Goal: Transaction & Acquisition: Purchase product/service

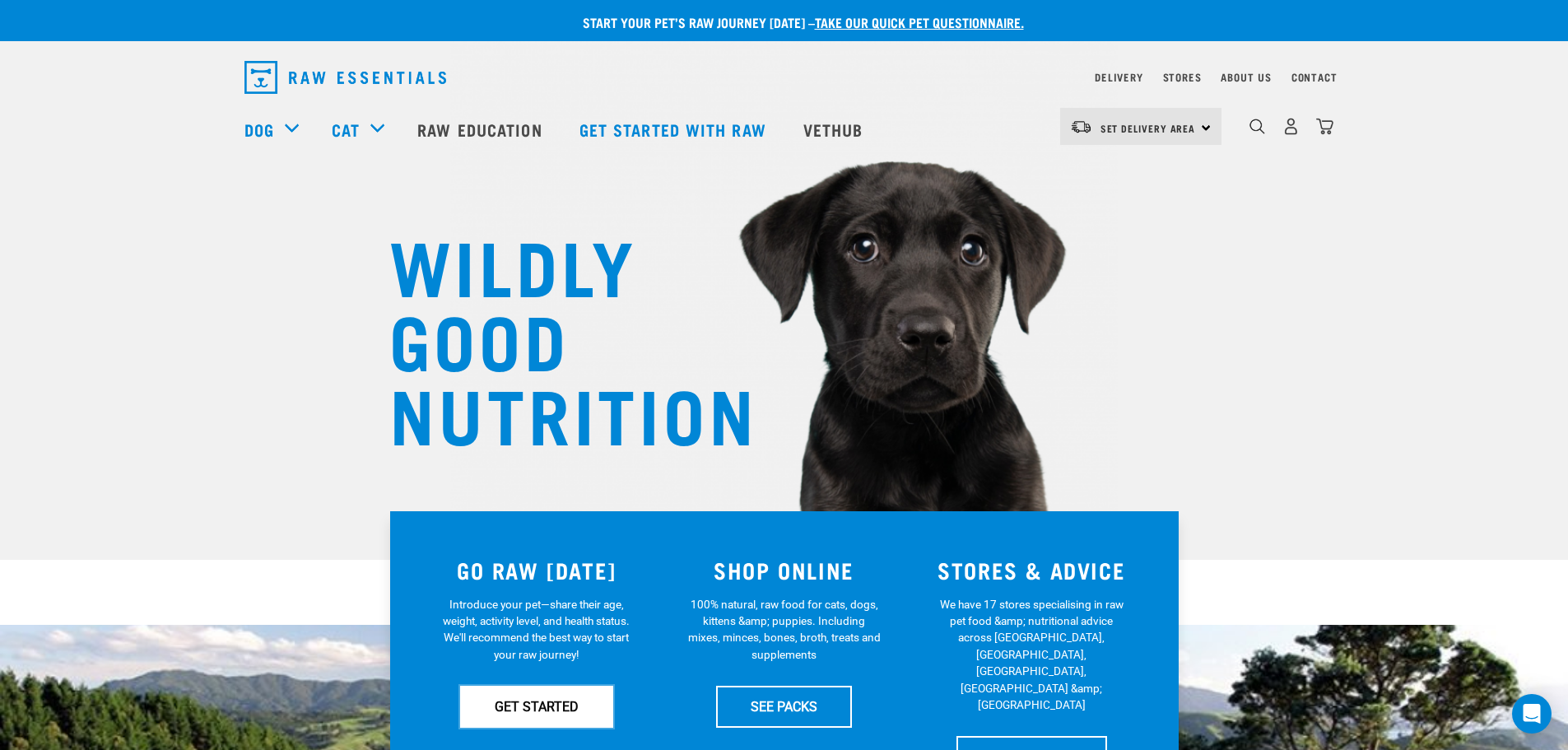
click at [524, 689] on link "GET STARTED" at bounding box center [536, 705] width 153 height 41
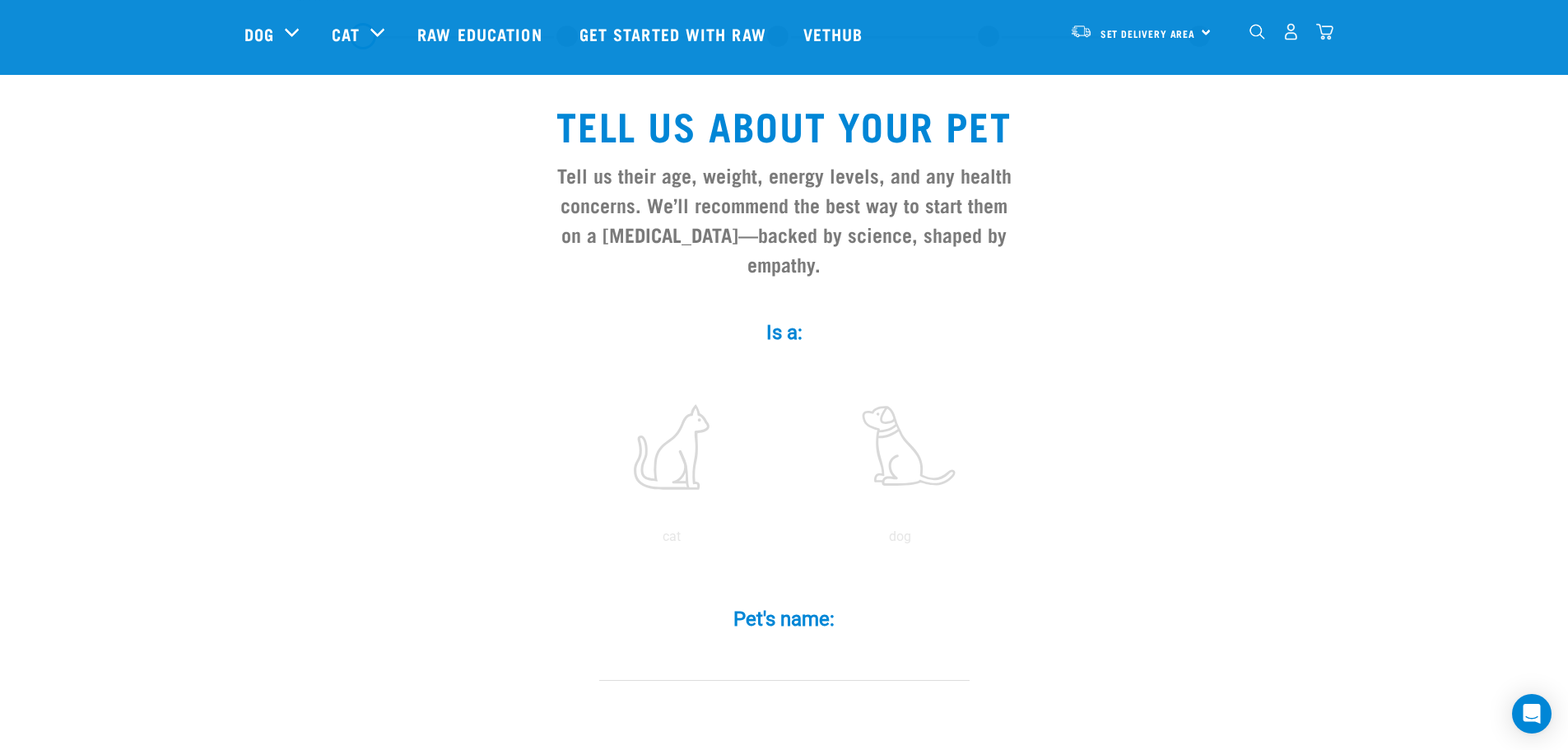
scroll to position [165, 0]
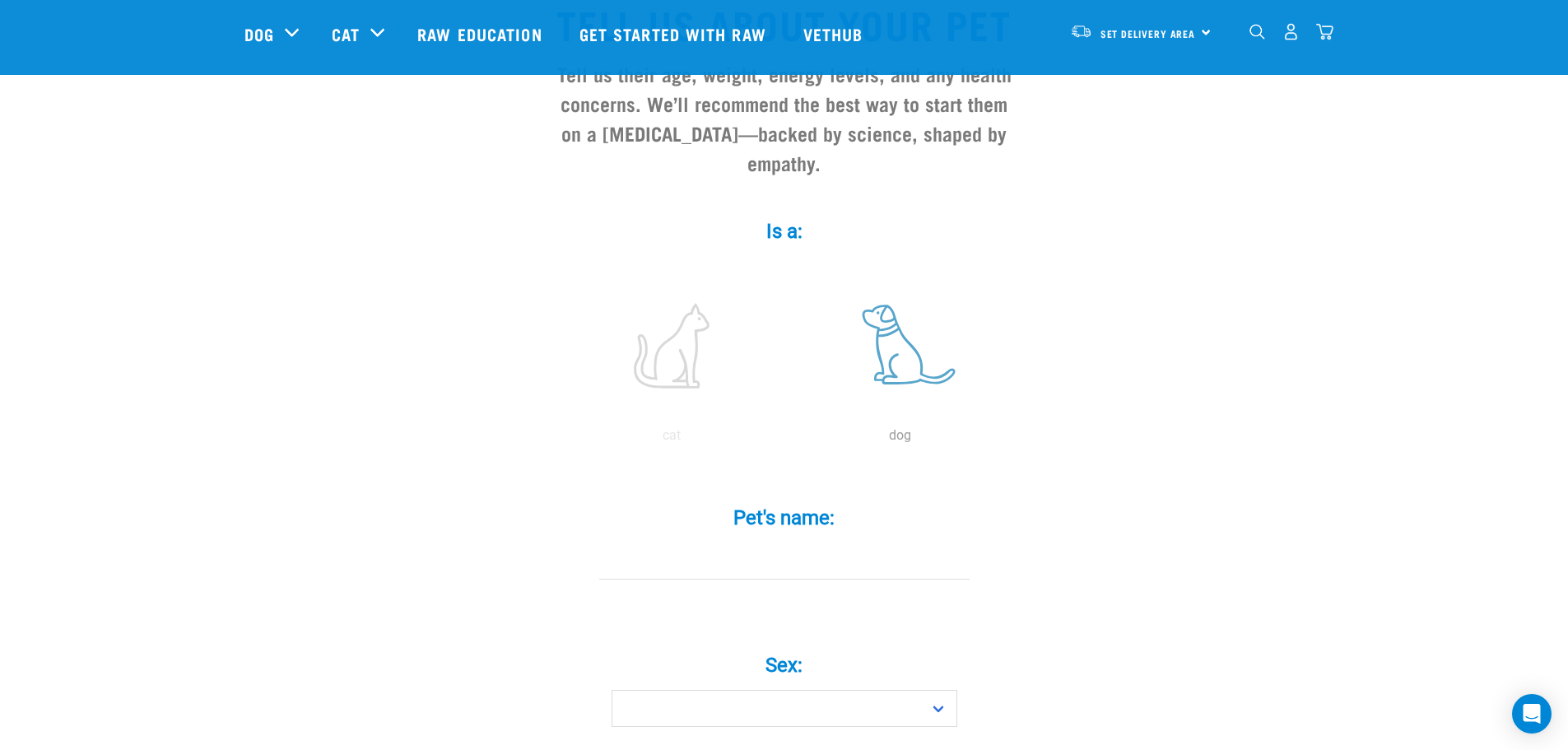
click at [919, 343] on label at bounding box center [901, 345] width 223 height 140
click at [786, 440] on input "radio" at bounding box center [786, 440] width 0 height 0
click at [792, 543] on input "Pet's name: *" at bounding box center [784, 561] width 371 height 37
type input "Muffin"
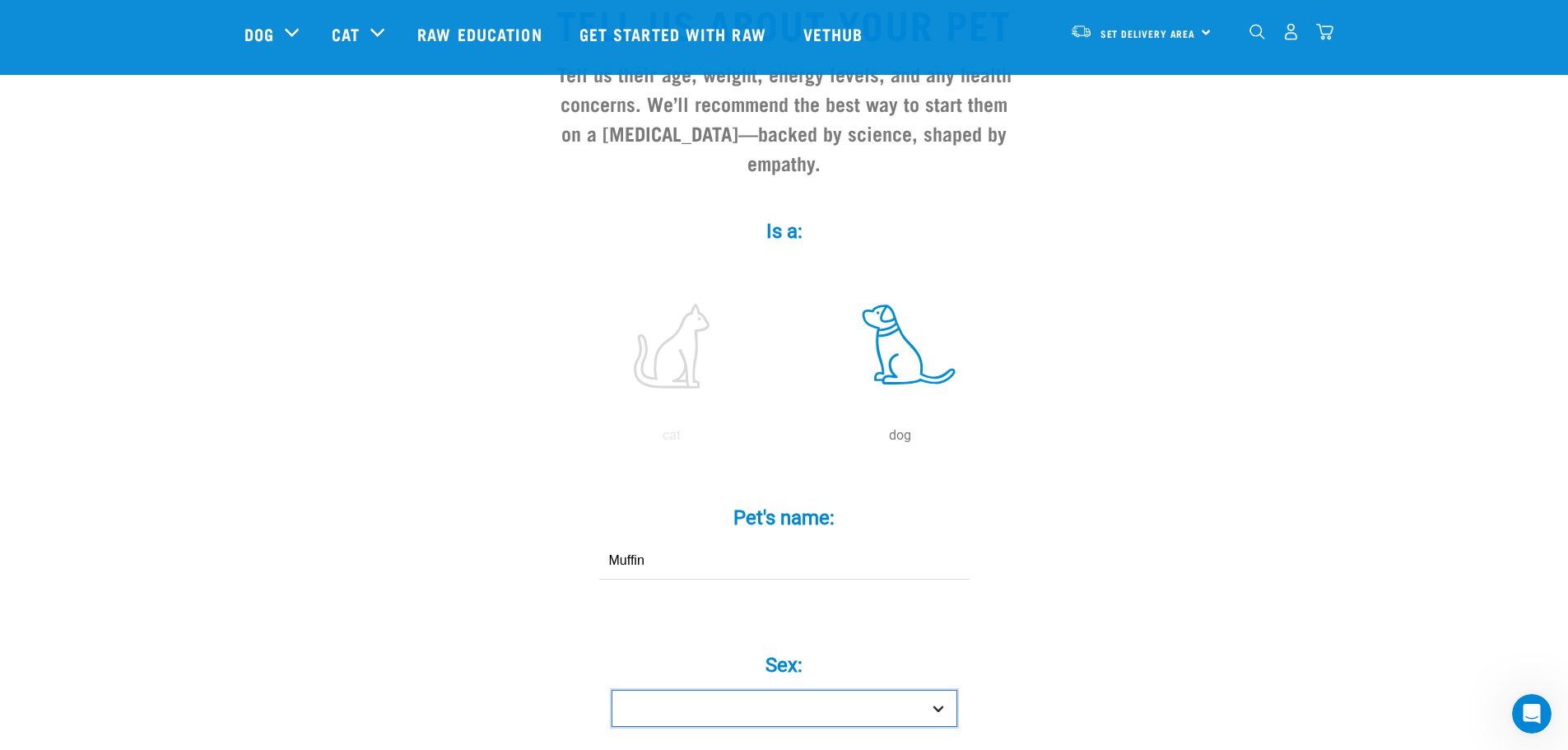
click at [774, 690] on select "Boy Girl" at bounding box center [784, 708] width 345 height 37
select select "boy"
click at [612, 690] on select "Boy Girl" at bounding box center [784, 708] width 345 height 37
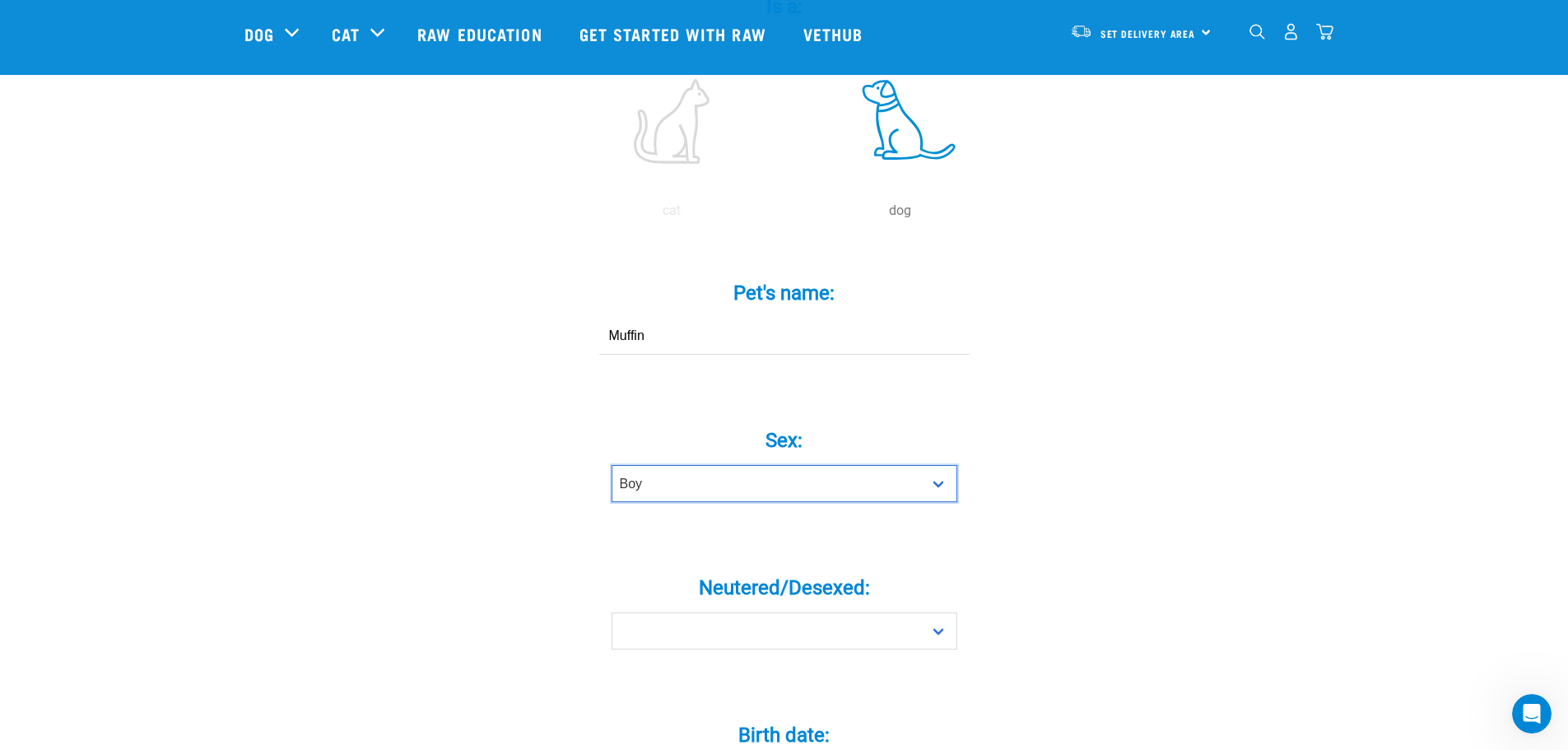
scroll to position [412, 0]
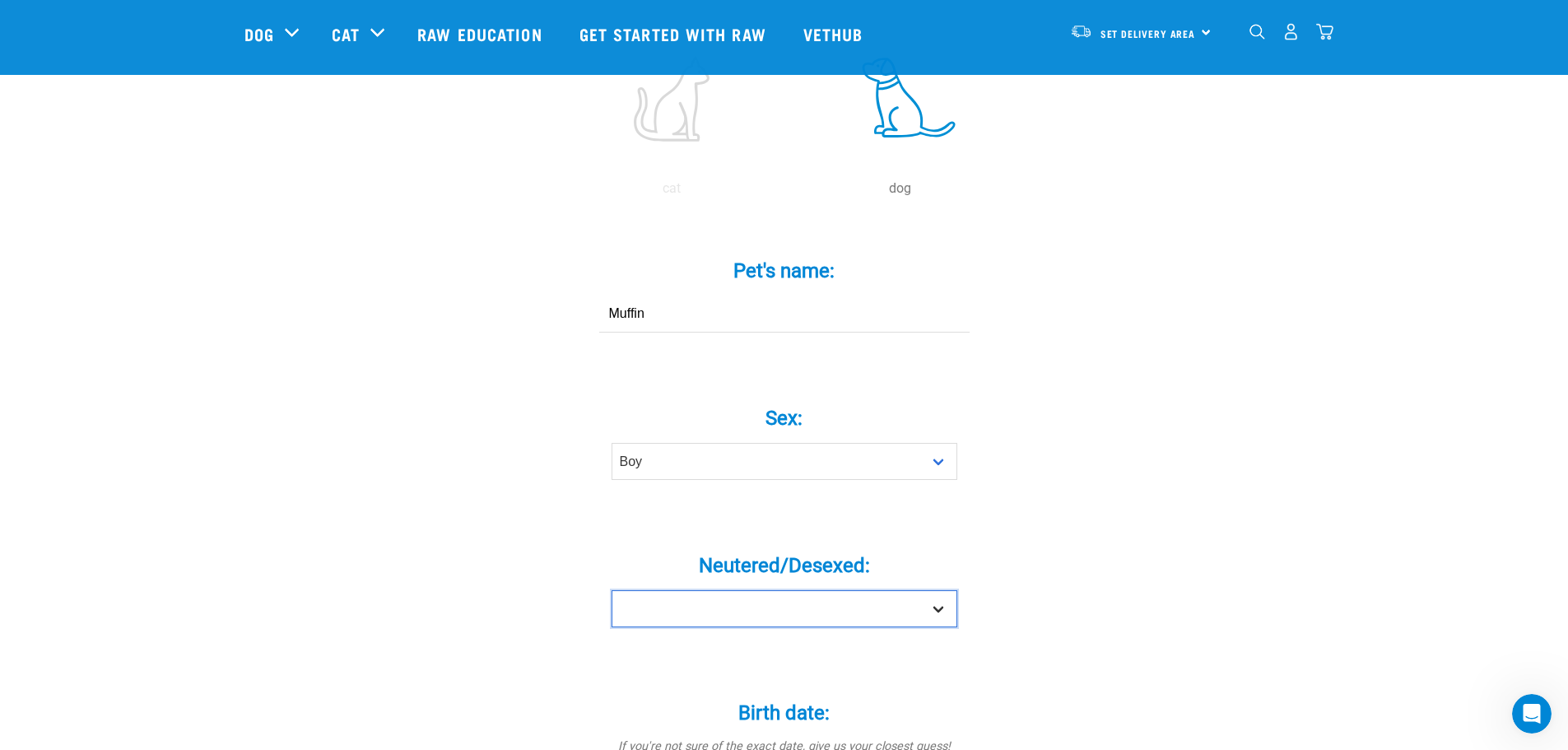
click at [826, 590] on select "Yes No" at bounding box center [784, 608] width 345 height 37
select select "no"
click at [612, 590] on select "Yes No" at bounding box center [784, 608] width 345 height 37
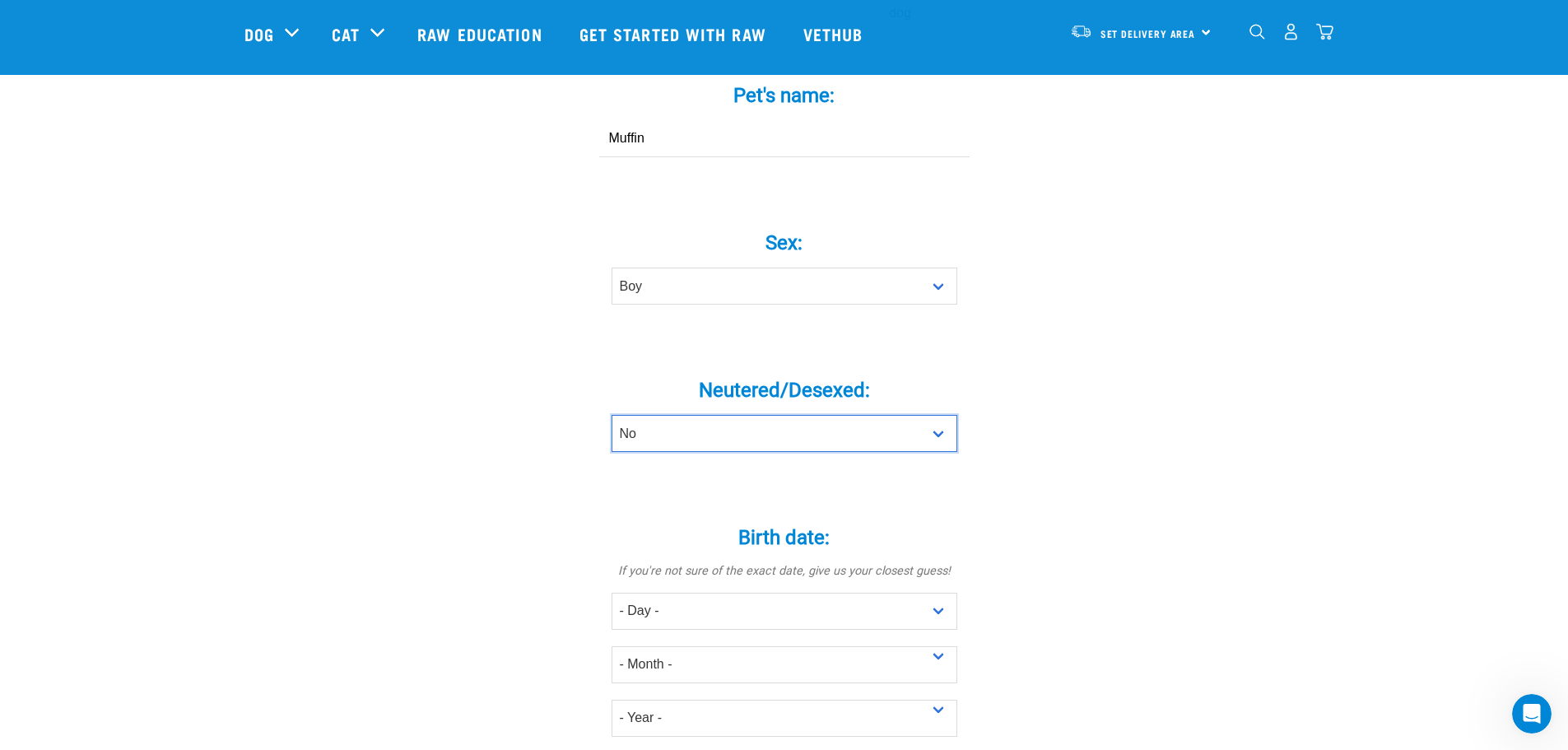
scroll to position [659, 0]
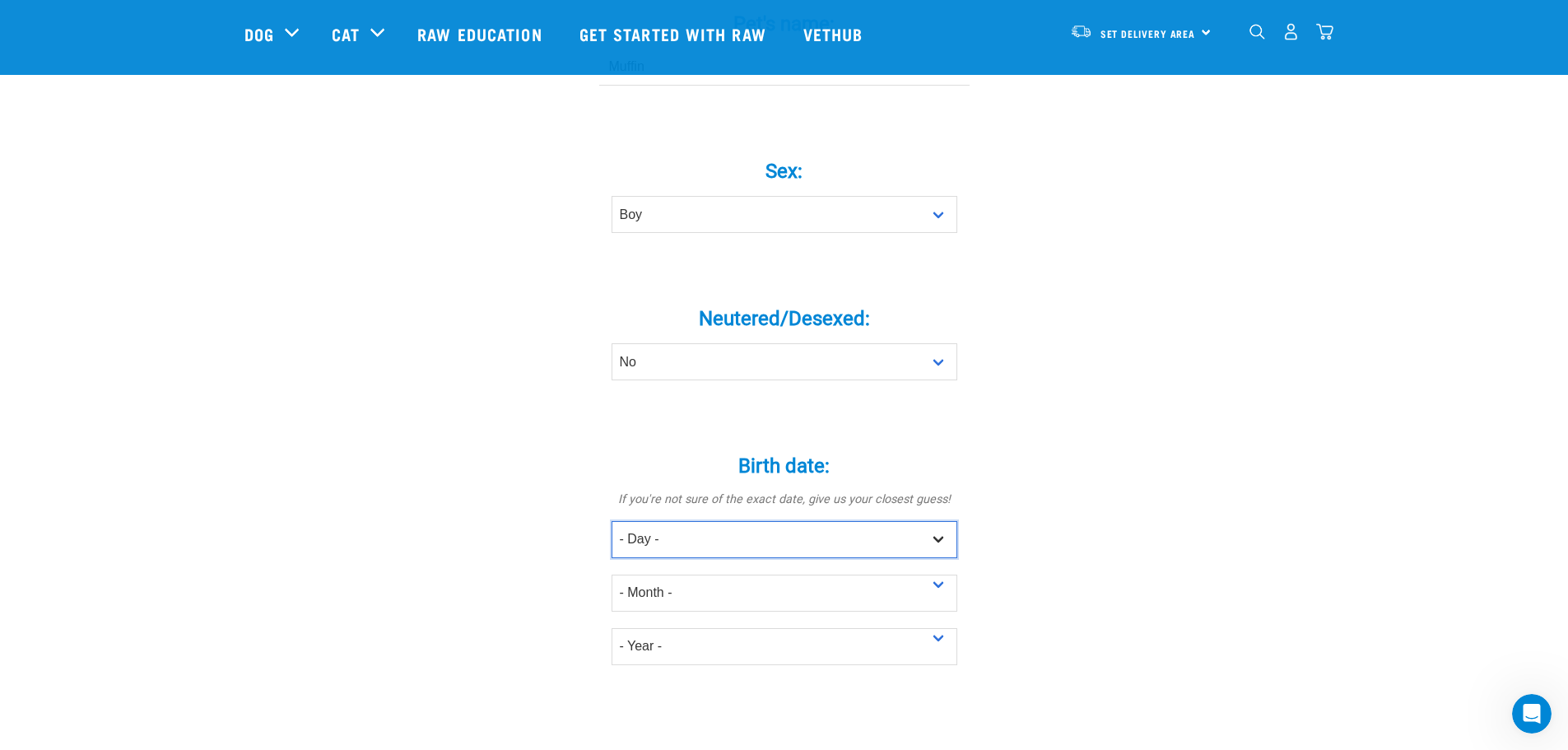
click at [782, 521] on select "- Day - 1 2 3 4 5 6 7 8 9 10 11 12 13 14 15 16 17 18 19 20 21 22 23 24 25 26 27" at bounding box center [784, 539] width 345 height 37
select select "1"
click at [612, 521] on select "- Day - 1 2 3 4 5 6 7 8 9 10 11 12 13 14 15 16 17 18 19 20 21 22 23 24 25 26 27" at bounding box center [784, 539] width 345 height 37
click at [659, 575] on select "- Month - January February March April May June July August September October N…" at bounding box center [784, 593] width 345 height 37
select select "September"
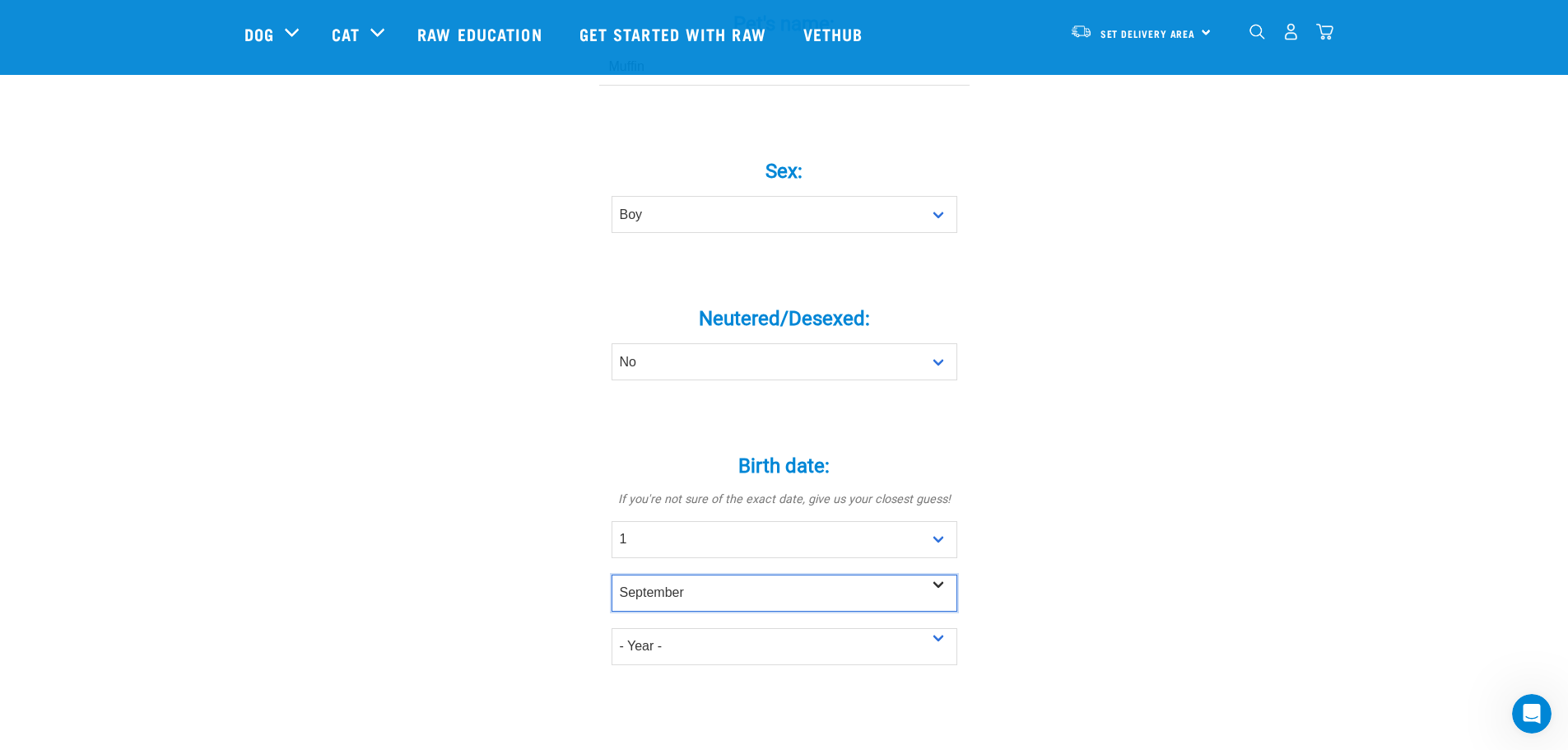
click at [612, 575] on select "- Month - January February March April May June July August September October N…" at bounding box center [784, 593] width 345 height 37
click at [705, 612] on div "- Year - 2025 2024 2023 2022 2021 2020 2019 2018 2017" at bounding box center [784, 638] width 345 height 54
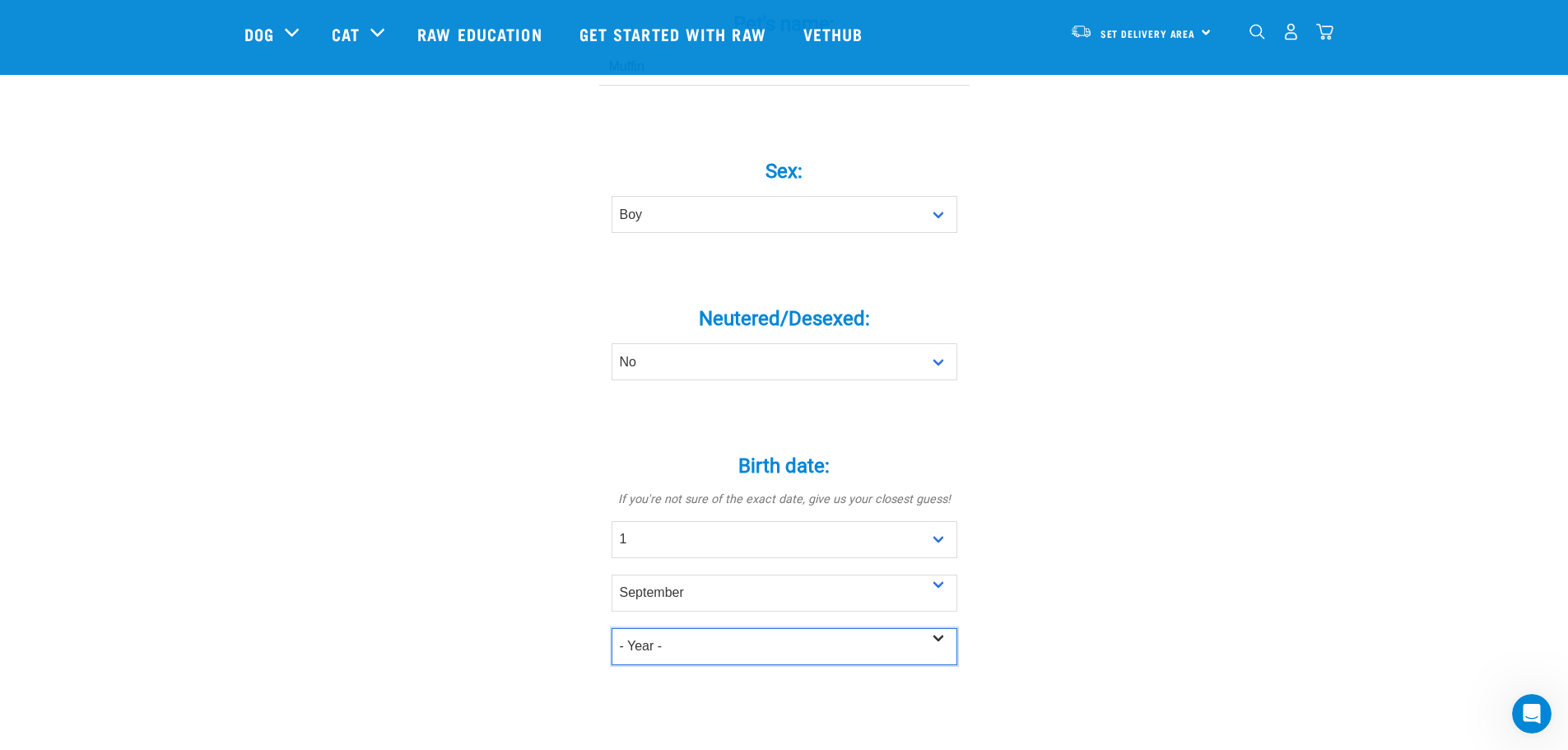
click at [699, 628] on select "- Year - 2025 2024 2023 2022 2021 2020 2019 2018 2017 2016 2015 2014 2013 2012" at bounding box center [784, 646] width 345 height 37
select select "2024"
click at [612, 628] on select "- Year - 2025 2024 2023 2022 2021 2020 2019 2018 2017 2016 2015 2014 2013 2012" at bounding box center [784, 646] width 345 height 37
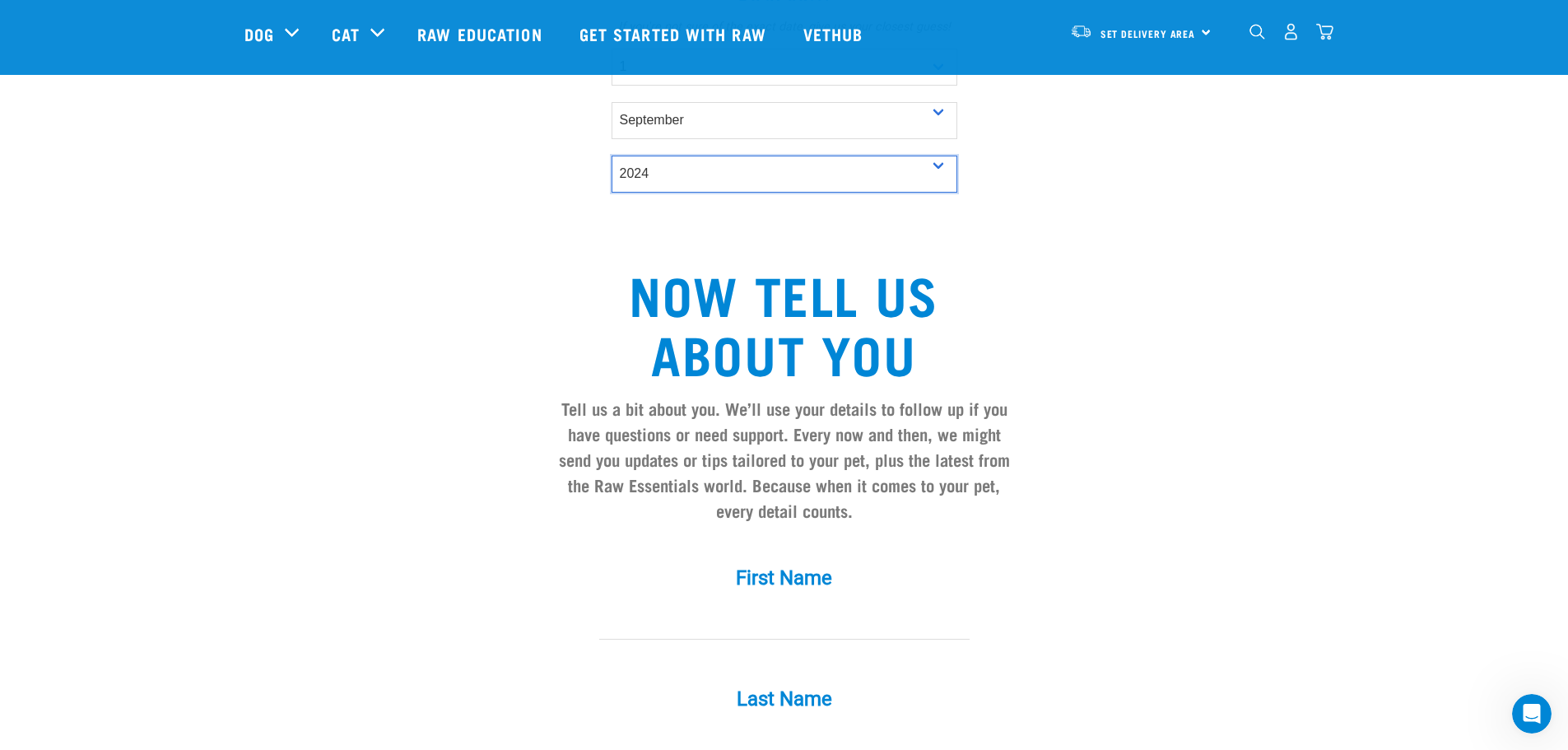
scroll to position [1153, 0]
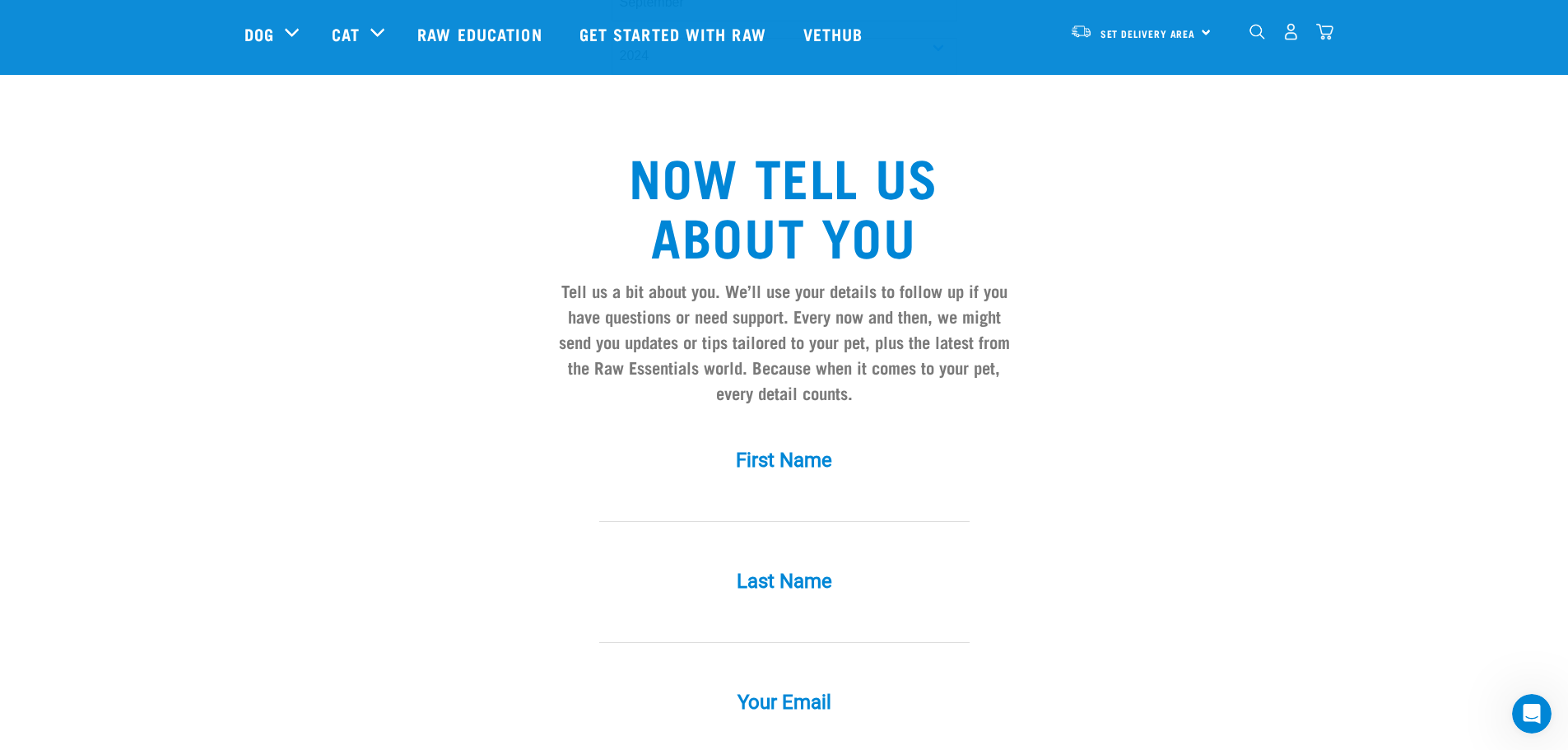
scroll to position [1400, 0]
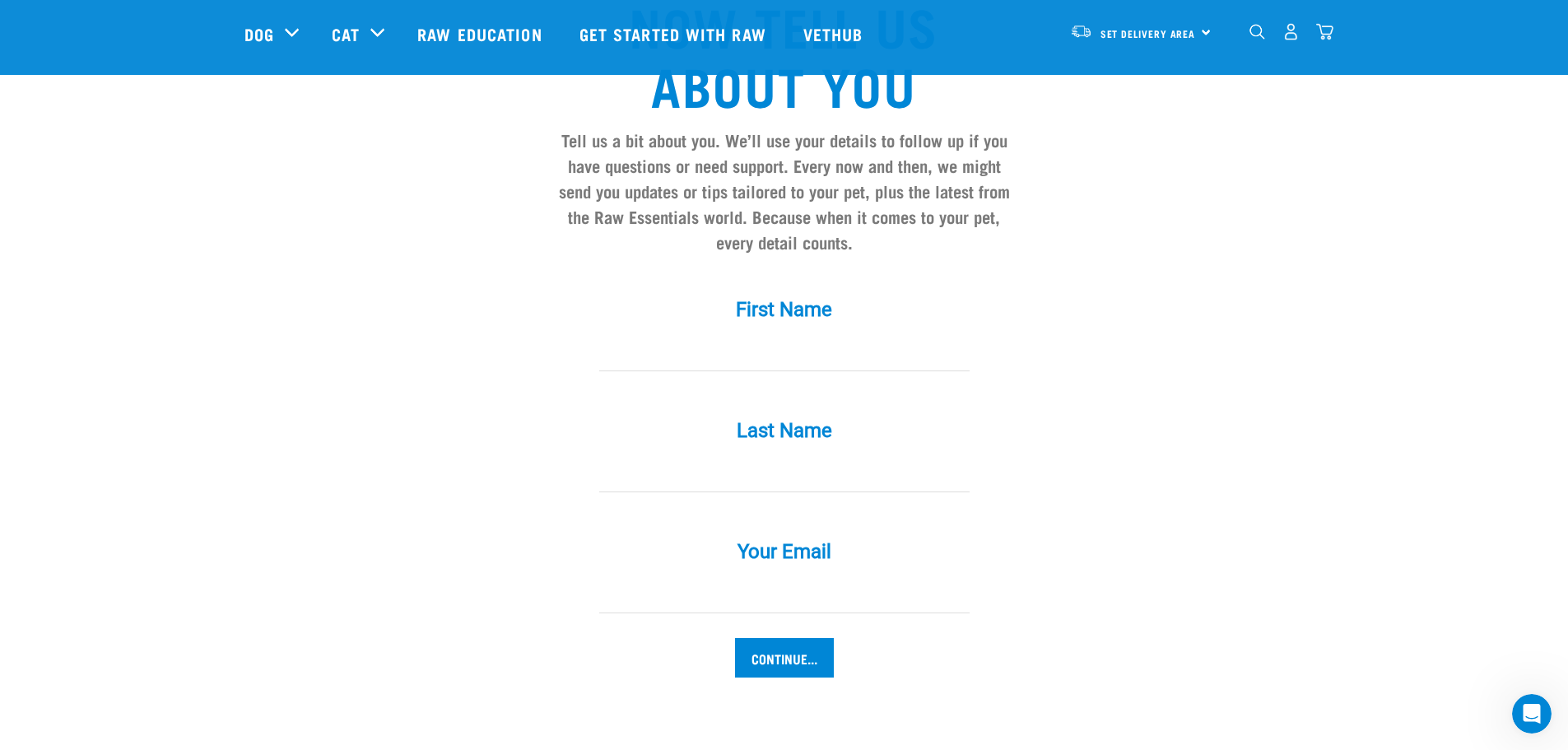
click at [837, 335] on input "First Name *" at bounding box center [784, 353] width 371 height 37
type input "Audrey"
type input "Lee"
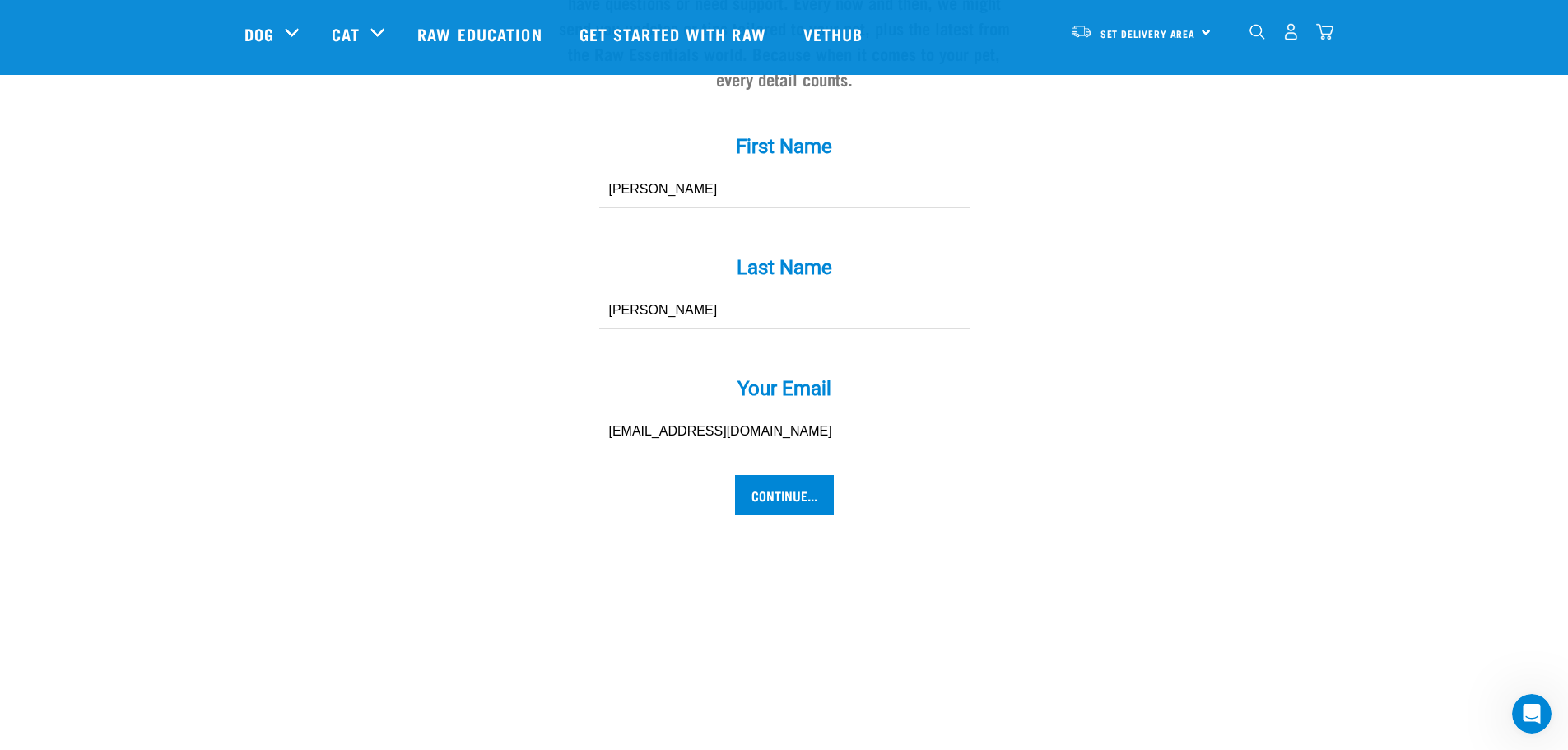
scroll to position [1565, 0]
type input "audreylee94@gmail.com"
click at [751, 474] on input "Continue..." at bounding box center [784, 493] width 99 height 39
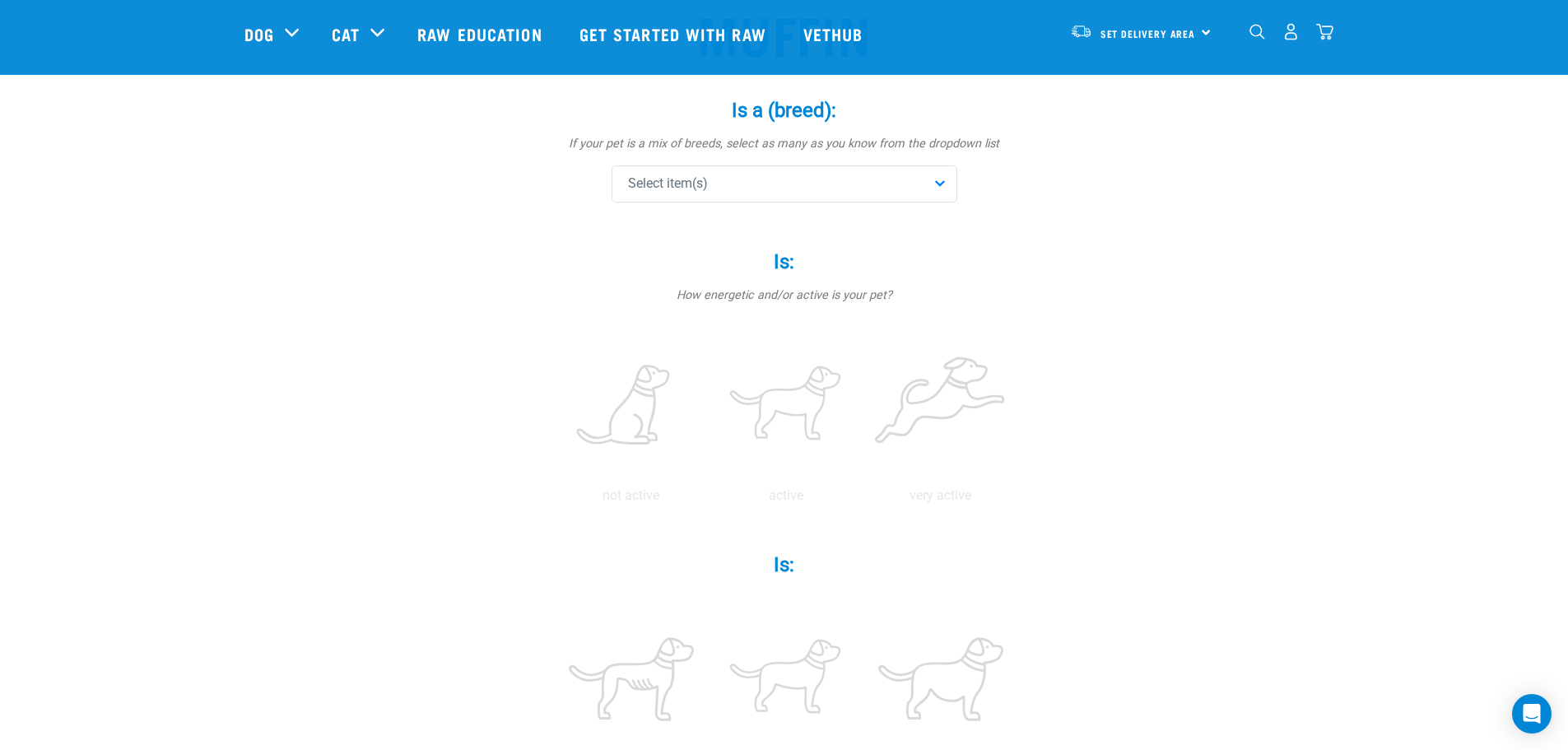
scroll to position [165, 0]
click at [782, 406] on label at bounding box center [785, 404] width 148 height 140
click at [709, 497] on input "radio" at bounding box center [709, 497] width 0 height 0
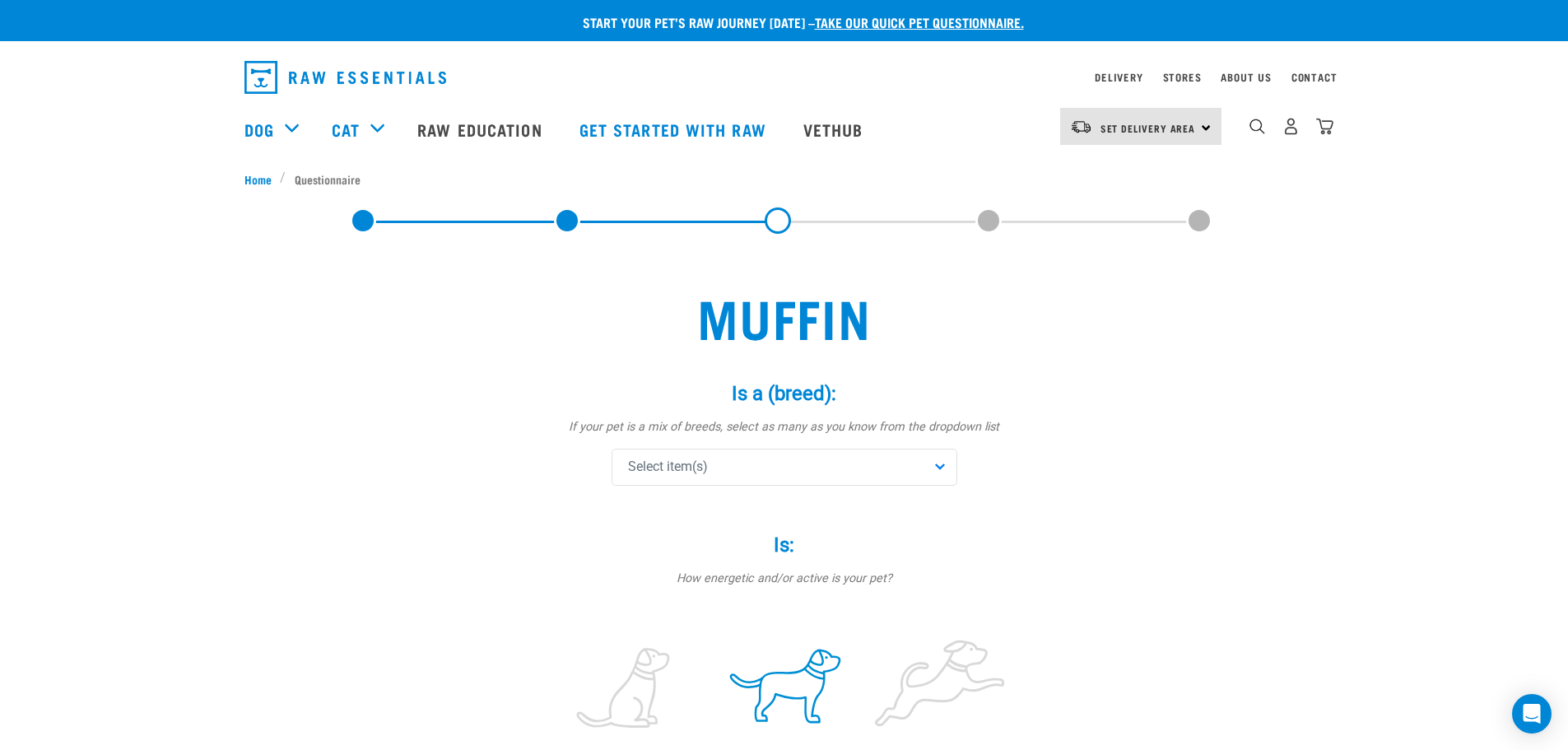
click at [888, 478] on div "Select item(s)" at bounding box center [784, 467] width 345 height 37
click at [787, 507] on input "text" at bounding box center [784, 512] width 337 height 37
type input "cavoodle"
click at [694, 543] on span "Cavoodle" at bounding box center [796, 548] width 293 height 16
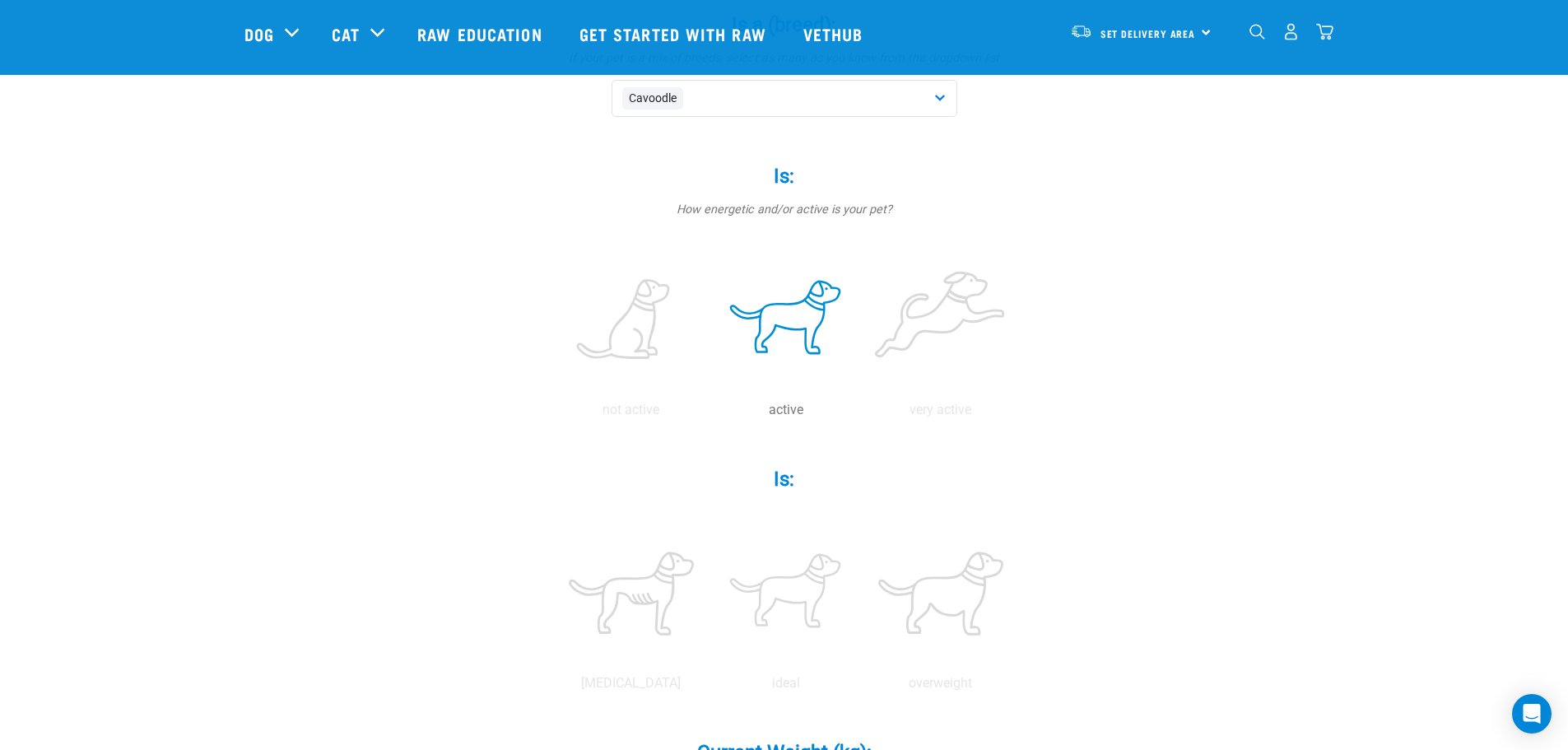
scroll to position [247, 0]
click at [777, 589] on label at bounding box center [785, 595] width 148 height 140
click at [709, 688] on input "radio" at bounding box center [709, 688] width 0 height 0
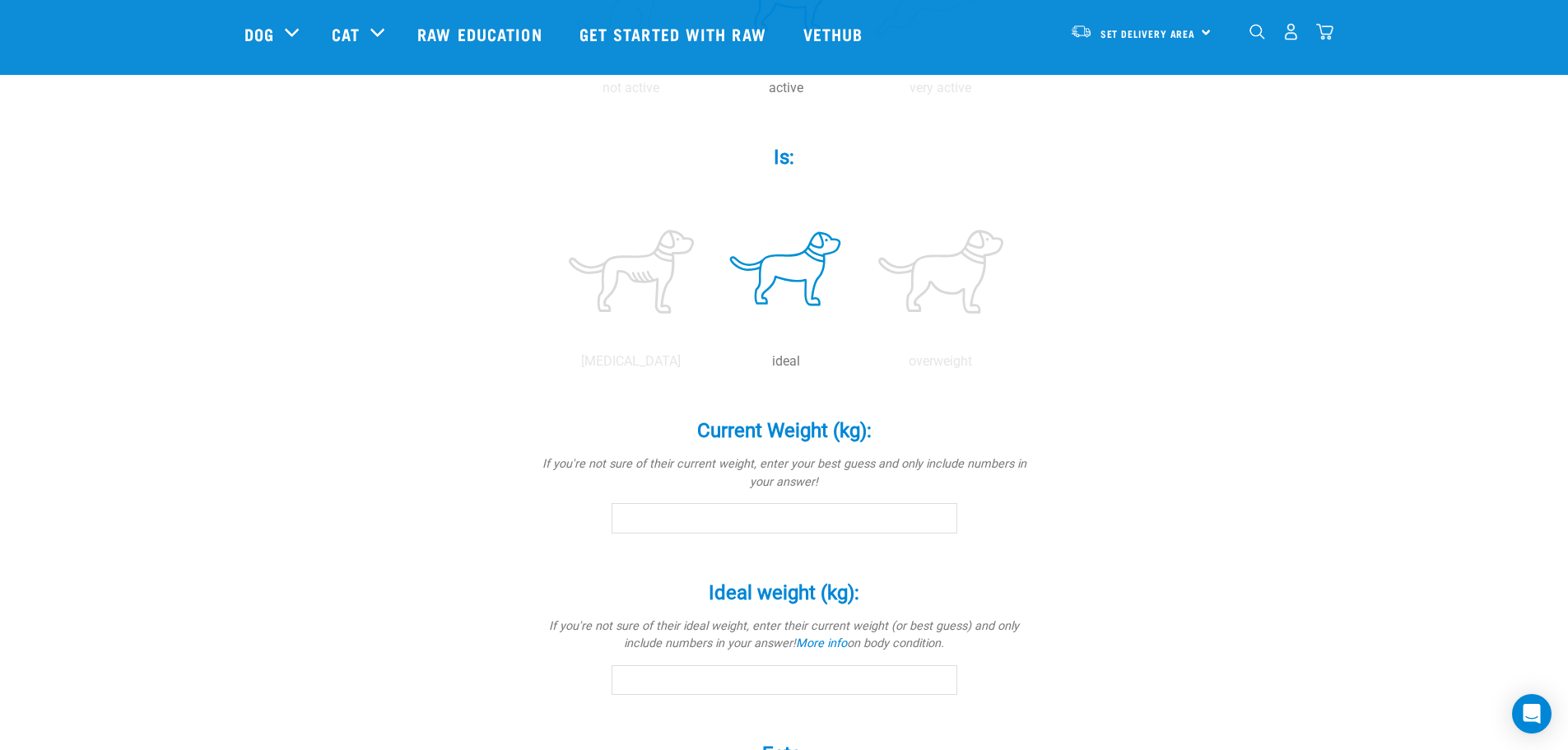
scroll to position [576, 0]
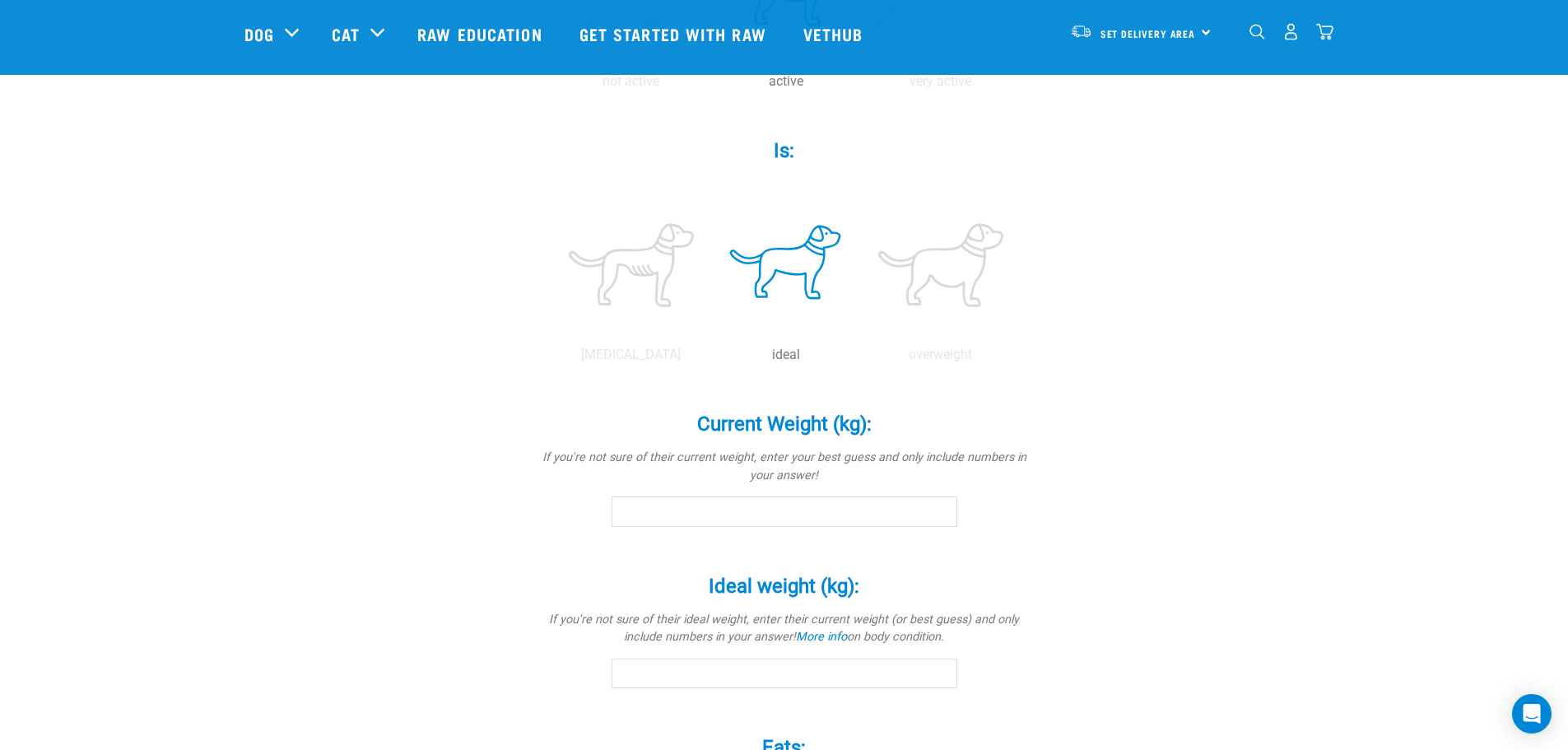
click at [824, 508] on input "Current Weight (kg): *" at bounding box center [784, 511] width 345 height 30
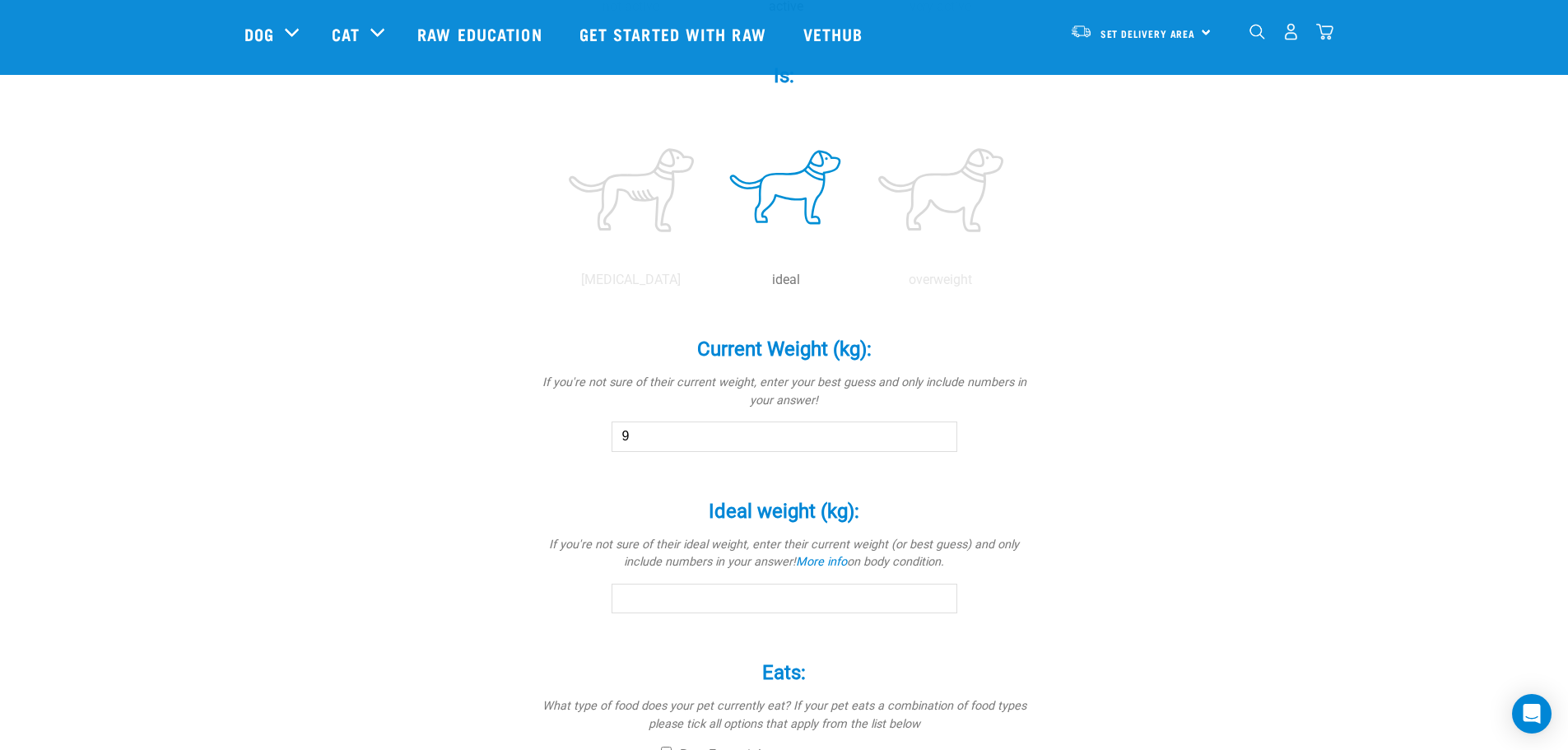
scroll to position [659, 0]
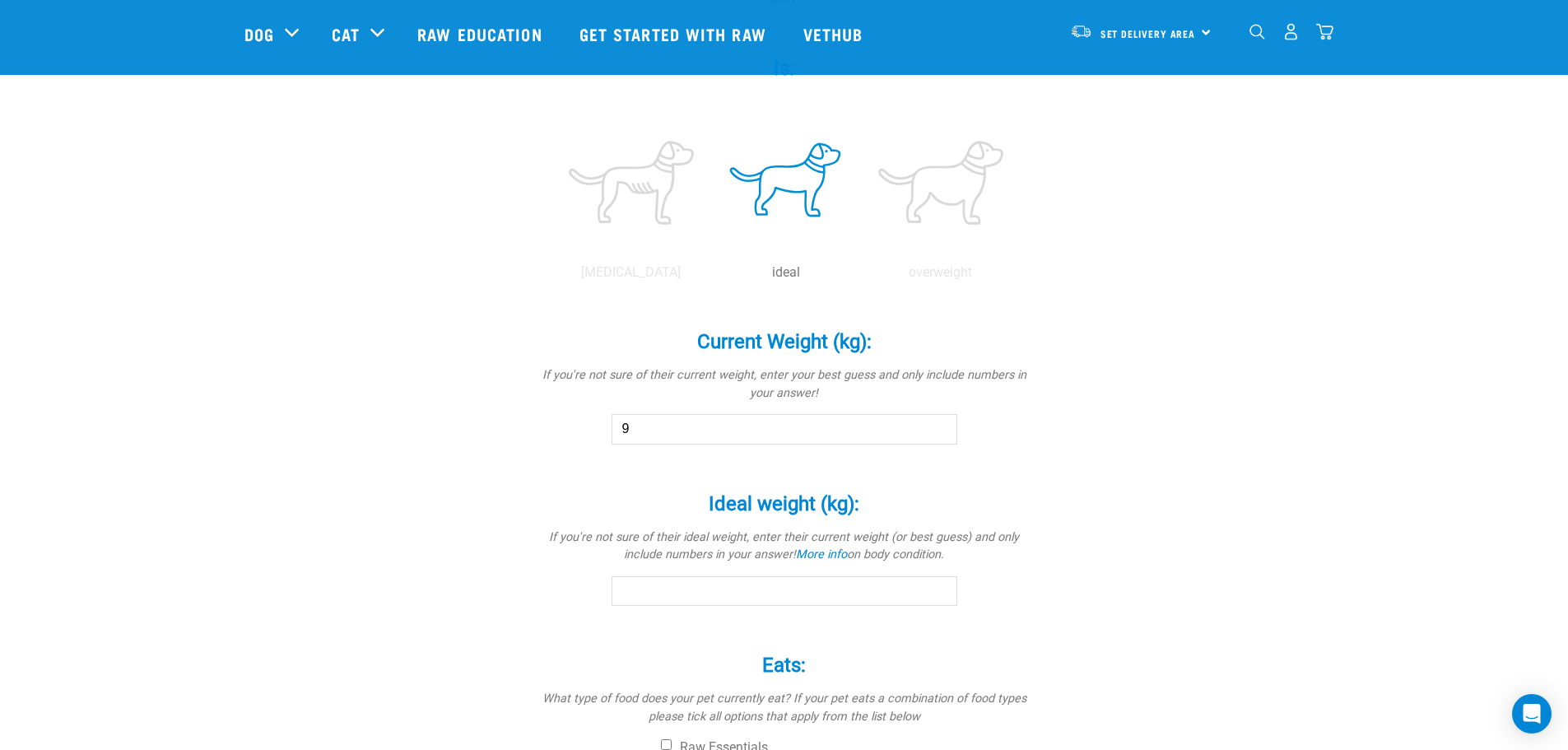
type input "9"
click at [777, 592] on input "Ideal weight (kg): *" at bounding box center [784, 591] width 345 height 30
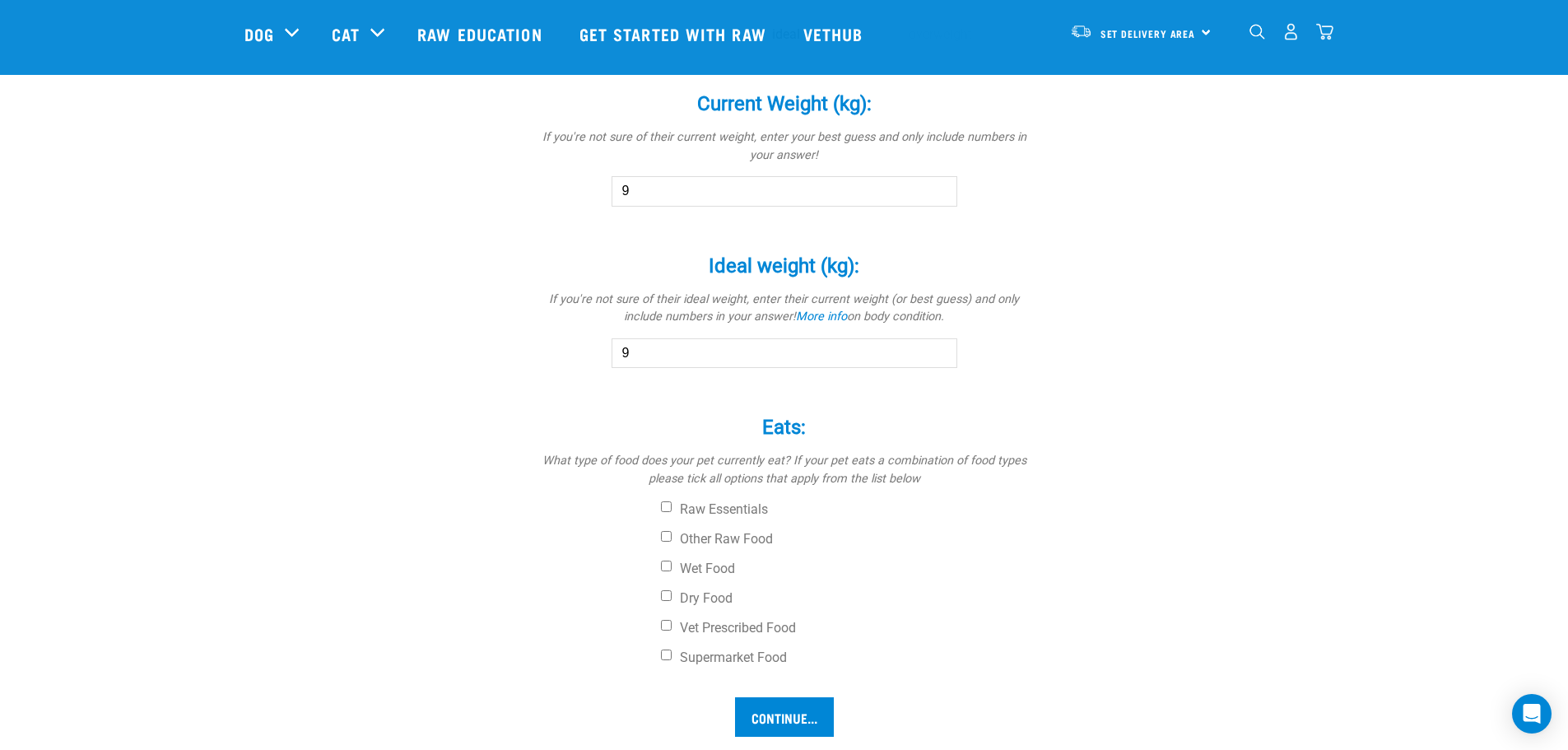
scroll to position [905, 0]
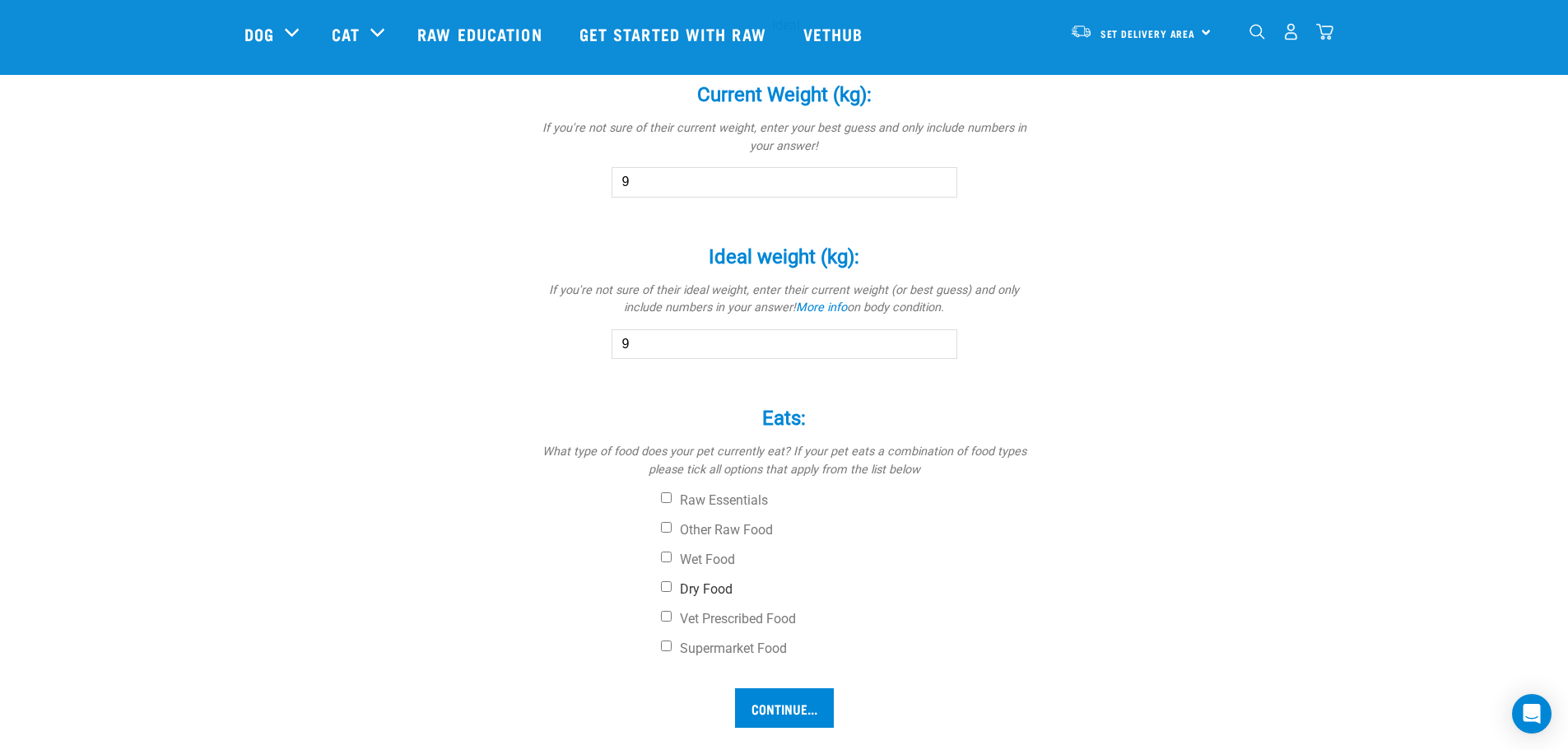
type input "9"
click at [714, 584] on label "Dry Food" at bounding box center [846, 589] width 371 height 16
click at [672, 584] on input "Dry Food" at bounding box center [666, 586] width 11 height 11
checkbox input "true"
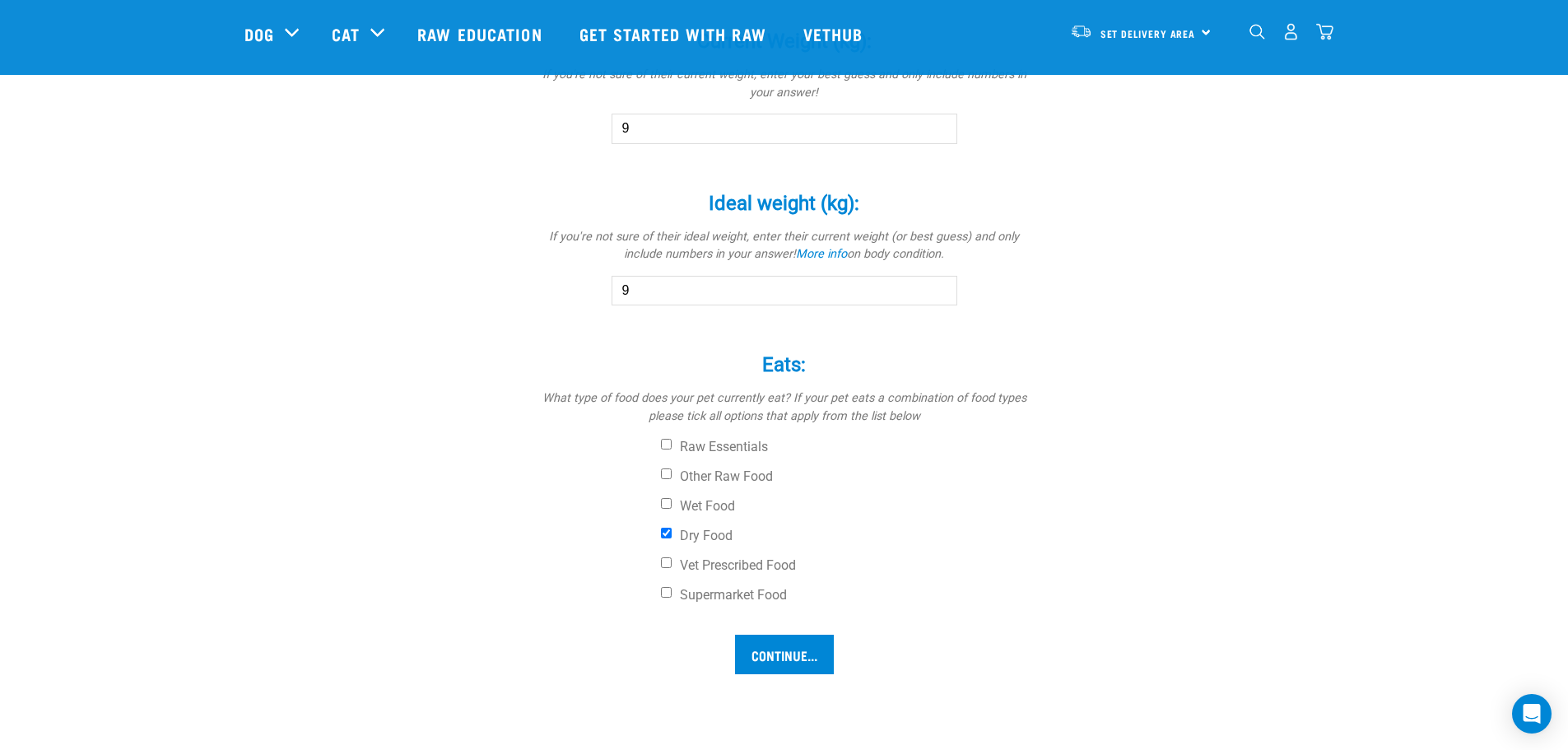
scroll to position [1070, 0]
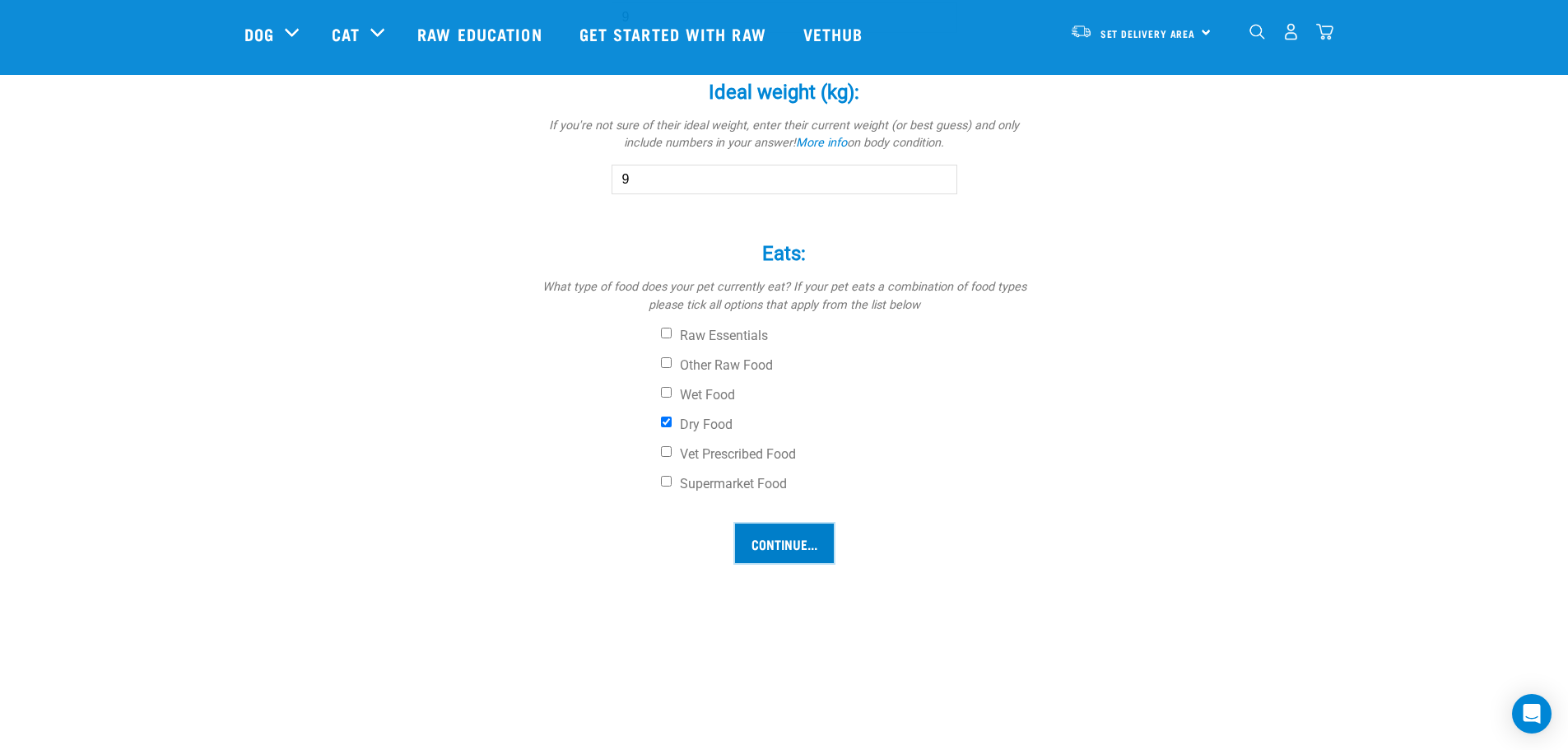
click at [786, 545] on input "Continue..." at bounding box center [784, 543] width 99 height 39
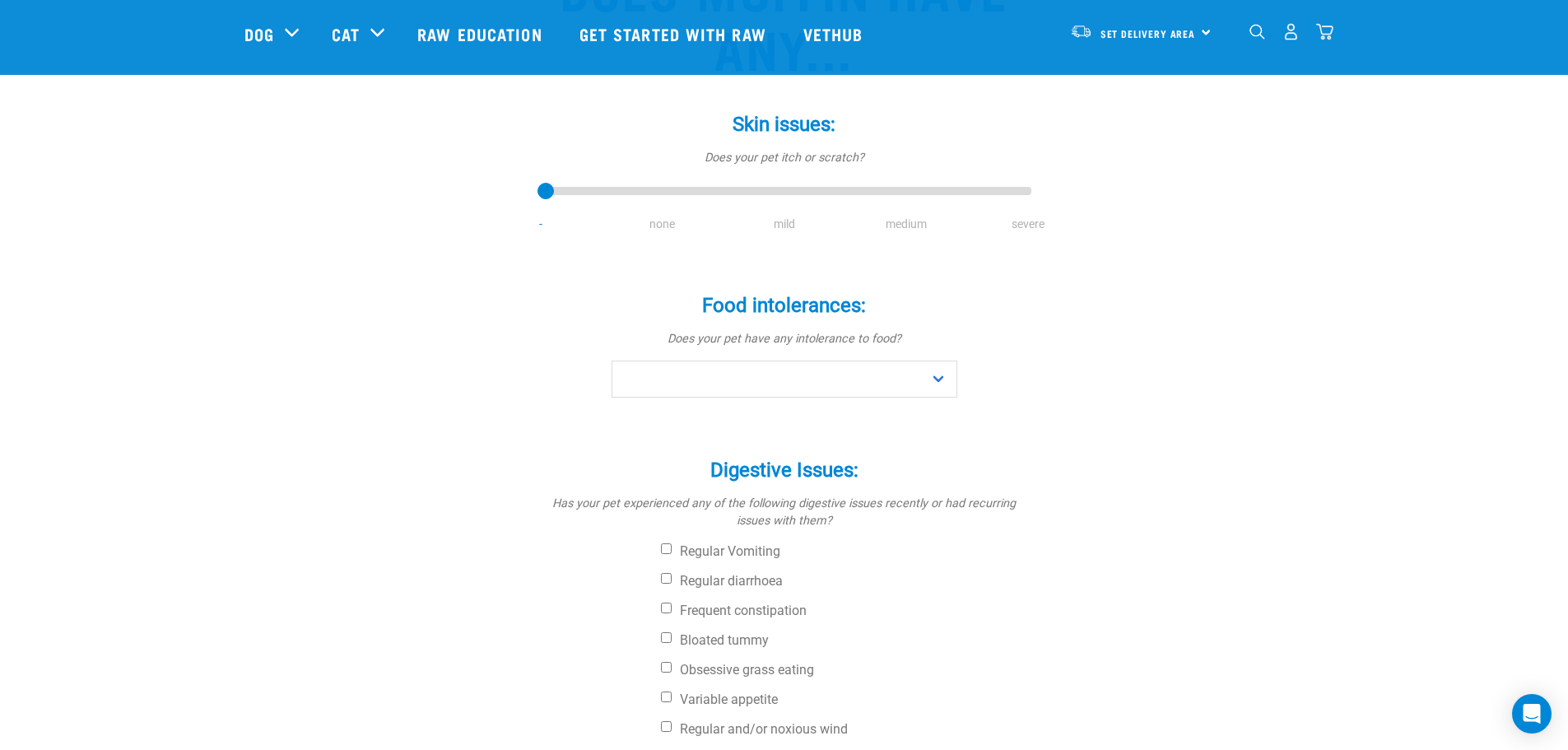
scroll to position [247, 0]
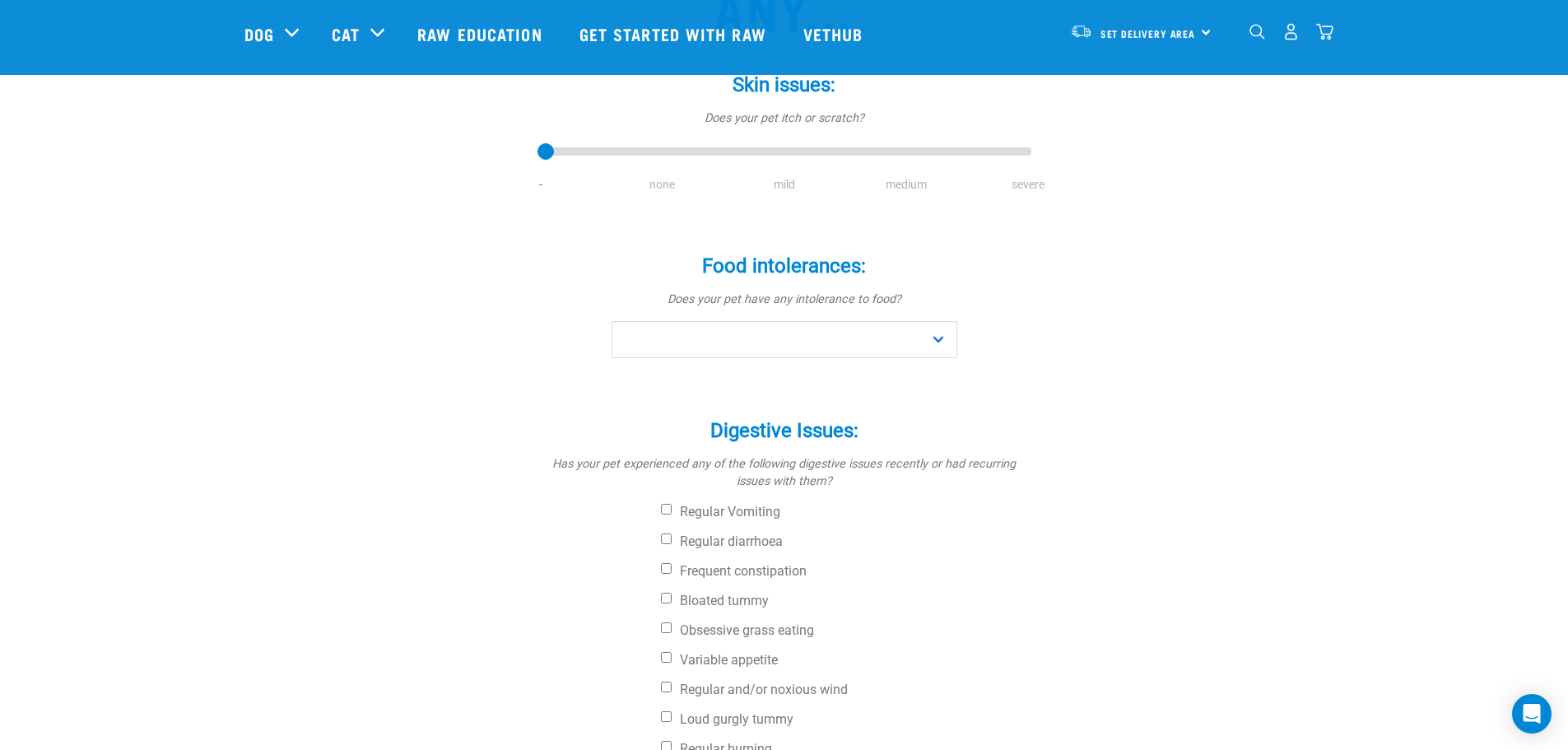
click at [790, 183] on li "mild" at bounding box center [784, 185] width 122 height 17
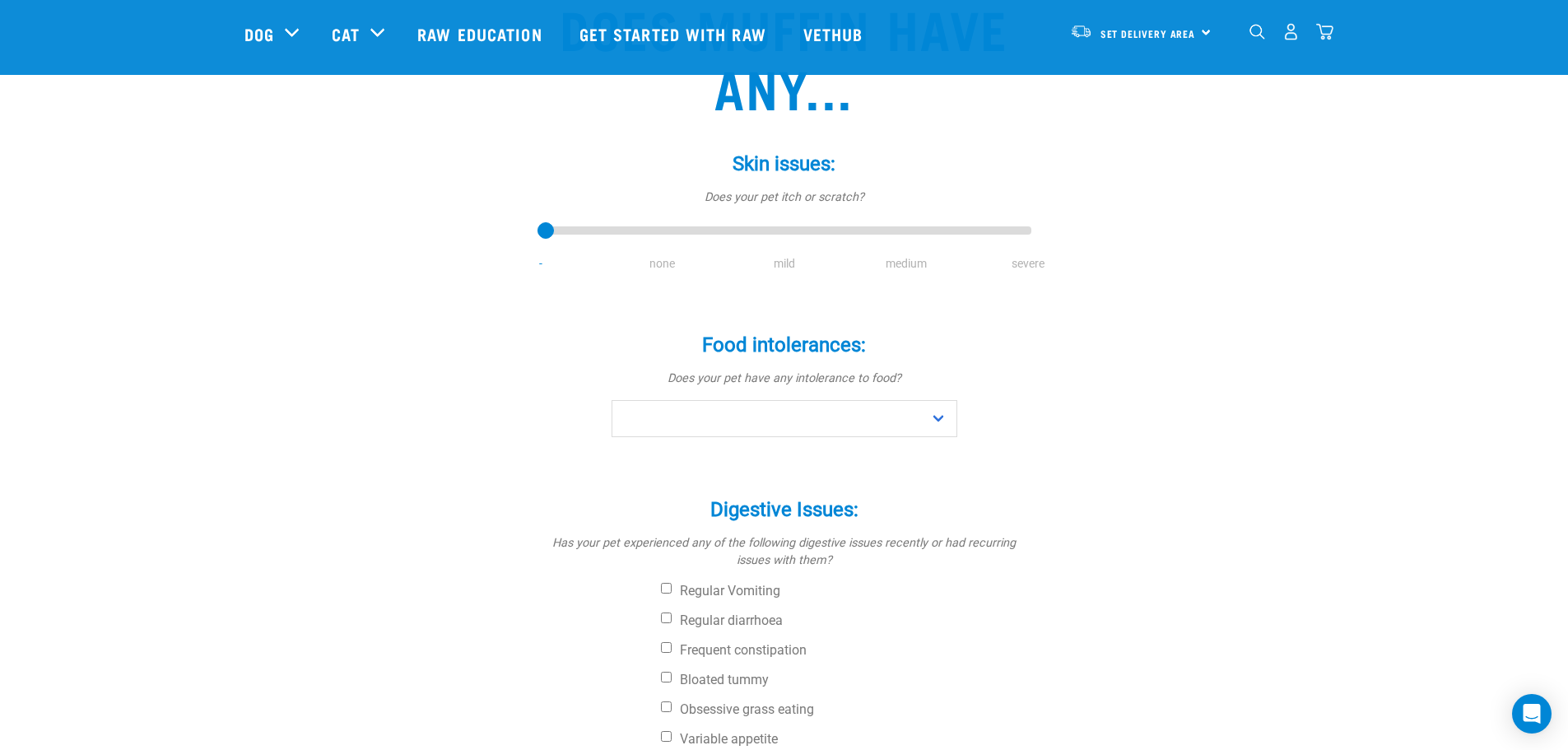
scroll to position [83, 0]
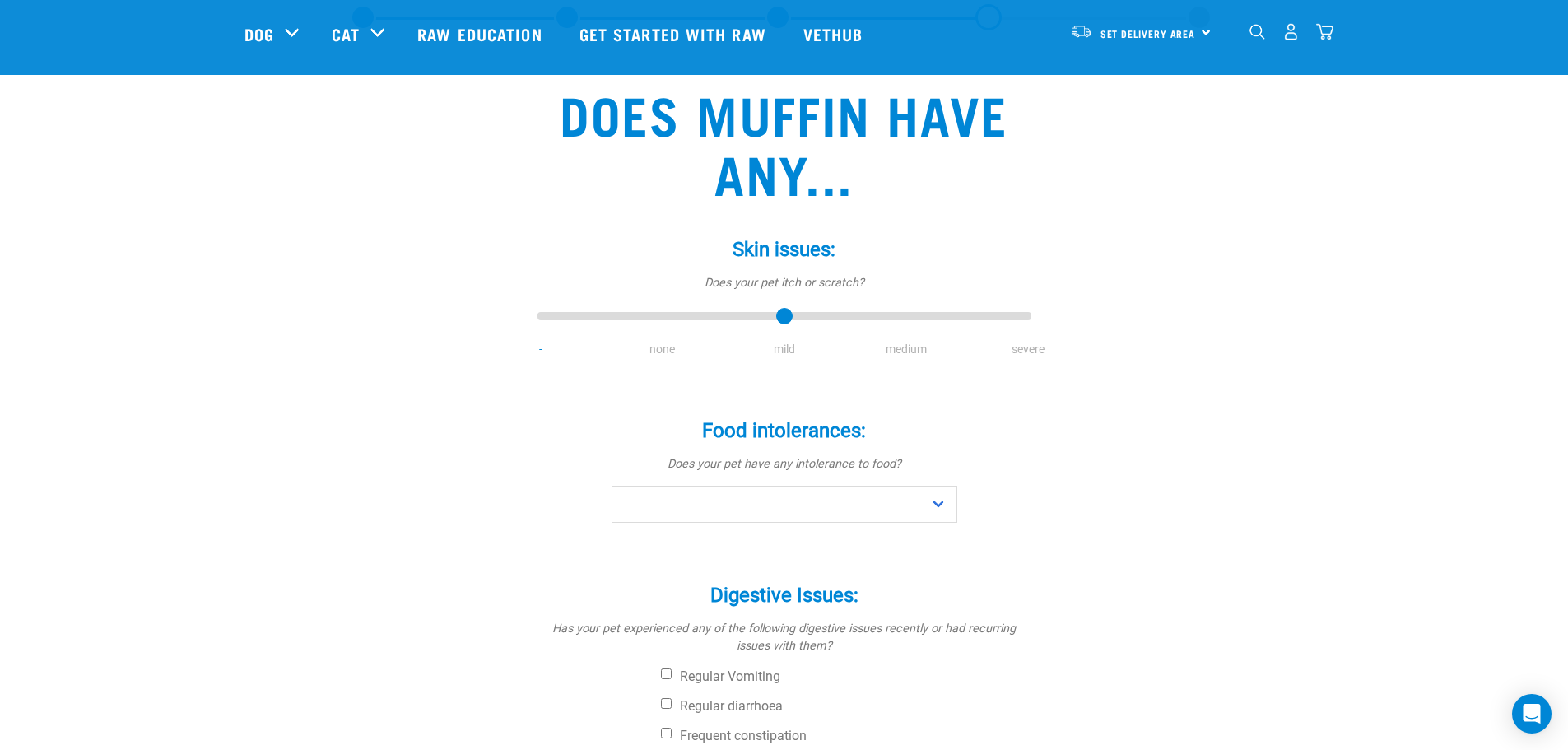
drag, startPoint x: 715, startPoint y: 324, endPoint x: 792, endPoint y: 323, distance: 77.0
type input "2"
click at [792, 323] on input "range" at bounding box center [784, 316] width 494 height 23
click at [809, 499] on select "No Yes" at bounding box center [784, 504] width 345 height 37
select select "yes"
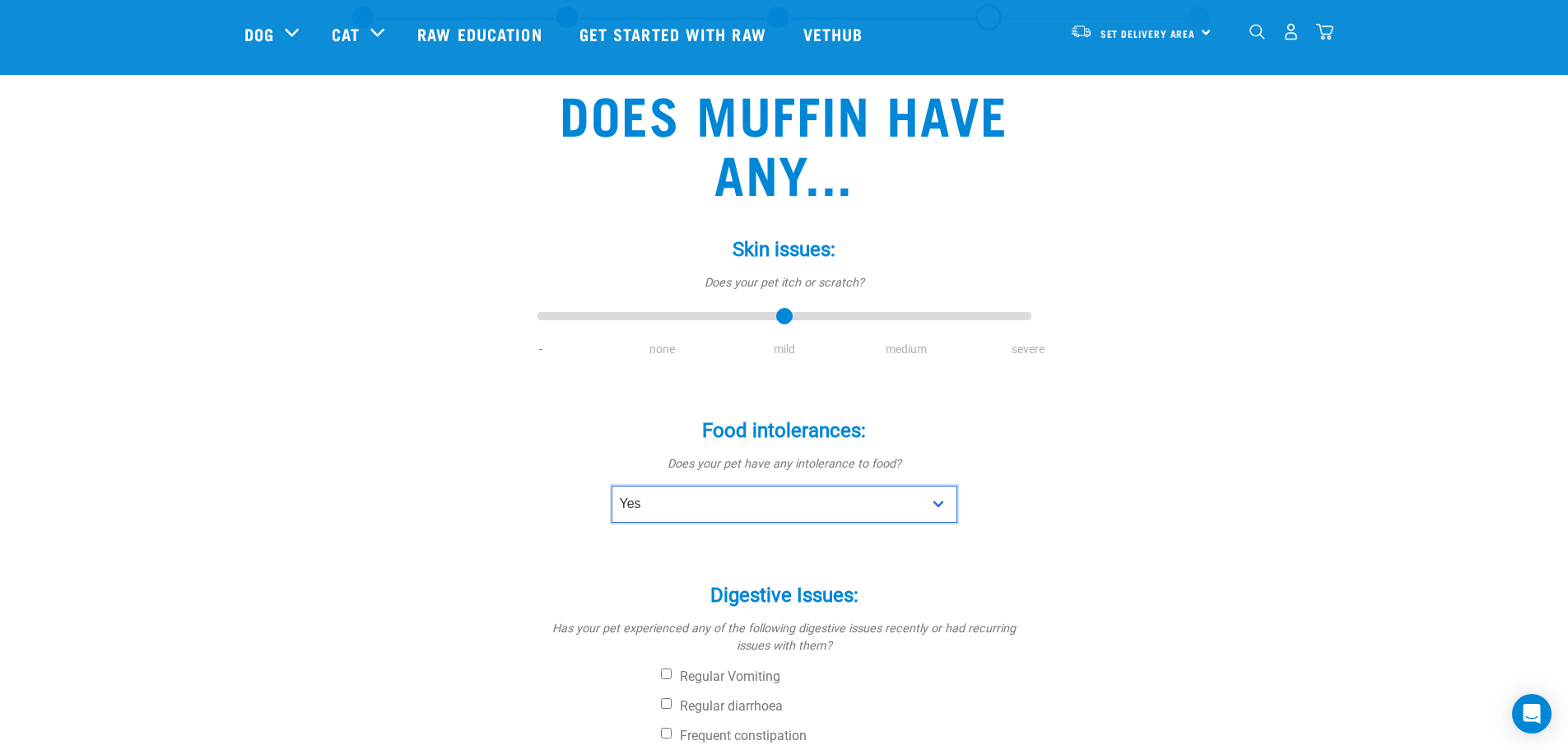
click at [612, 485] on select "No Yes" at bounding box center [784, 504] width 345 height 37
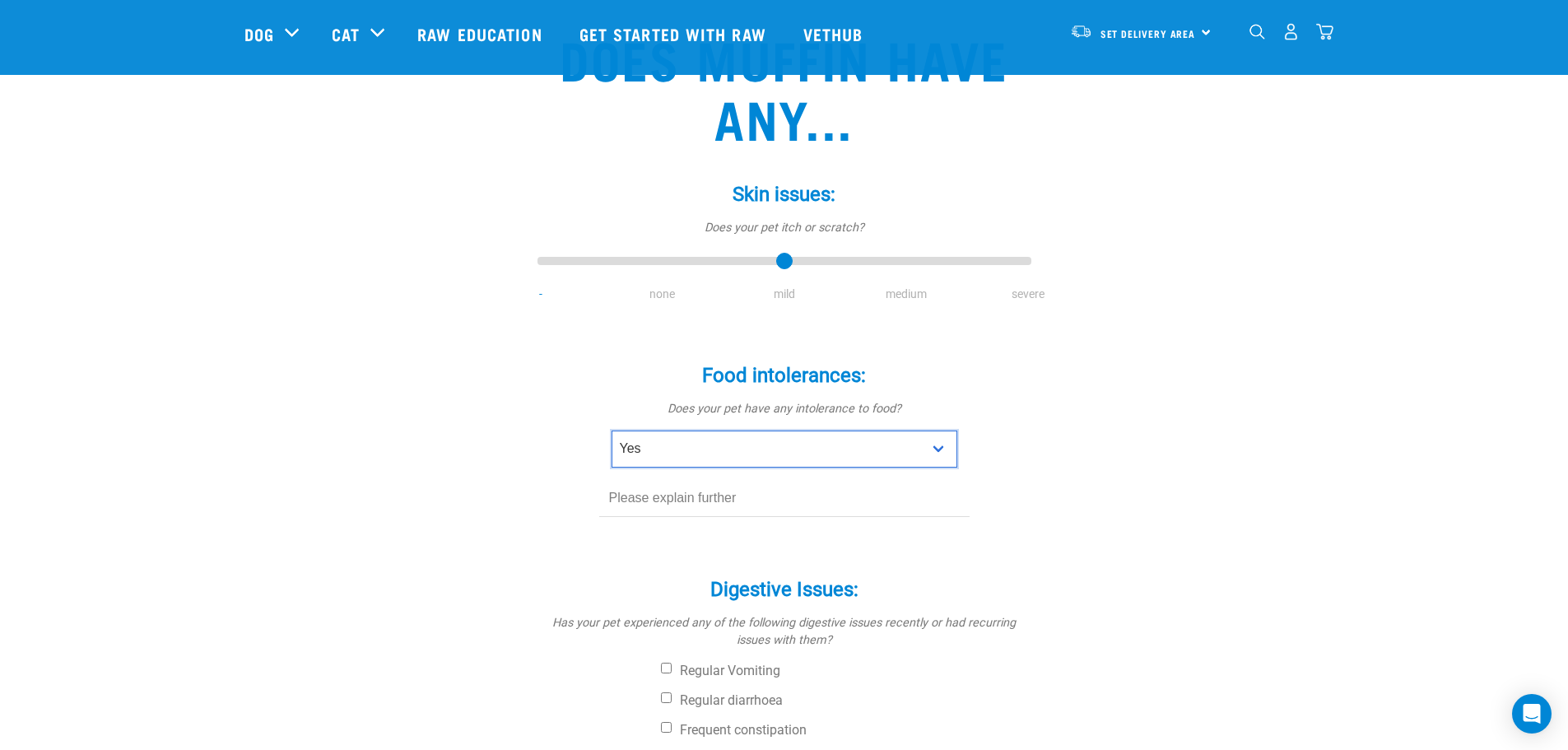
scroll to position [165, 0]
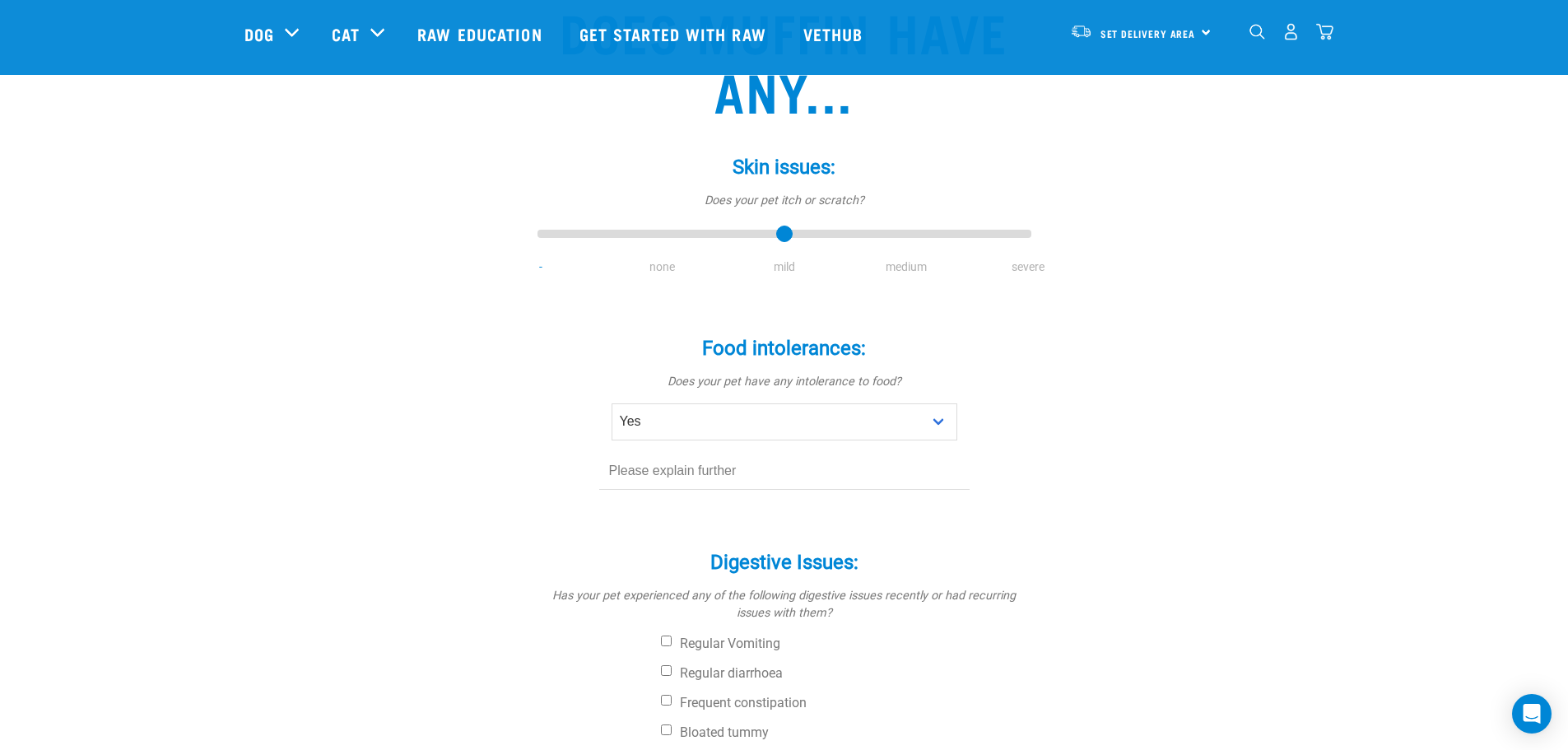
click at [753, 477] on input "text" at bounding box center [784, 471] width 371 height 37
type input "B"
type input "m"
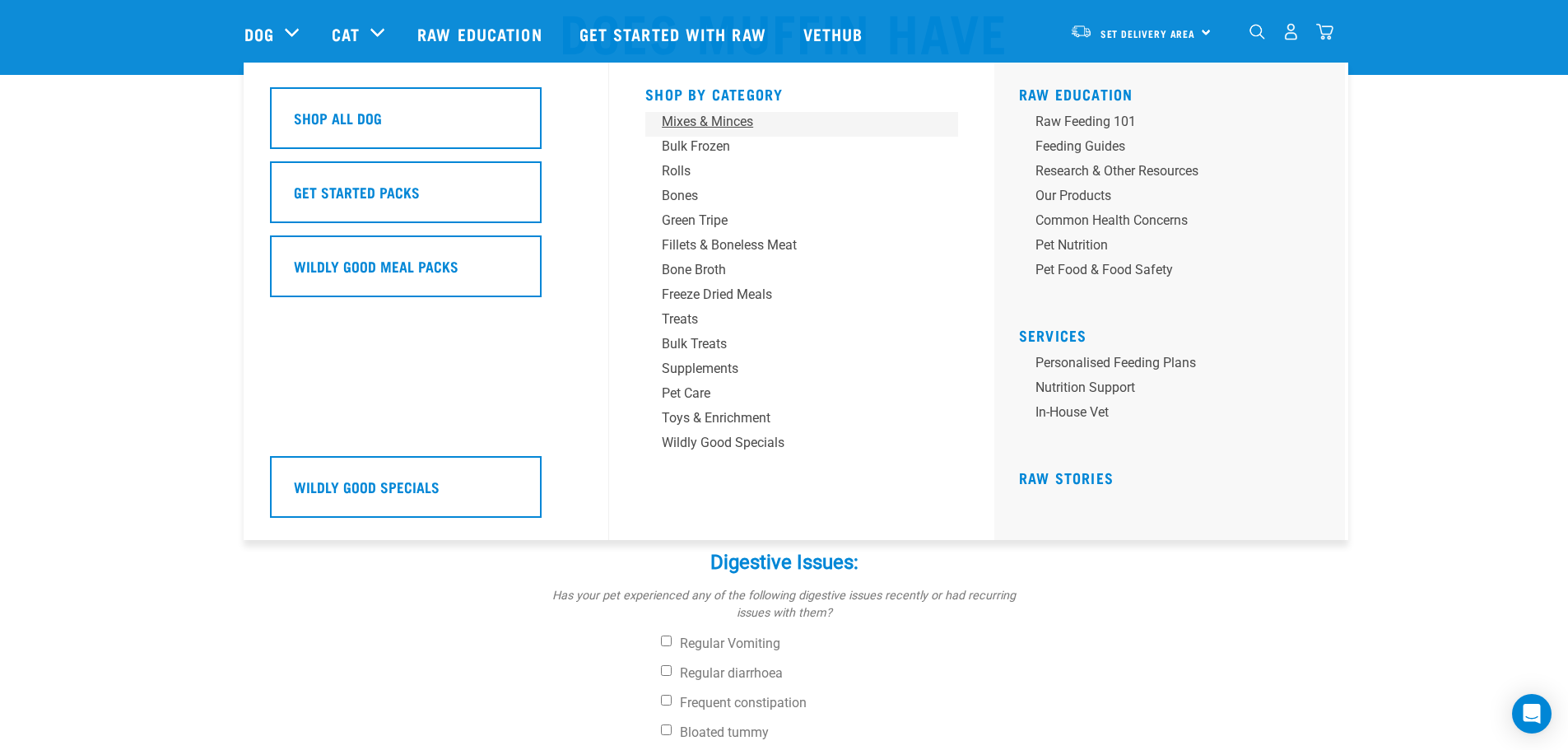
type input "Raw"
click at [710, 120] on div "Mixes & Minces" at bounding box center [790, 122] width 257 height 20
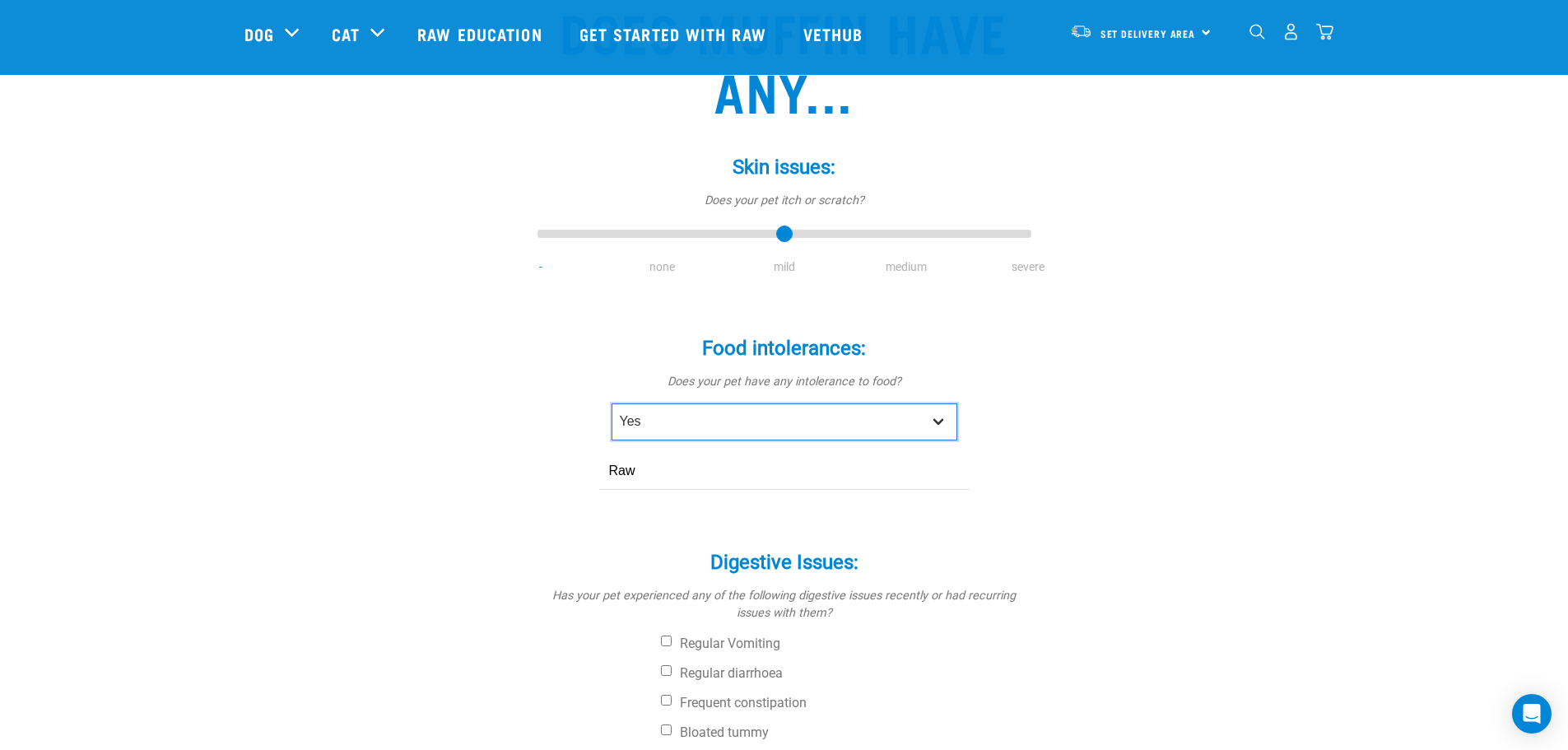
drag, startPoint x: 750, startPoint y: 429, endPoint x: 738, endPoint y: 434, distance: 13.0
click at [750, 429] on select "No Yes" at bounding box center [784, 422] width 345 height 37
select select "no"
click at [612, 404] on select "No Yes" at bounding box center [784, 422] width 345 height 37
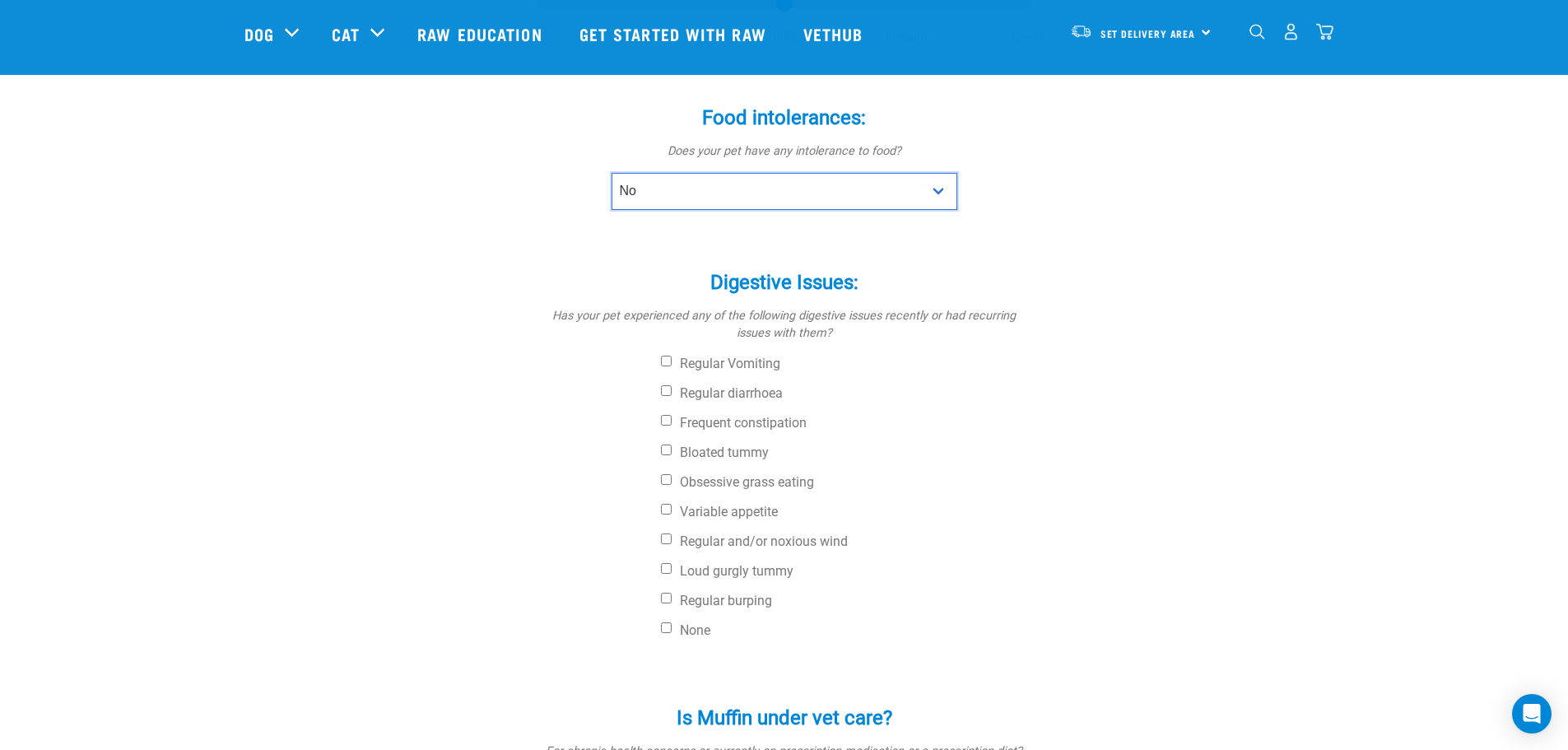
scroll to position [412, 0]
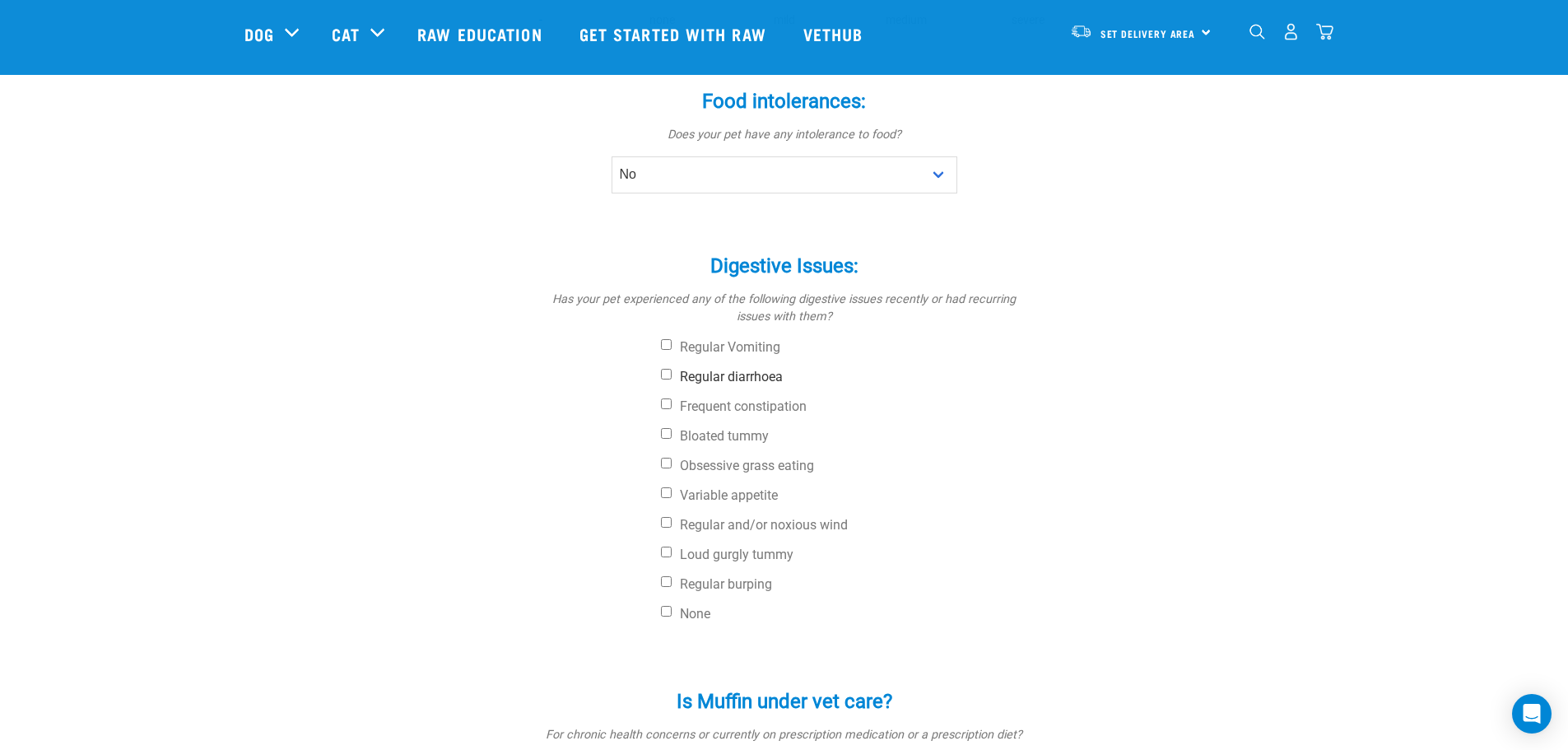
click at [839, 377] on label "Regular diarrhoea" at bounding box center [846, 377] width 371 height 16
click at [672, 377] on input "Regular diarrhoea" at bounding box center [666, 375] width 11 height 11
checkbox input "true"
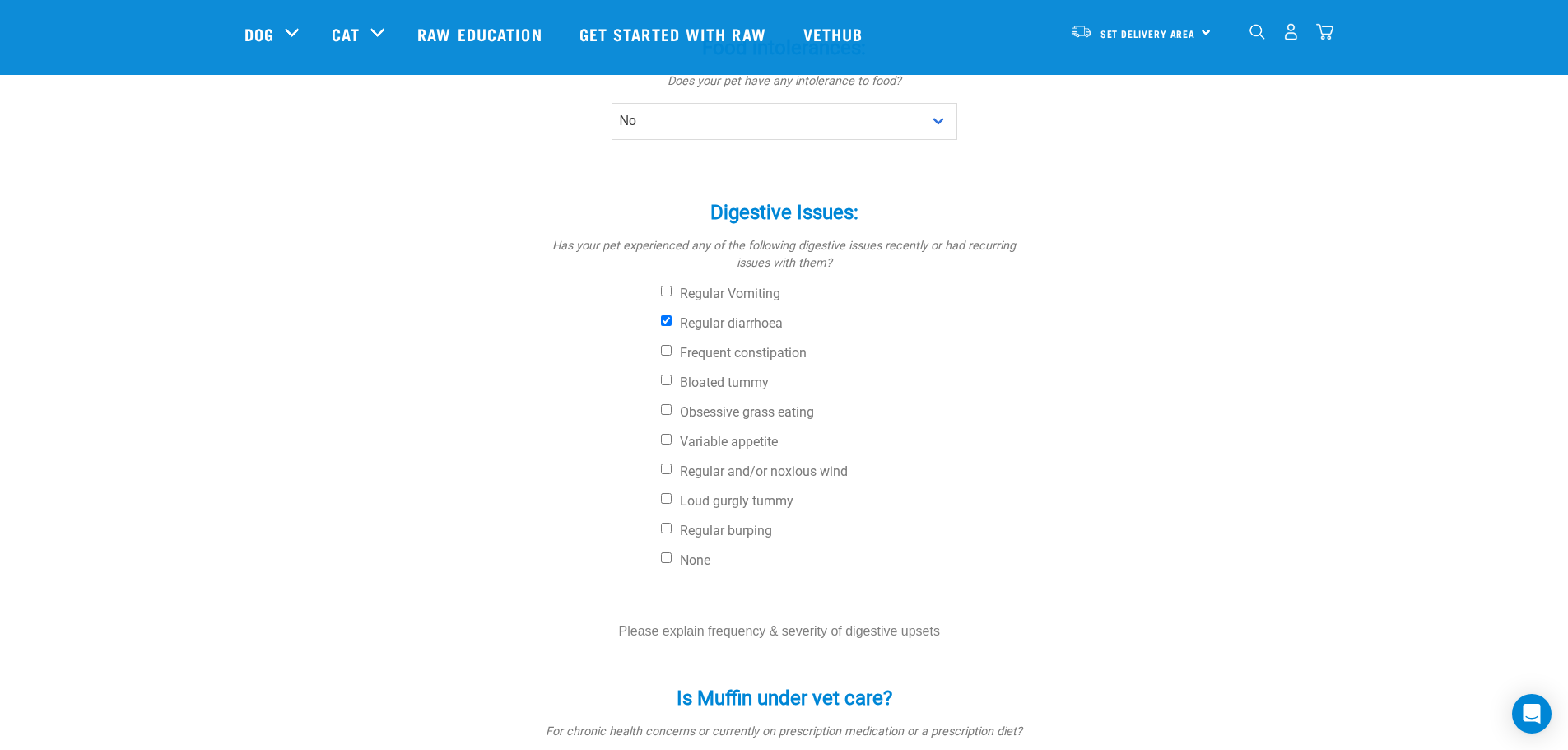
scroll to position [494, 0]
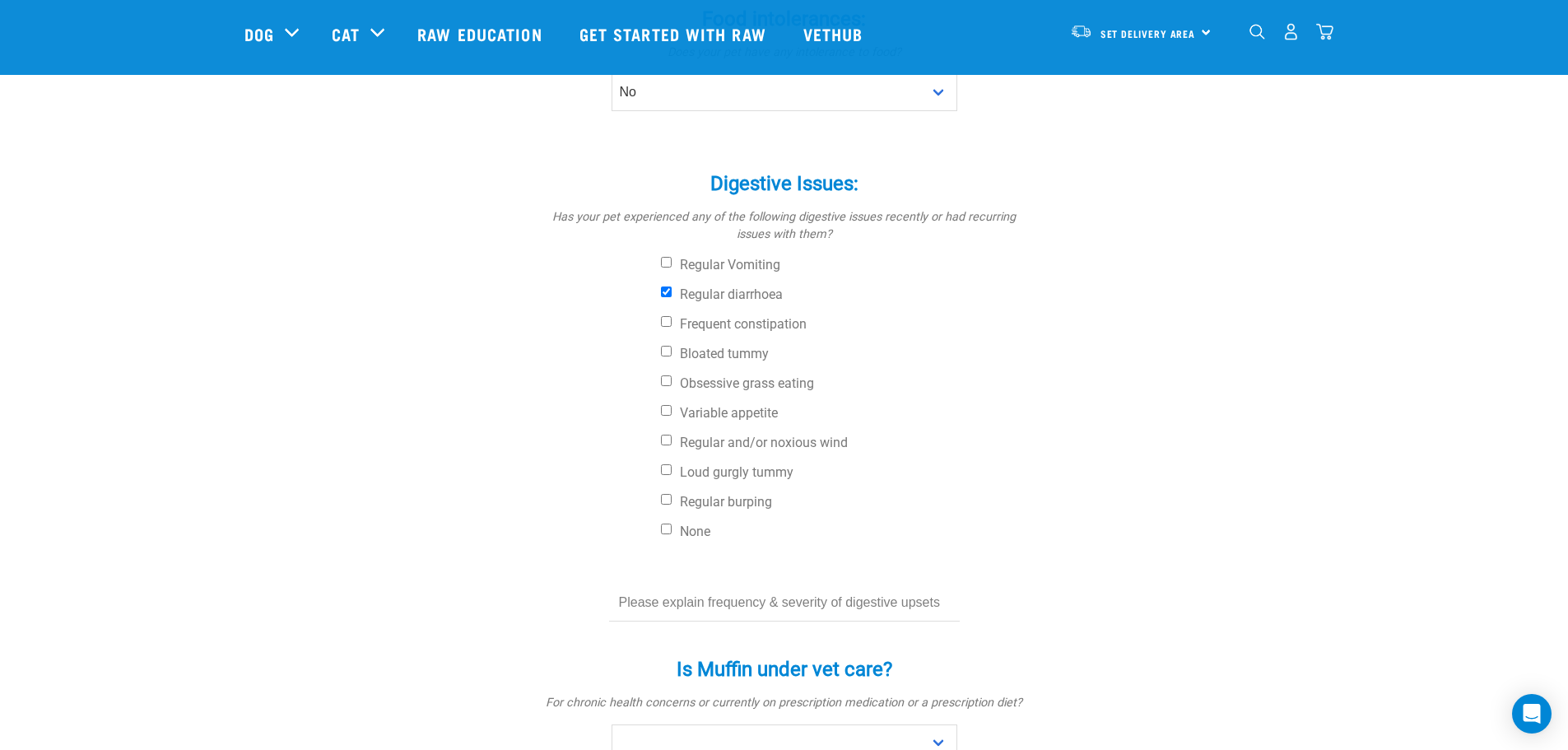
click at [837, 604] on input "text" at bounding box center [784, 603] width 351 height 37
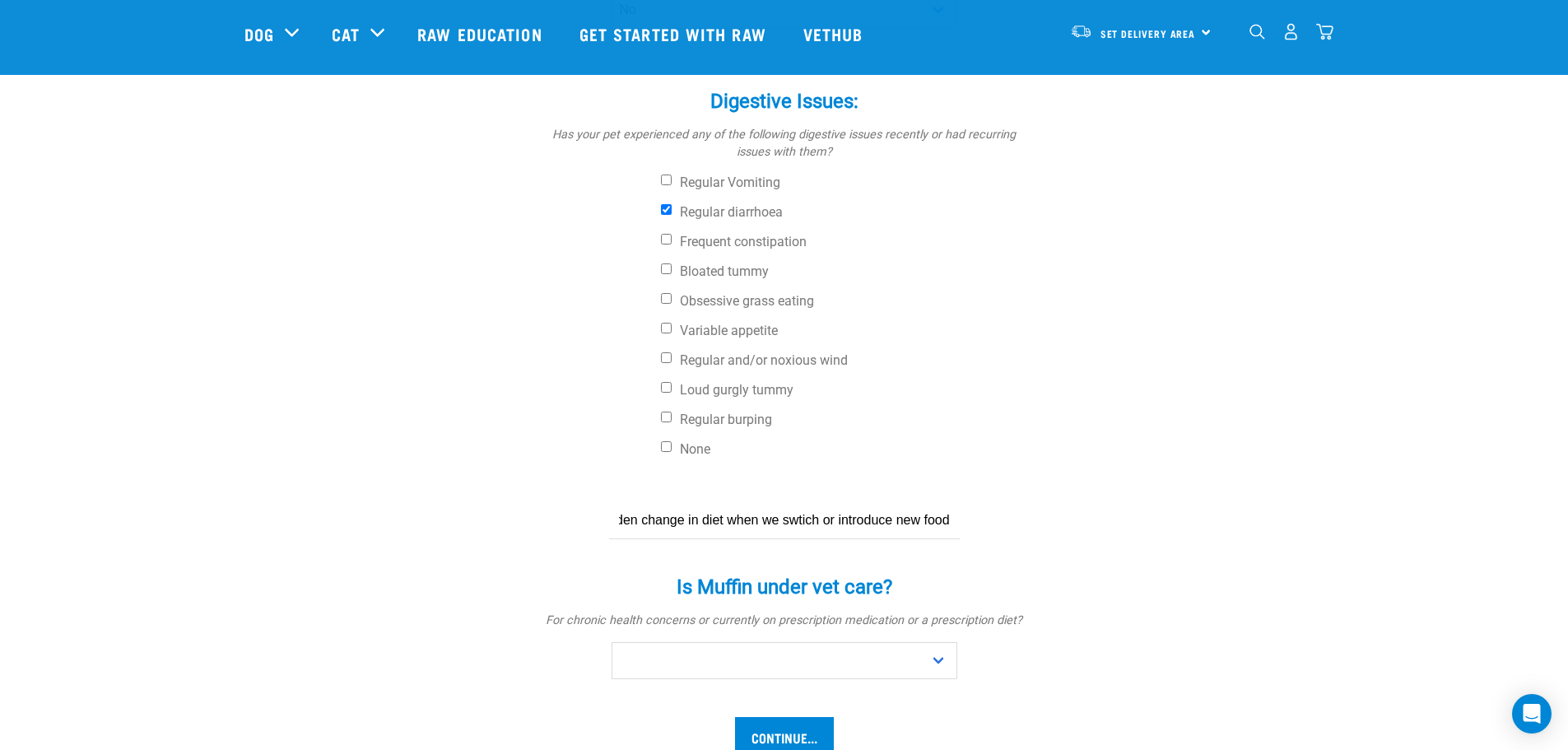
scroll to position [0, 629]
type input "Not frequent but it happens once a month, every so often and lasts a couple day…"
drag, startPoint x: 739, startPoint y: 212, endPoint x: 746, endPoint y: 233, distance: 22.1
click at [739, 212] on label "Regular diarrhoea" at bounding box center [846, 213] width 371 height 16
click at [672, 212] on input "Regular diarrhoea" at bounding box center [666, 210] width 11 height 11
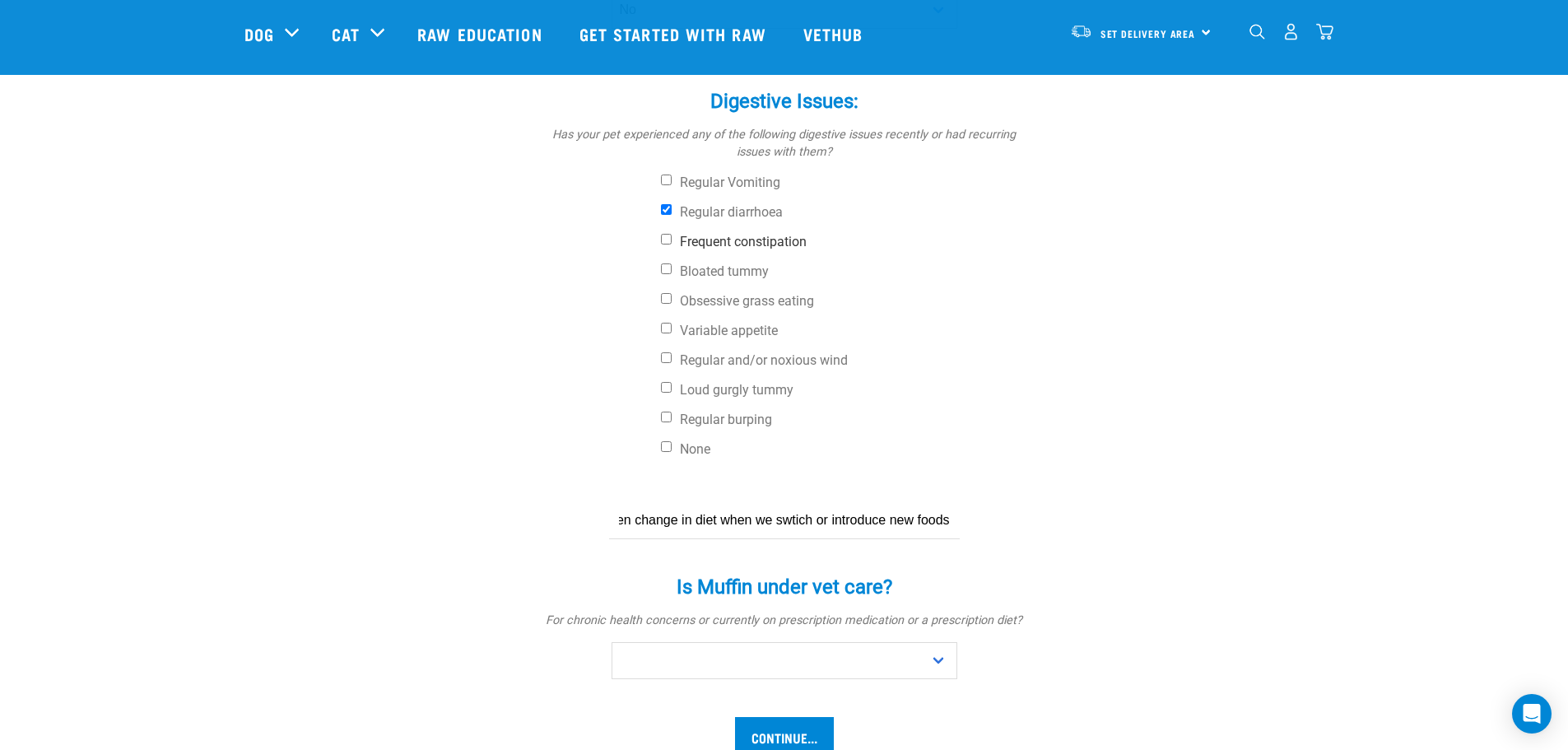
checkbox input "false"
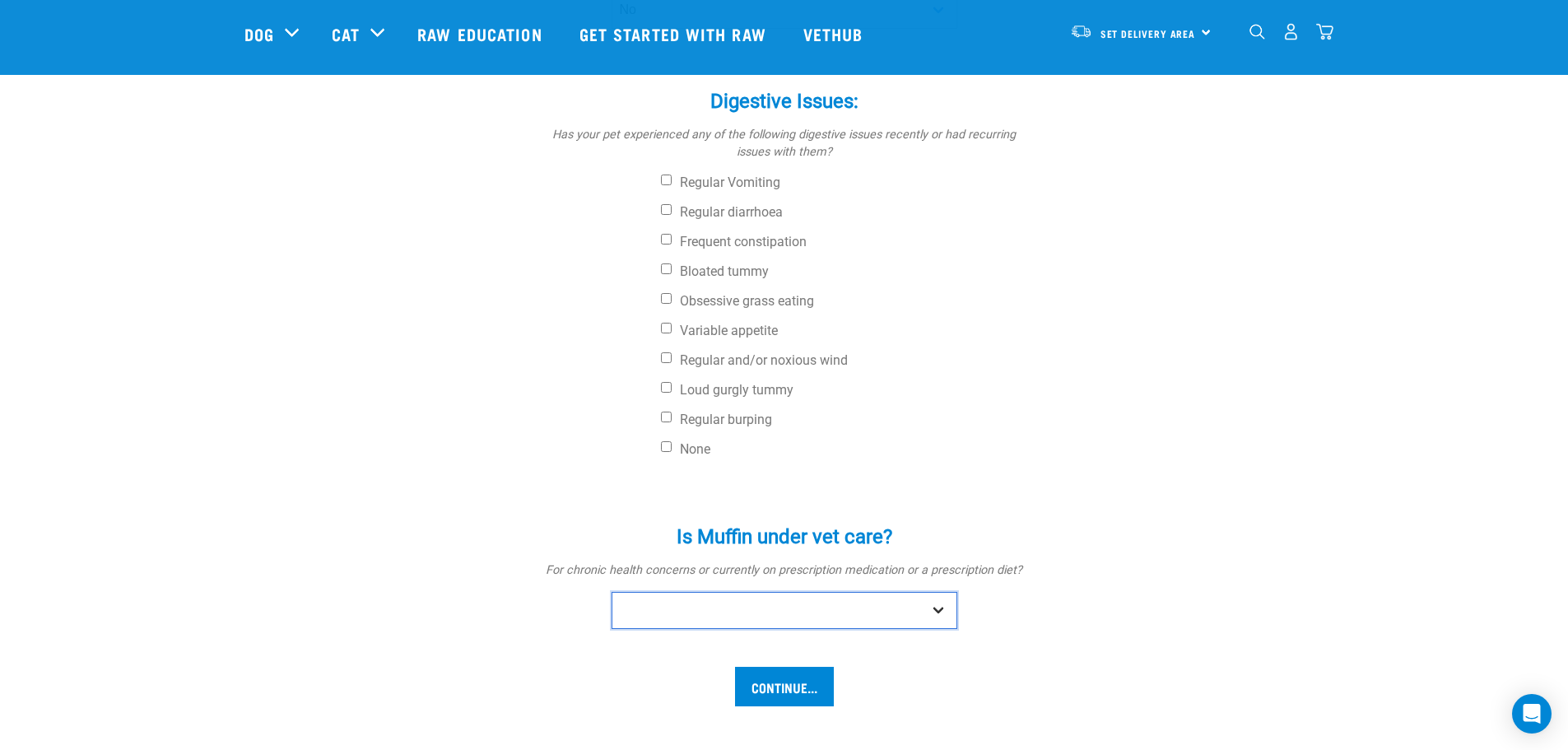
click at [734, 598] on select "No Yes" at bounding box center [784, 610] width 345 height 37
select select "no"
click at [612, 592] on select "No Yes" at bounding box center [784, 610] width 345 height 37
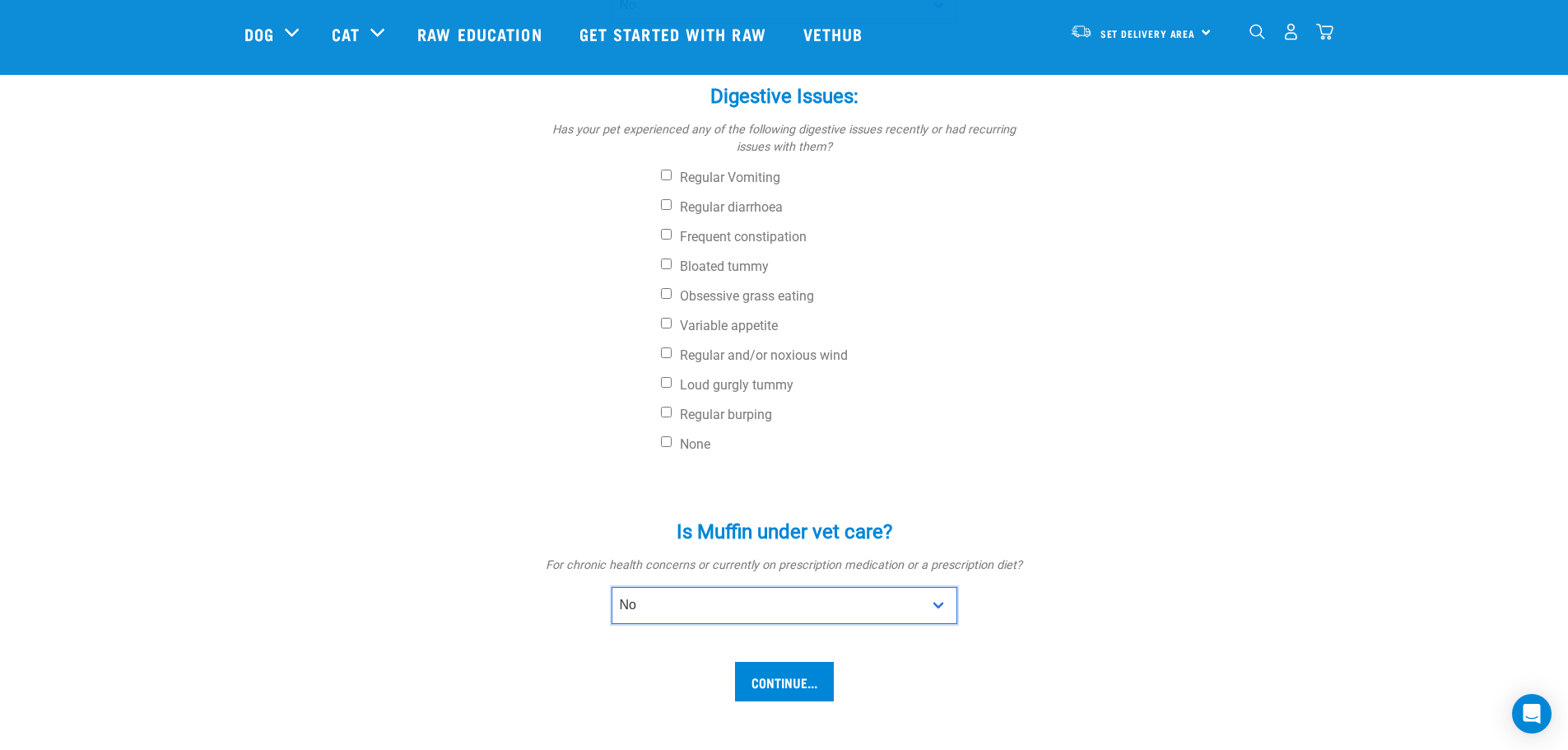
scroll to position [824, 0]
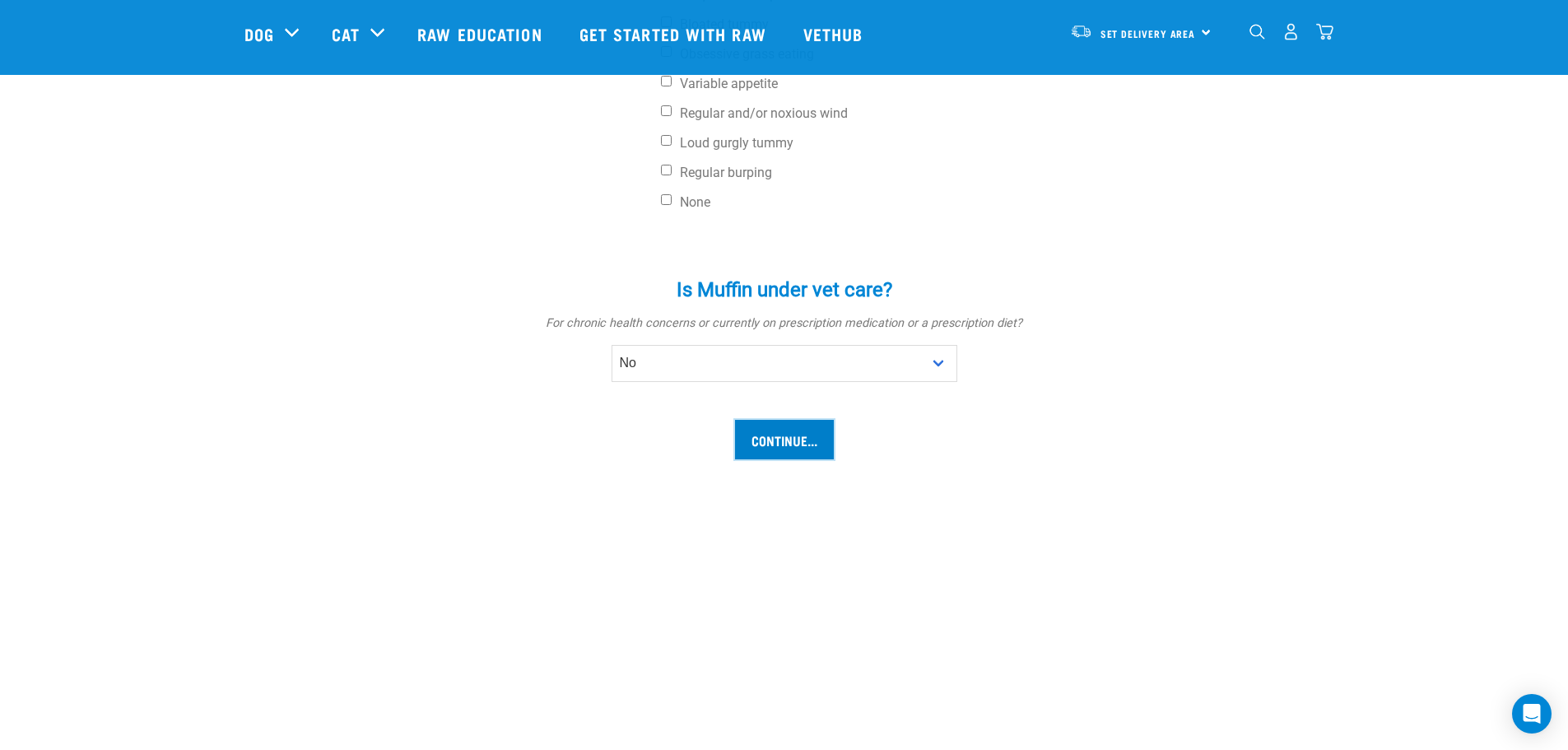
click at [775, 432] on input "Continue..." at bounding box center [784, 439] width 99 height 39
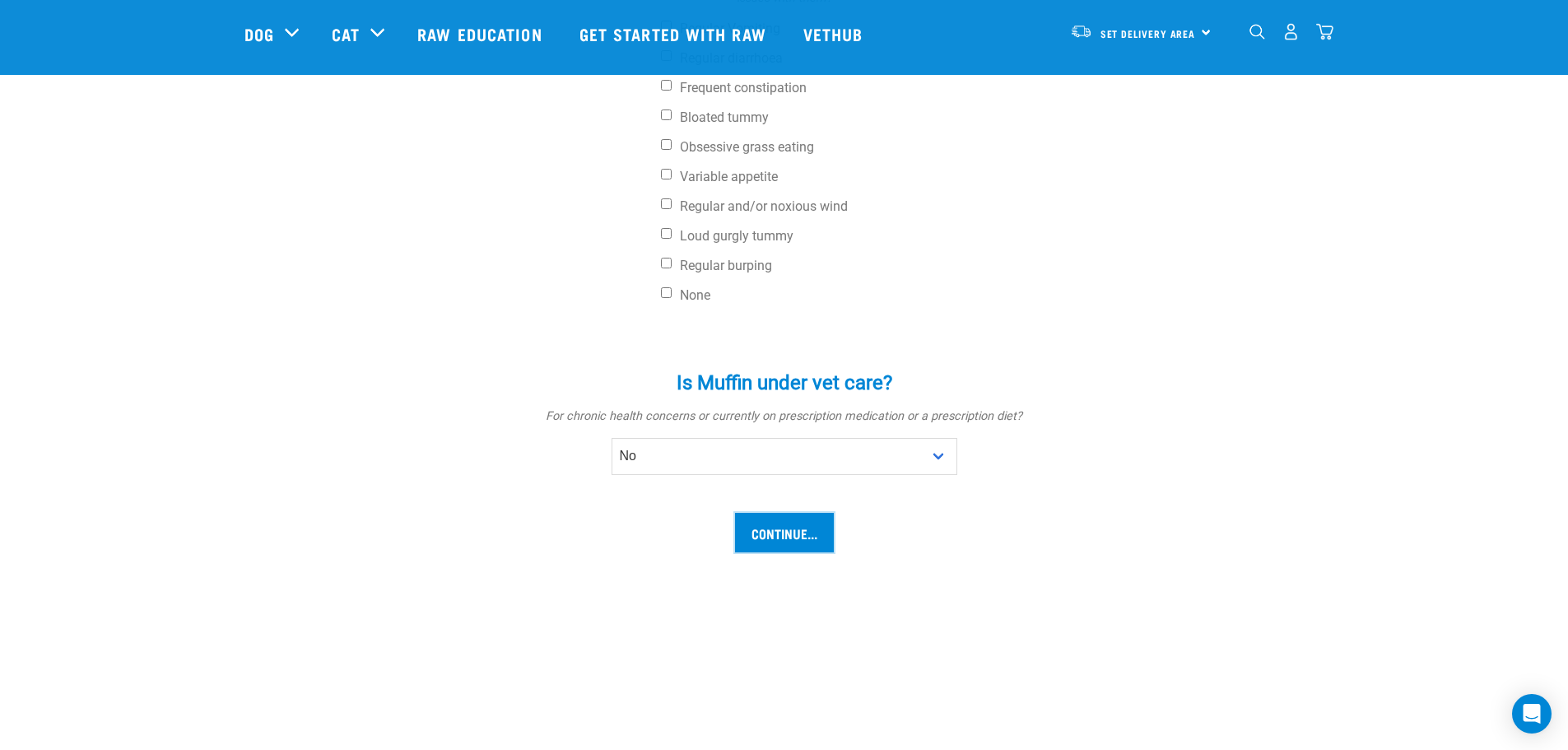
scroll to position [494, 0]
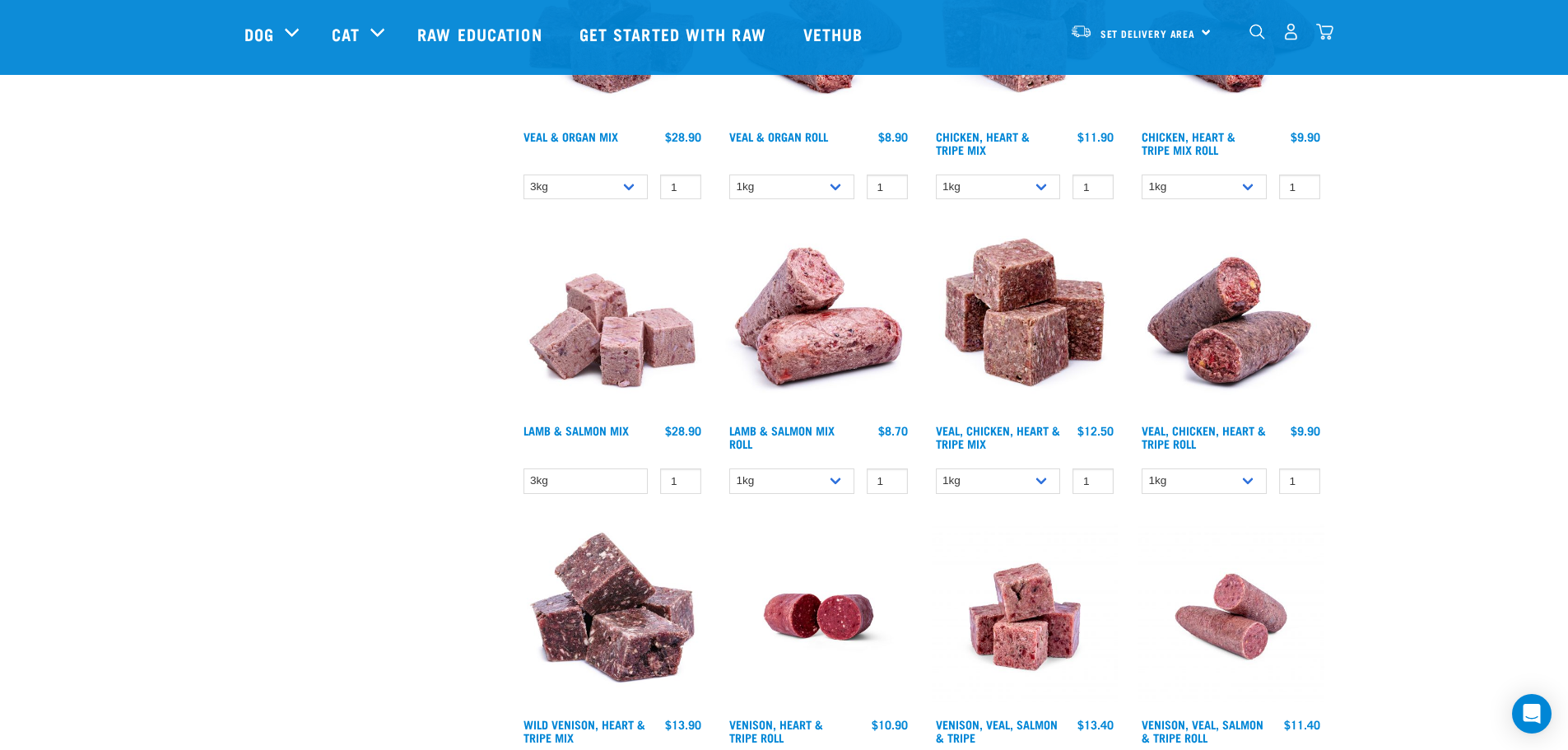
scroll to position [1070, 0]
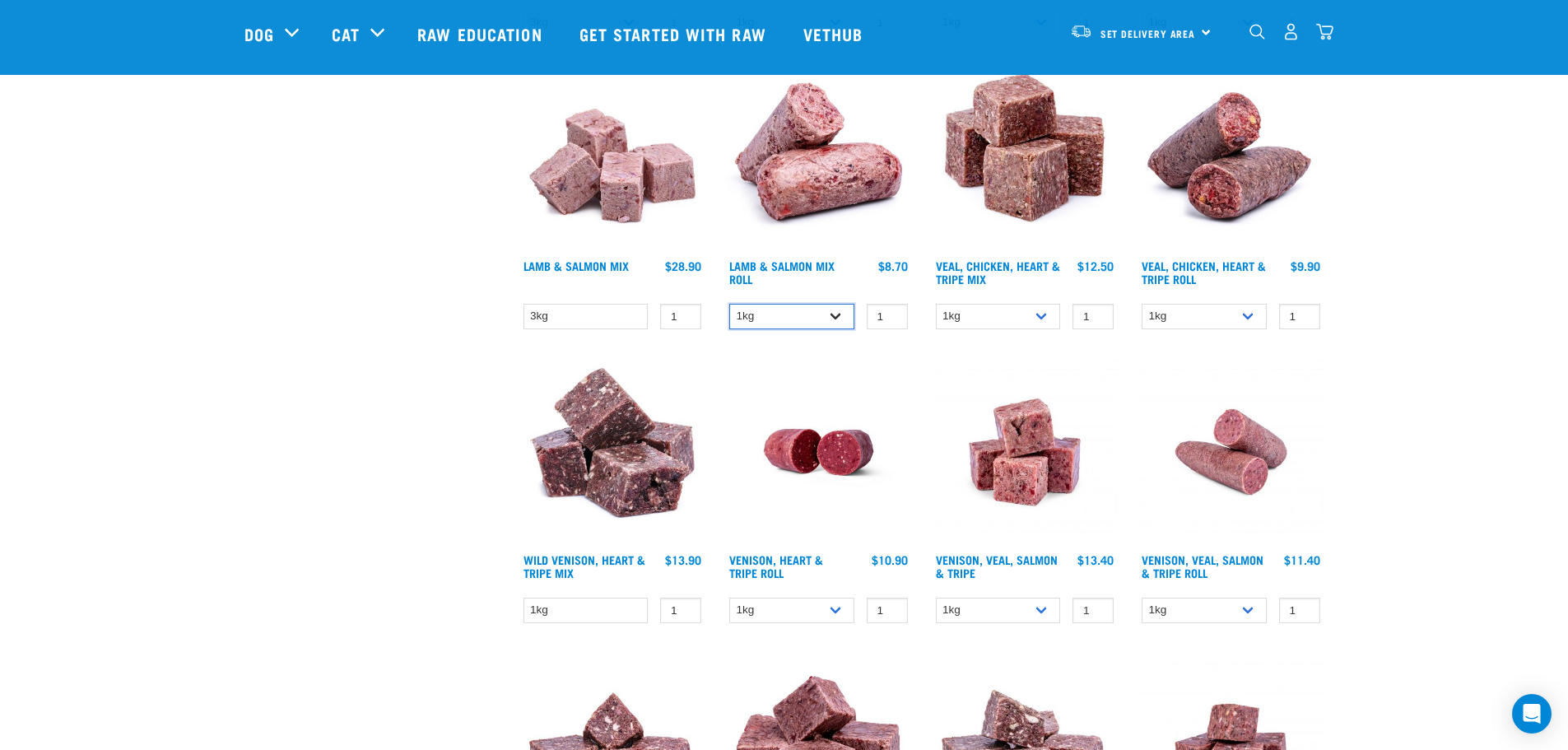
click at [764, 313] on select "1kg Bulk (10kg)" at bounding box center [792, 316] width 125 height 25
click at [1433, 392] on div "Start your pet’s raw journey [DATE] – take our quick pet questionnaire. Deliver…" at bounding box center [784, 258] width 1568 height 2656
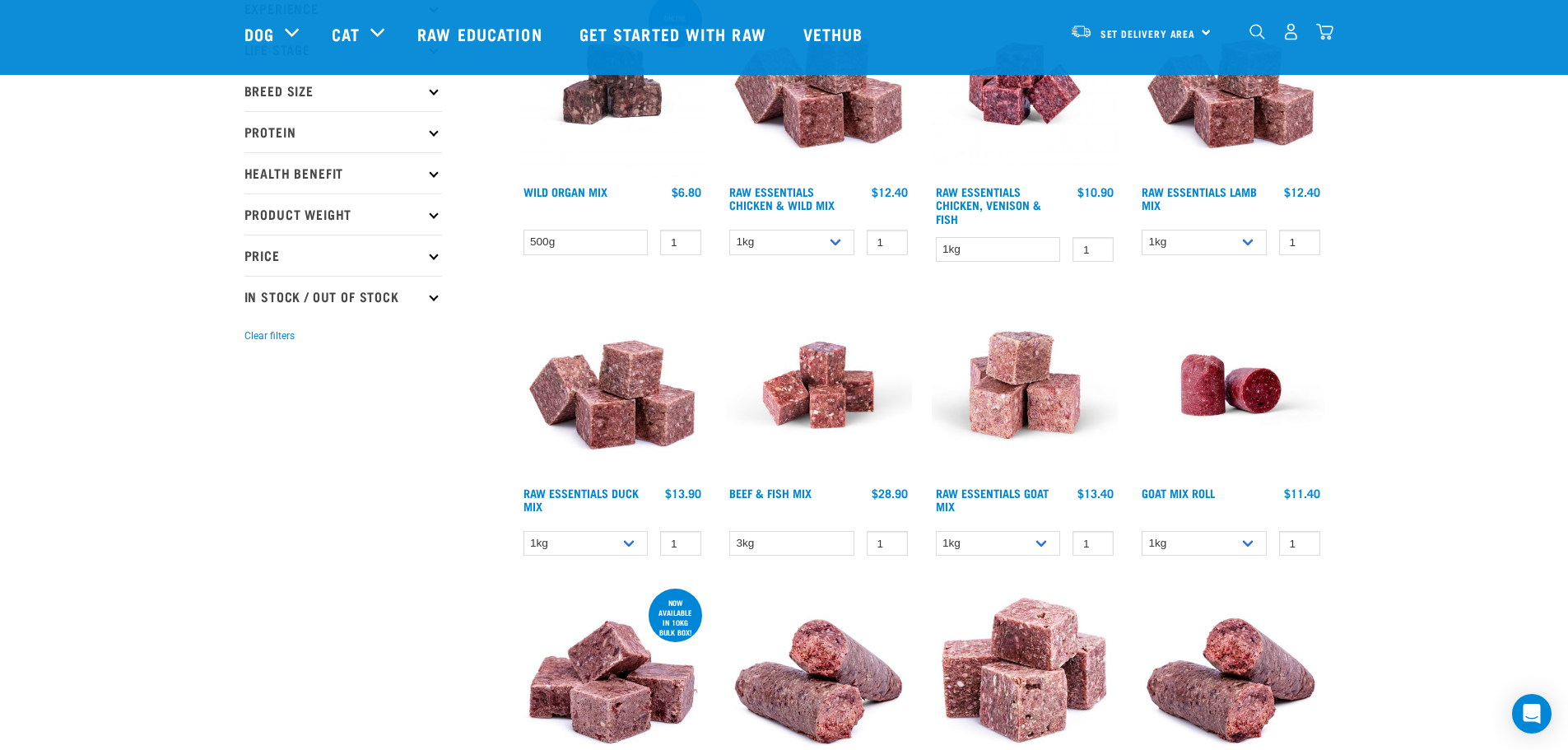
scroll to position [494, 0]
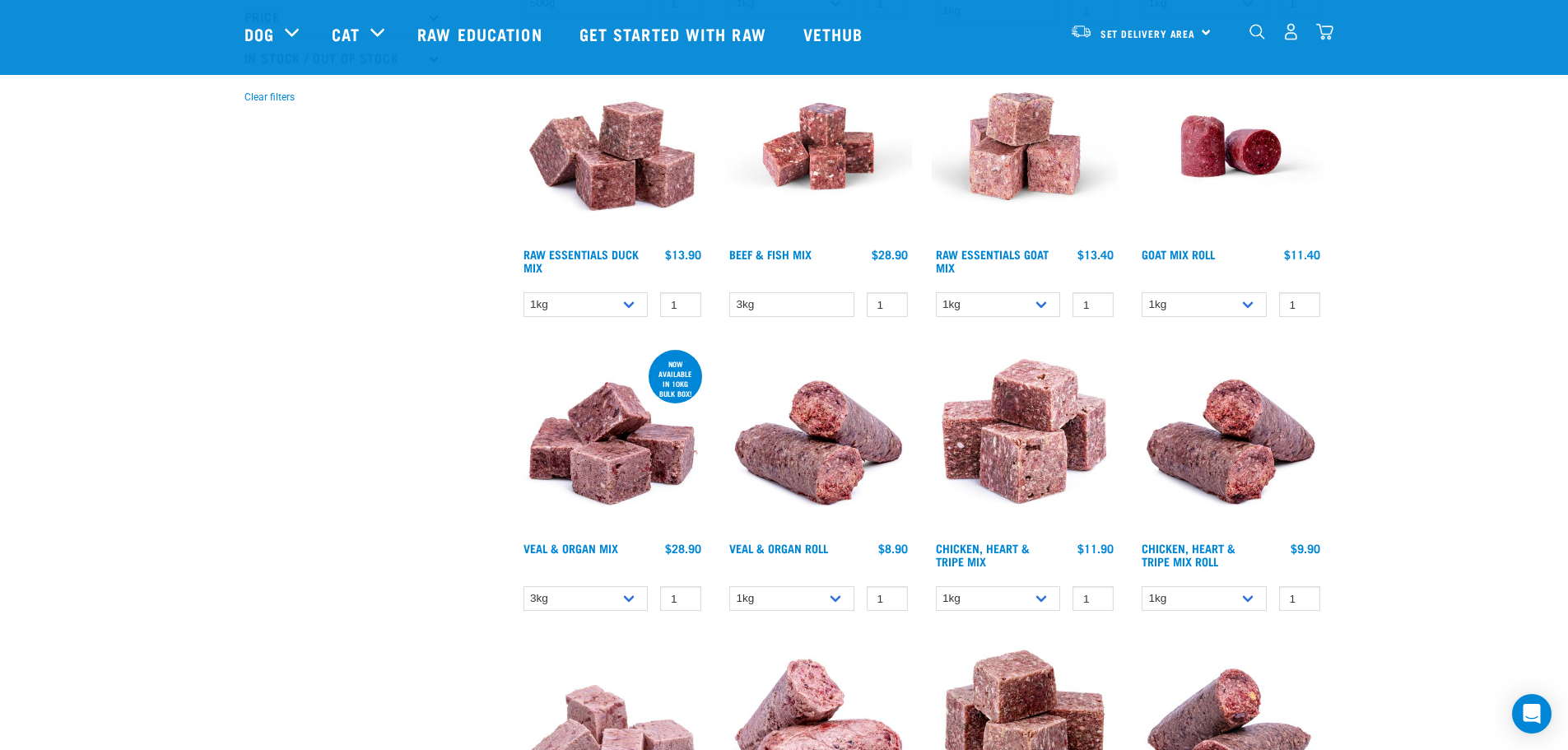
click at [846, 408] on img at bounding box center [819, 440] width 187 height 187
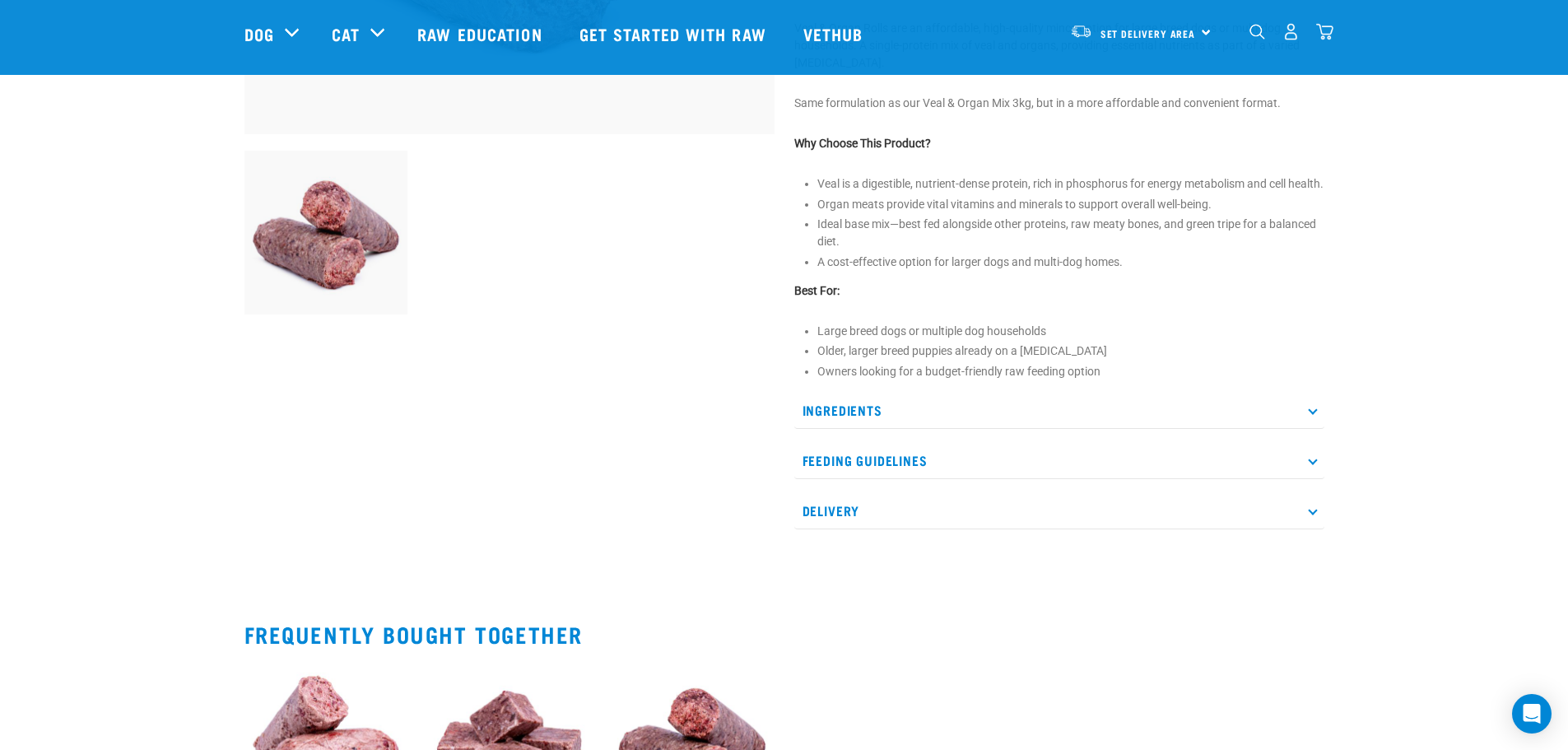
scroll to position [576, 0]
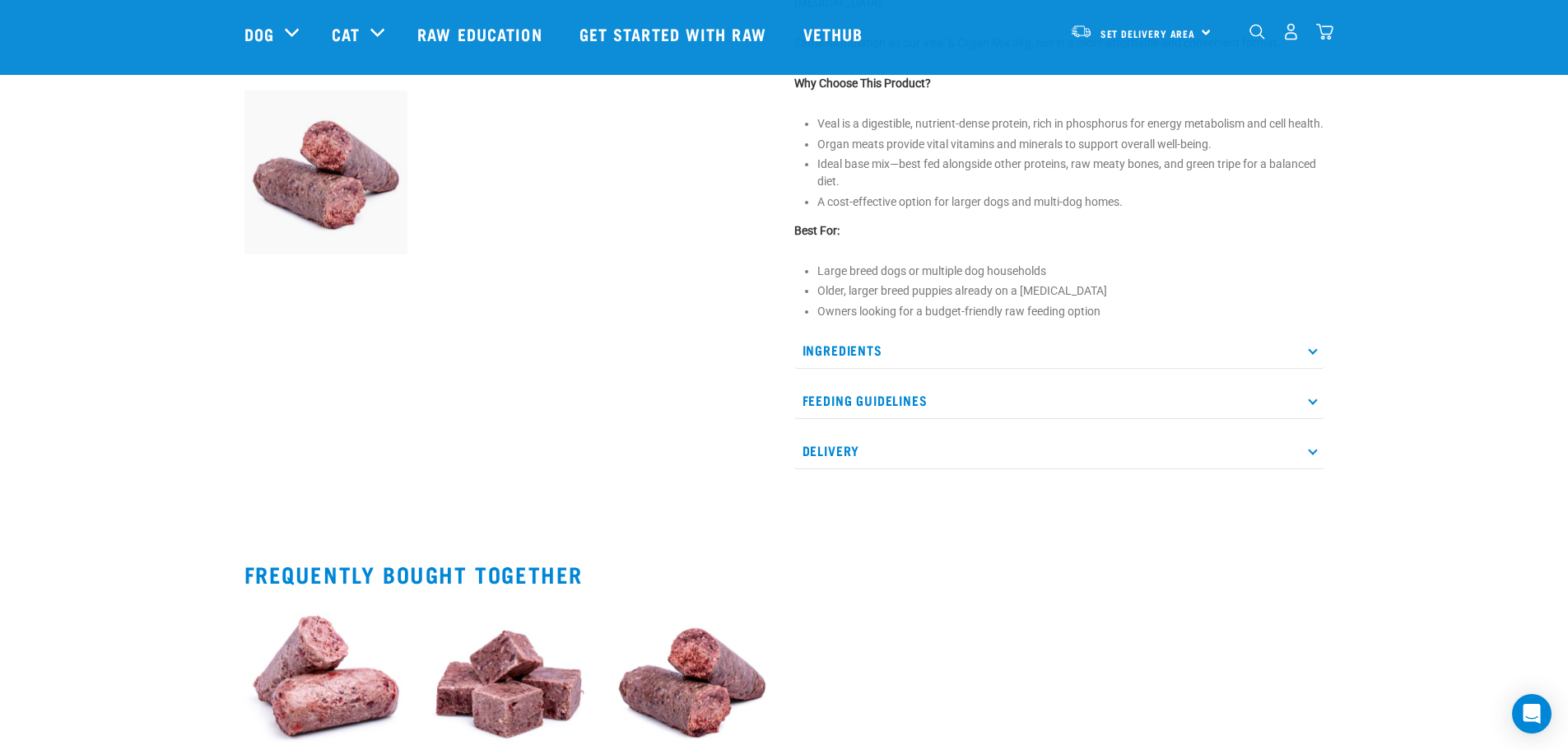
click at [942, 369] on p "Ingredients" at bounding box center [1059, 350] width 530 height 37
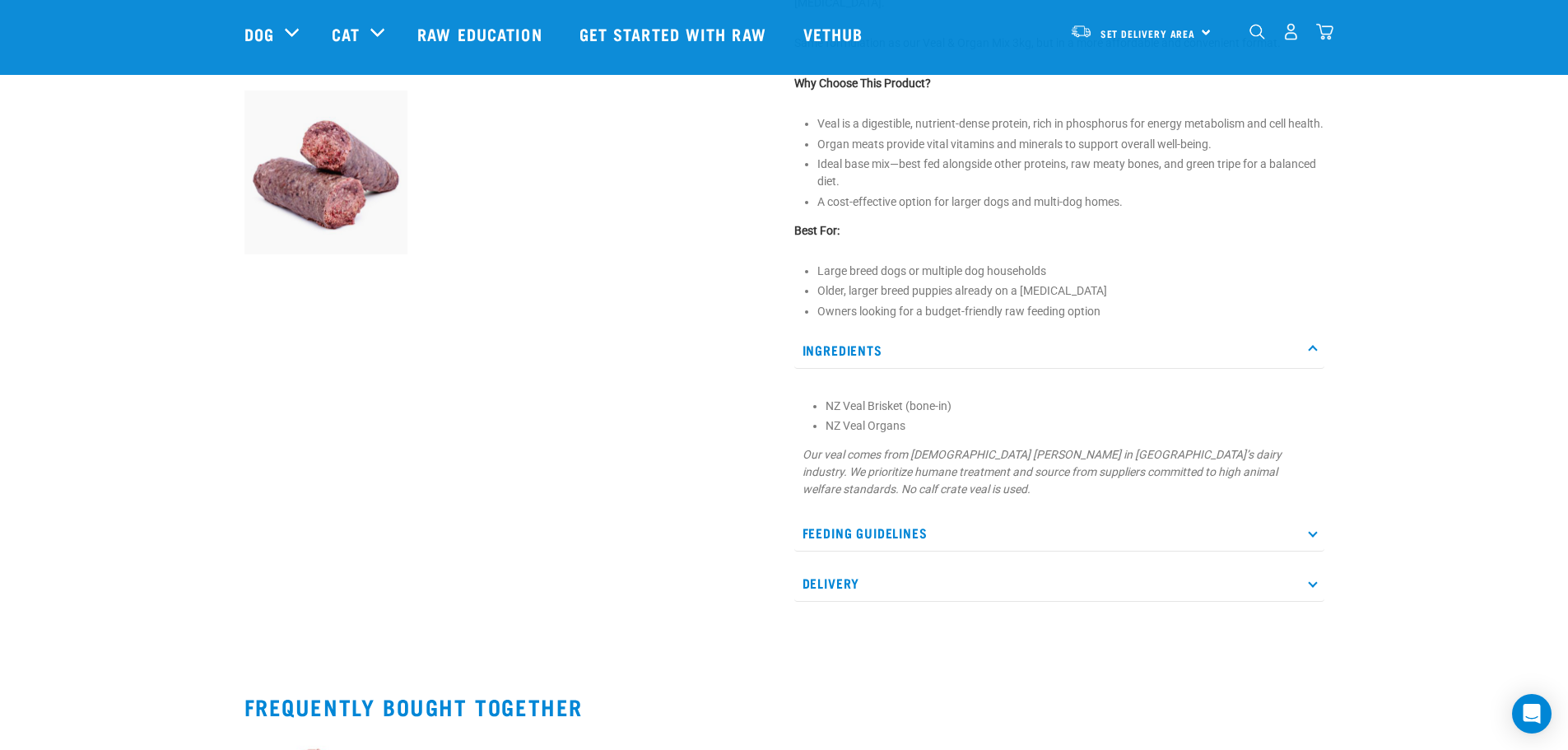
click at [938, 545] on p "Feeding Guidelines" at bounding box center [1059, 533] width 530 height 37
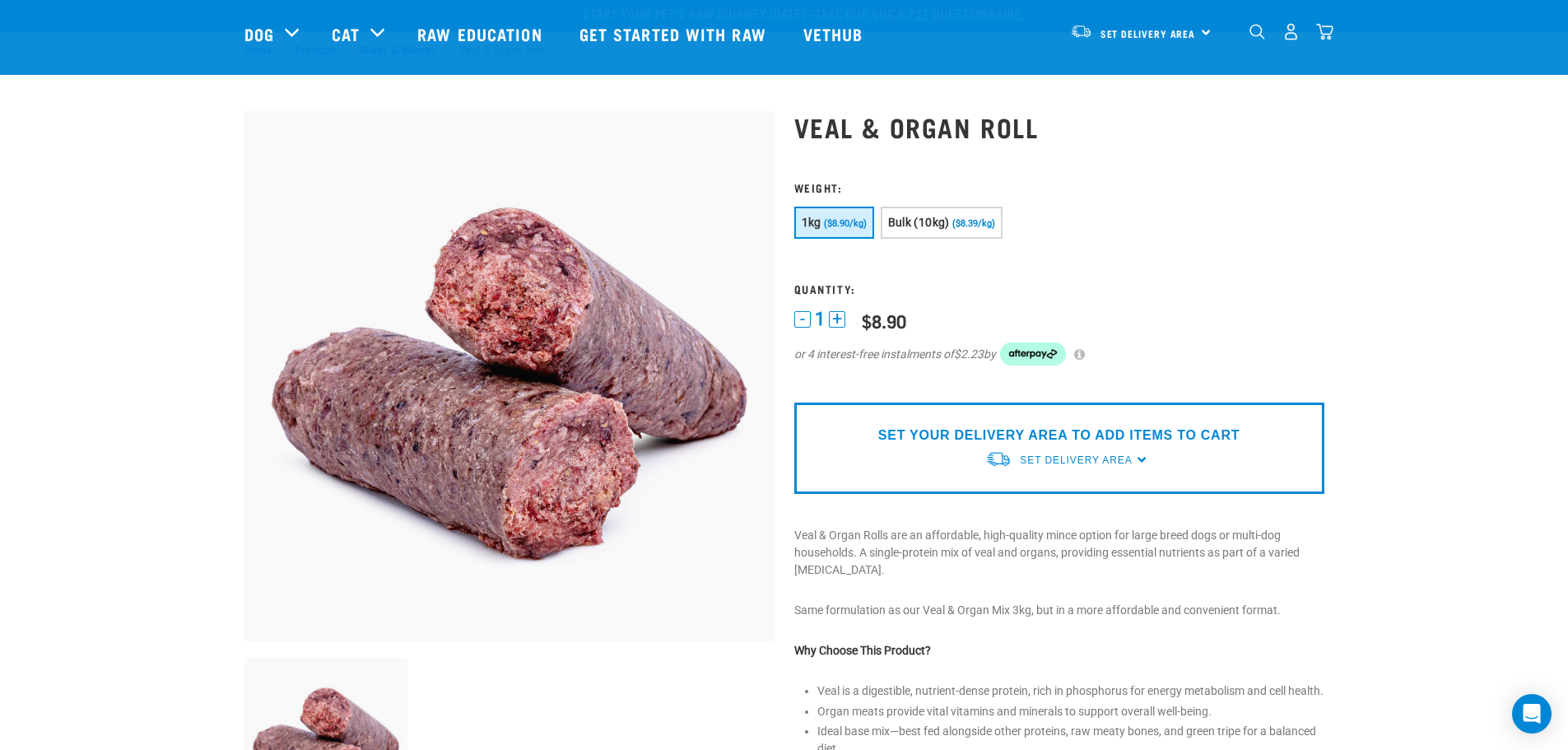
scroll to position [0, 0]
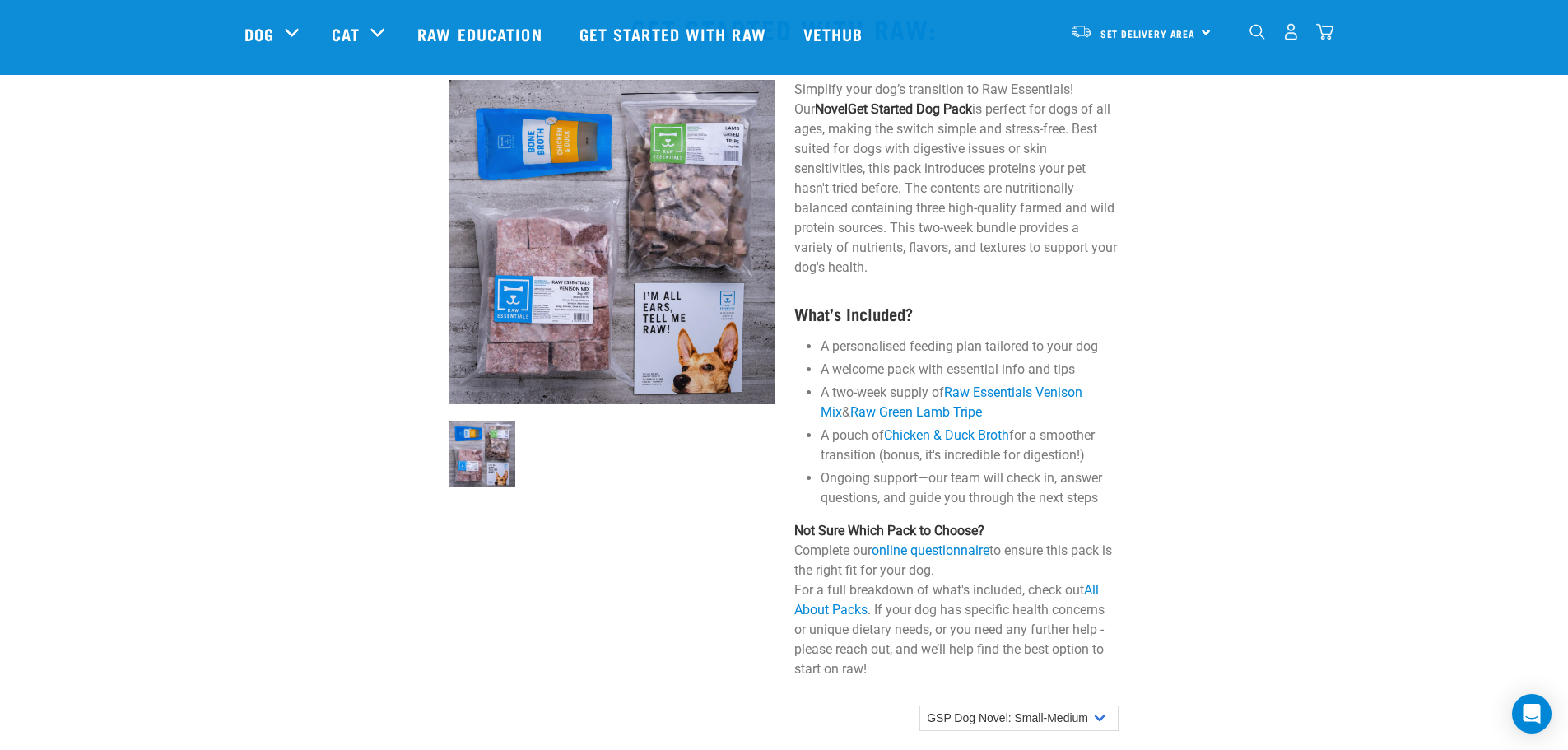
scroll to position [1070, 0]
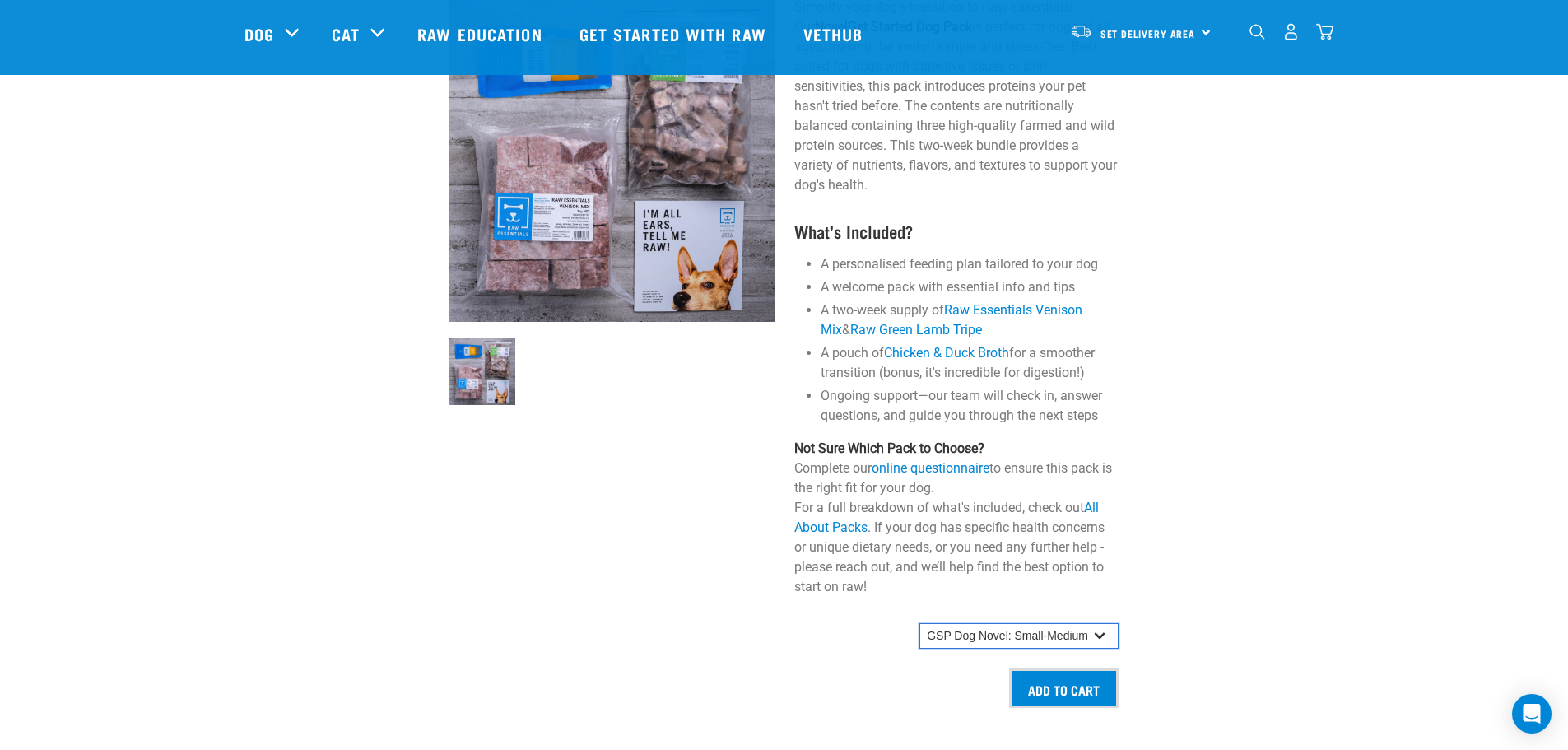
click at [973, 638] on select "GSP Dog Novel: Small GSP Dog Novel: Small-Medium GSP Dog Novel: Medium-Large" at bounding box center [1019, 636] width 199 height 26
click at [1242, 625] on div at bounding box center [1214, 345] width 172 height 747
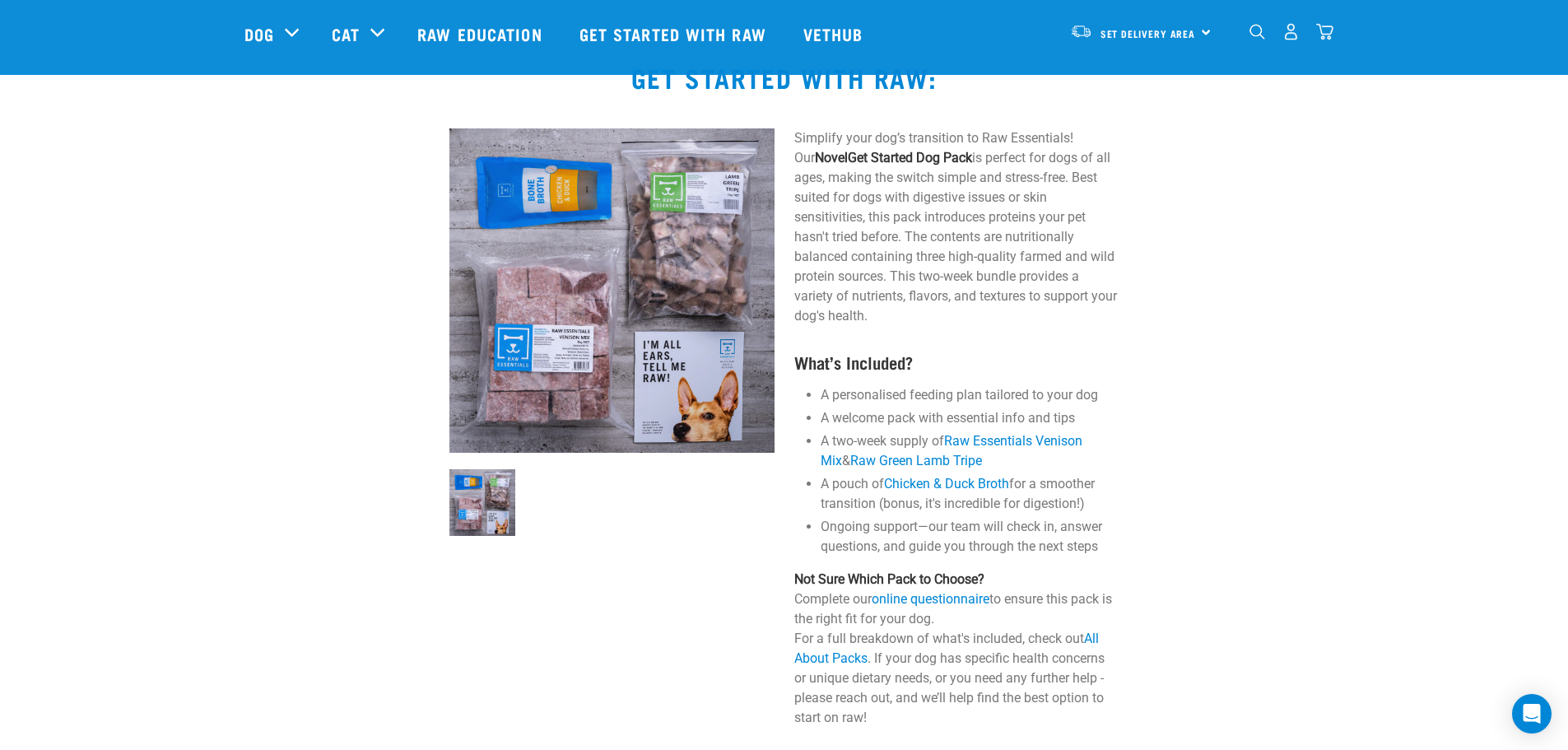
scroll to position [905, 0]
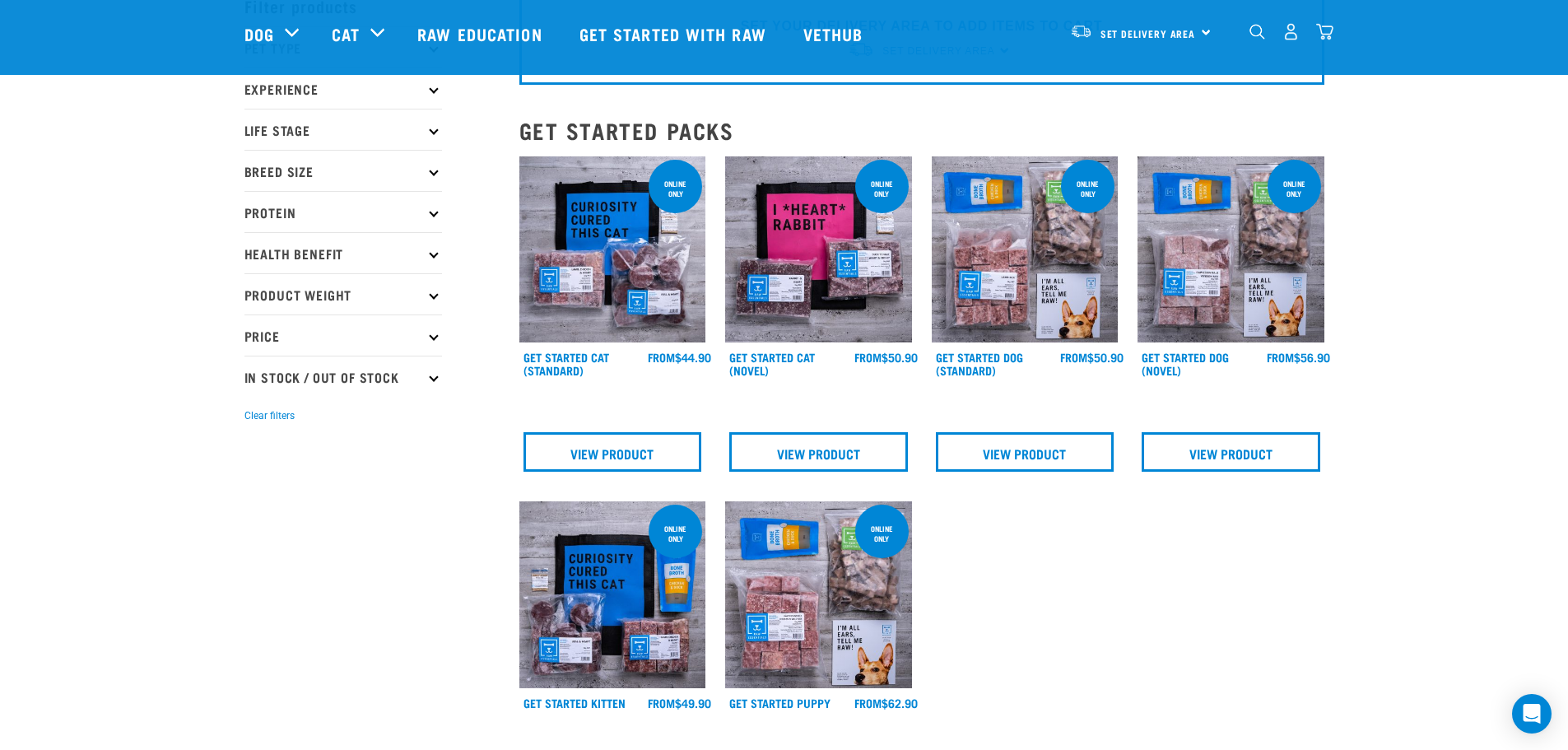
scroll to position [83, 0]
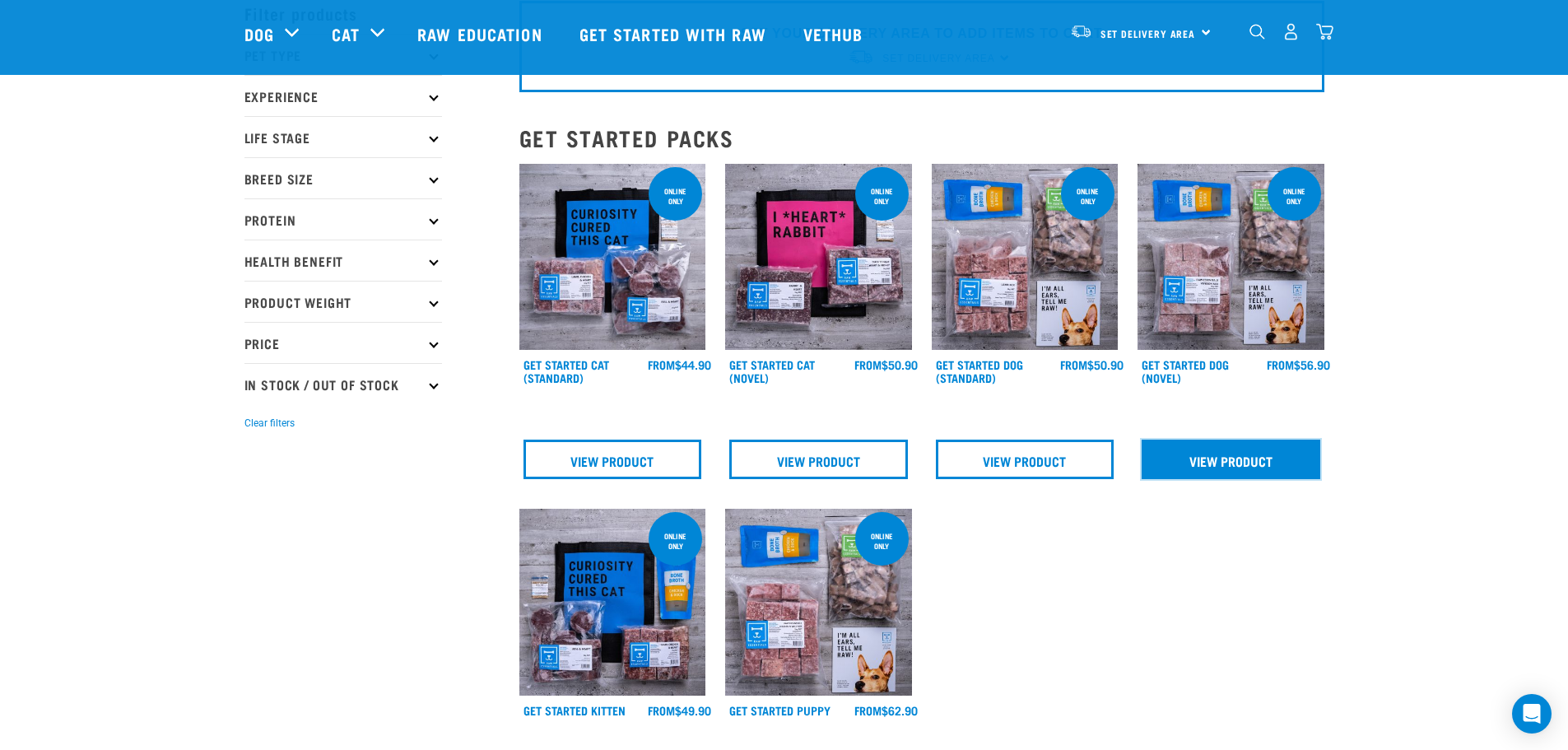
click at [1254, 457] on link "View Product" at bounding box center [1231, 459] width 179 height 39
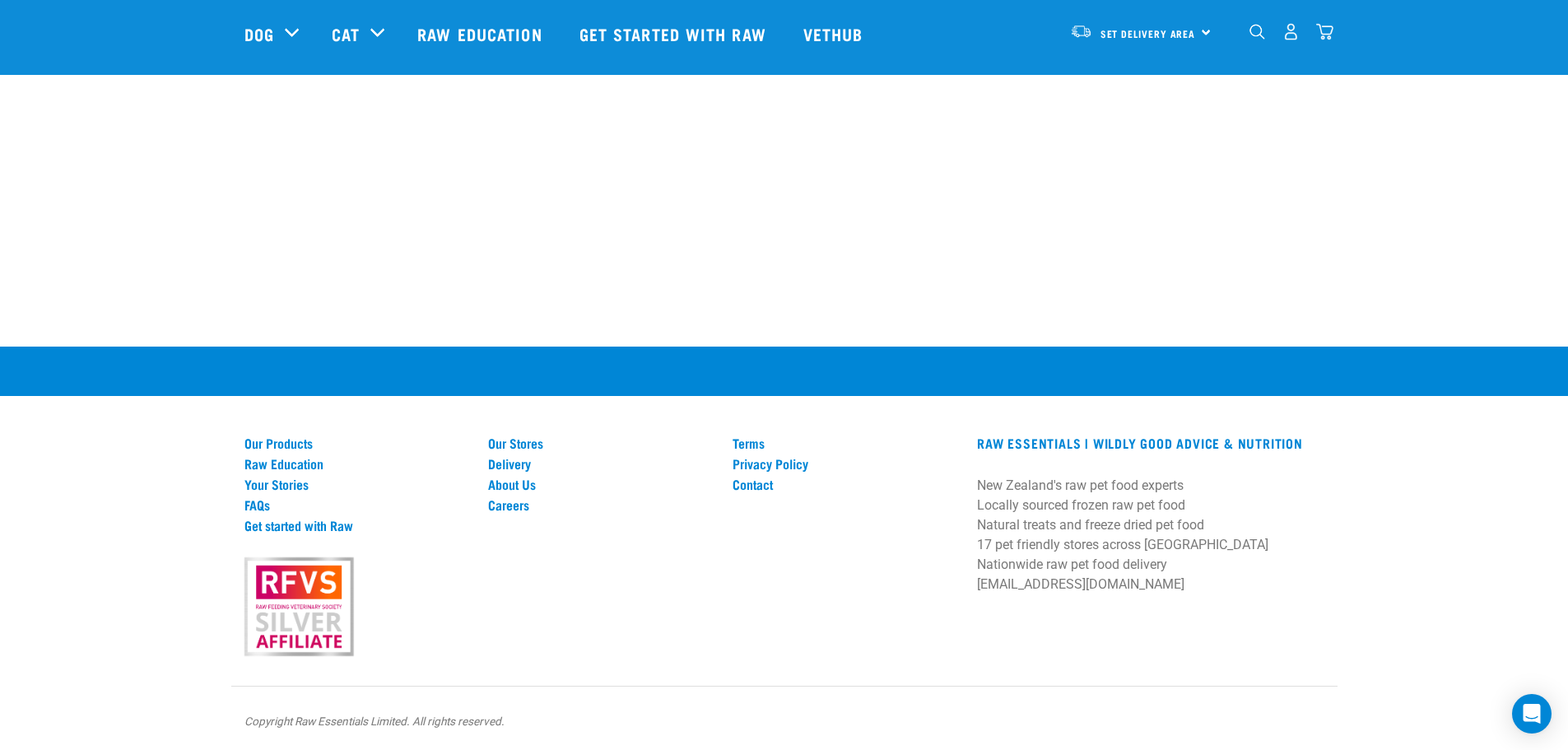
scroll to position [2876, 0]
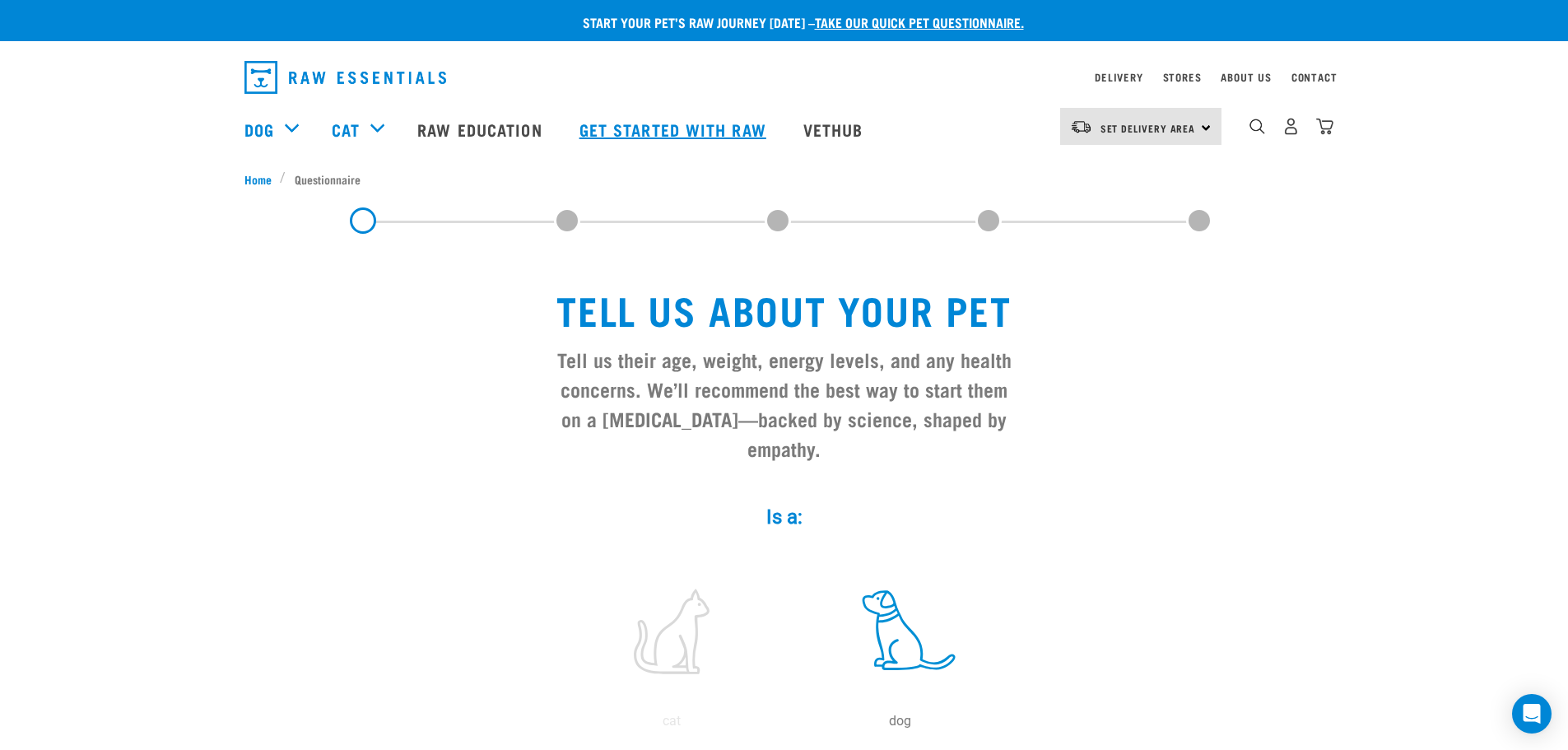
click at [639, 125] on link "Get started with Raw" at bounding box center [674, 129] width 224 height 65
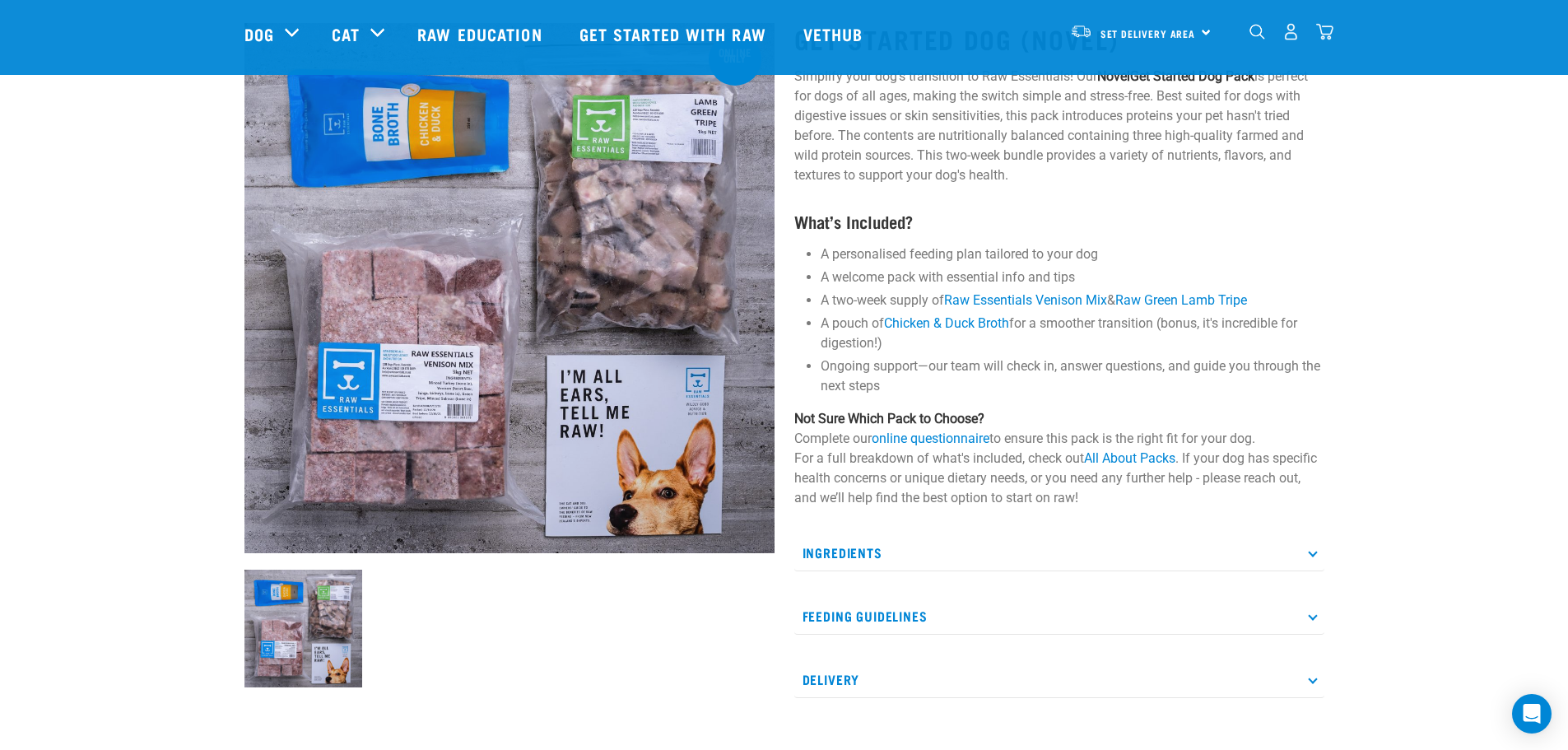
scroll to position [247, 0]
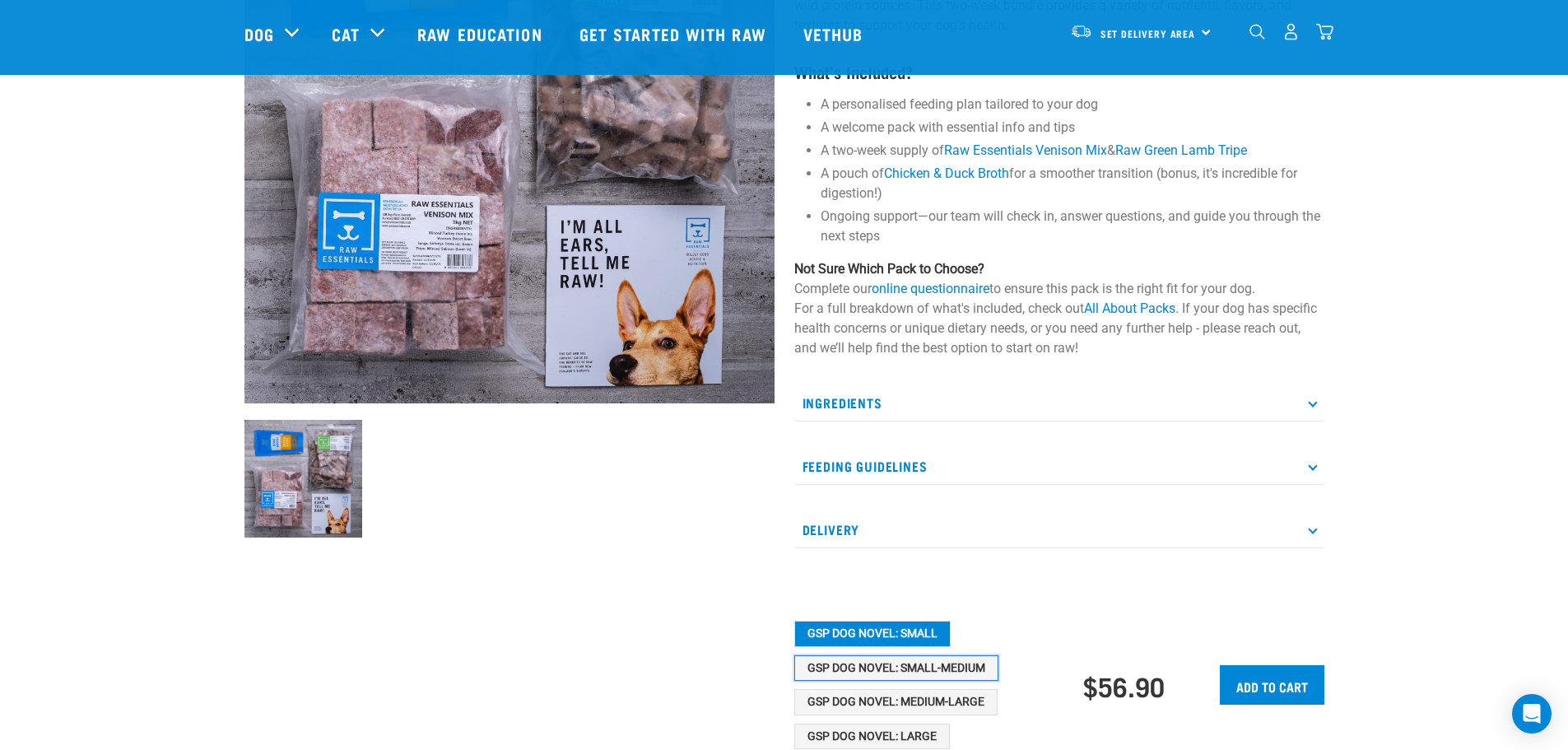
click at [886, 675] on button "GSP Dog Novel: Small-Medium" at bounding box center [896, 668] width 205 height 26
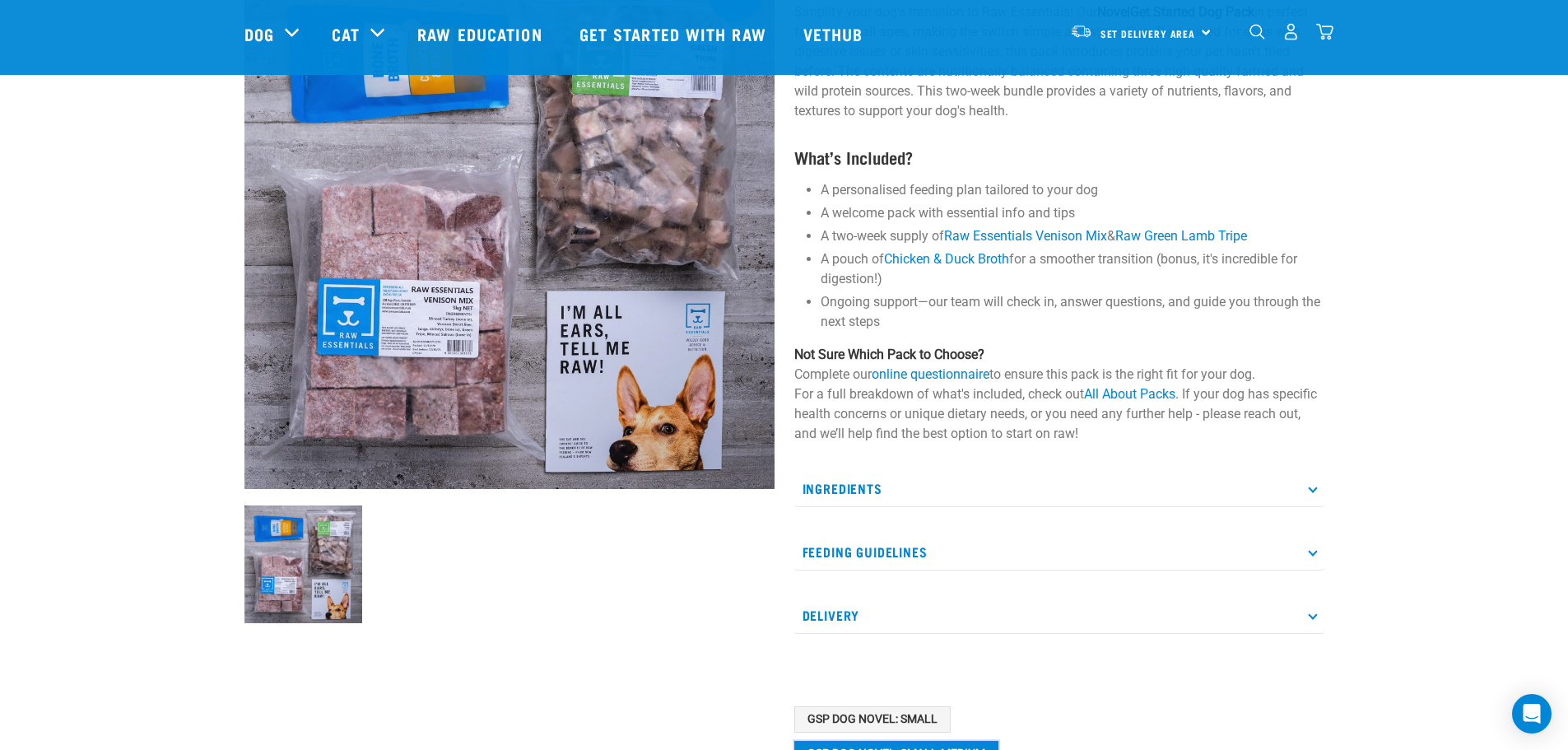
scroll to position [165, 0]
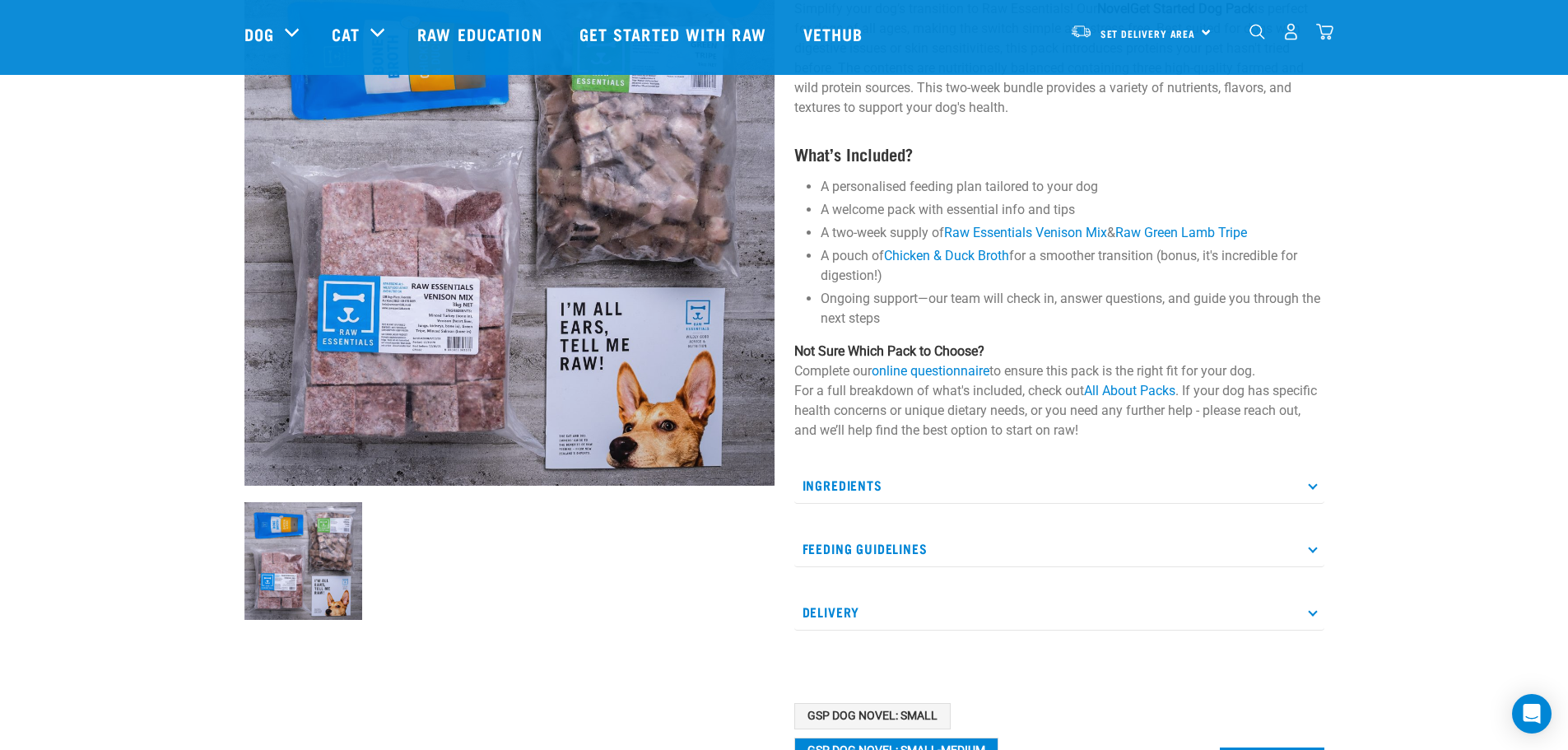
click at [856, 542] on p "Feeding Guidelines" at bounding box center [1059, 548] width 530 height 37
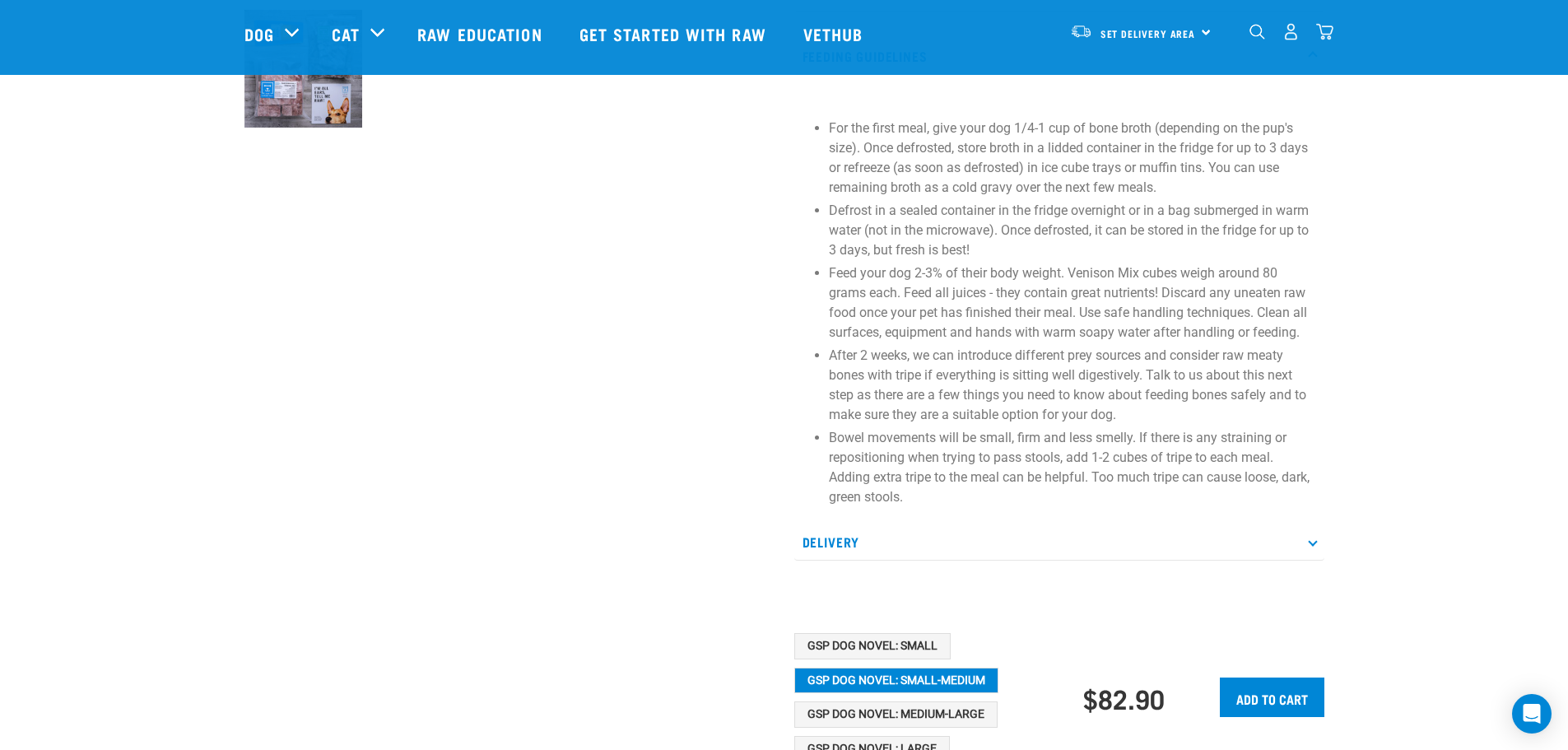
scroll to position [659, 0]
click at [983, 542] on p "Delivery" at bounding box center [1059, 540] width 530 height 37
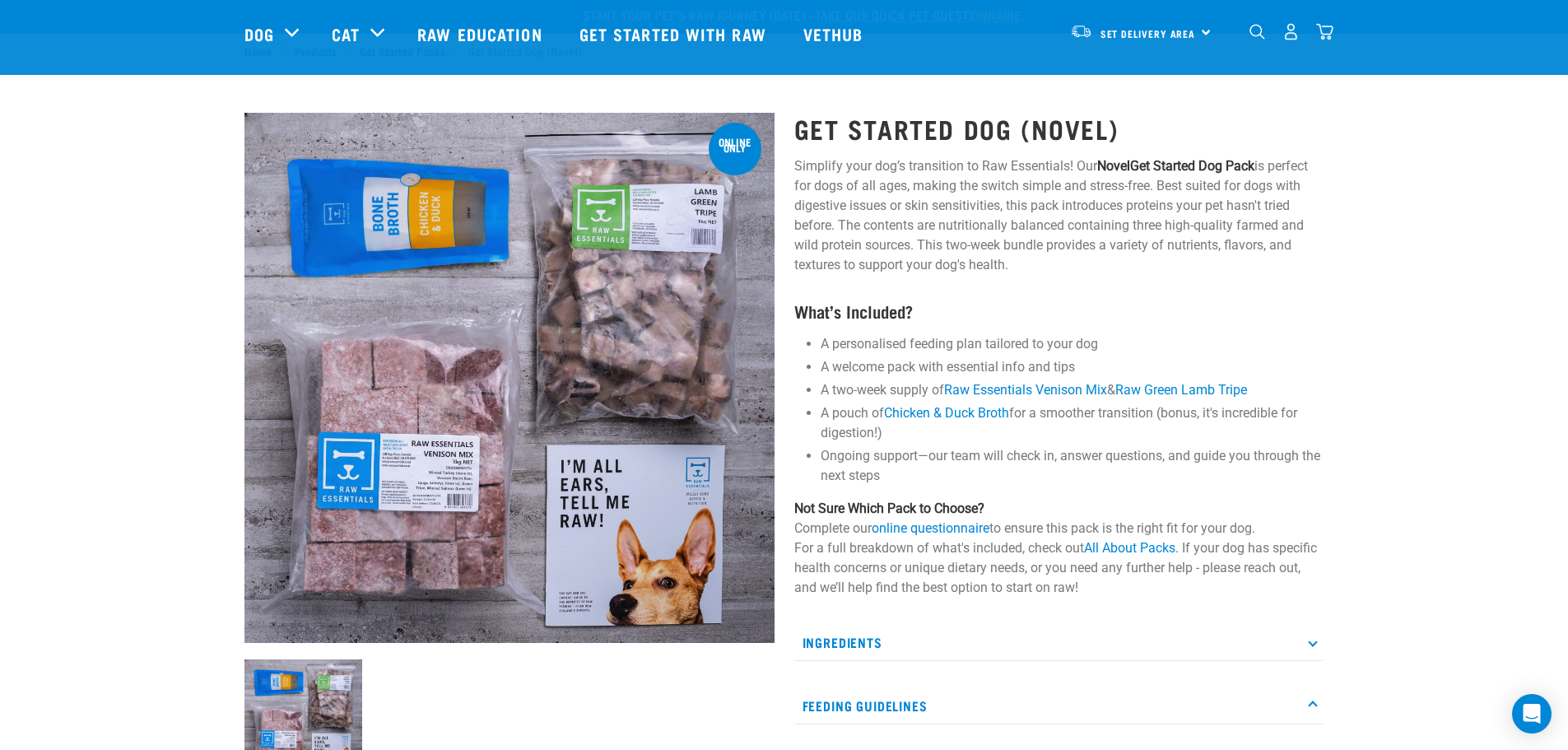
scroll to position [0, 0]
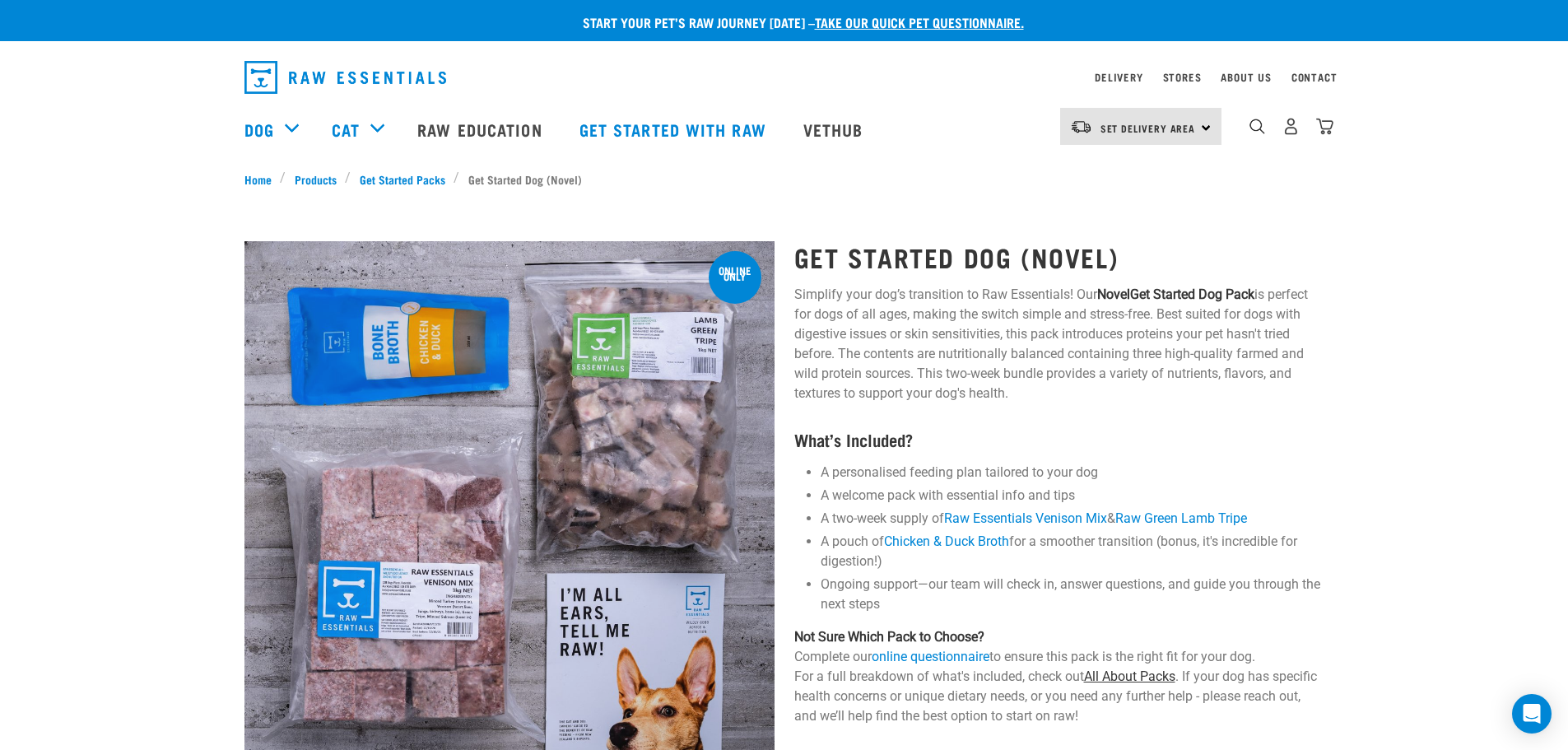
click at [1159, 671] on link "All About Packs" at bounding box center [1130, 675] width 92 height 15
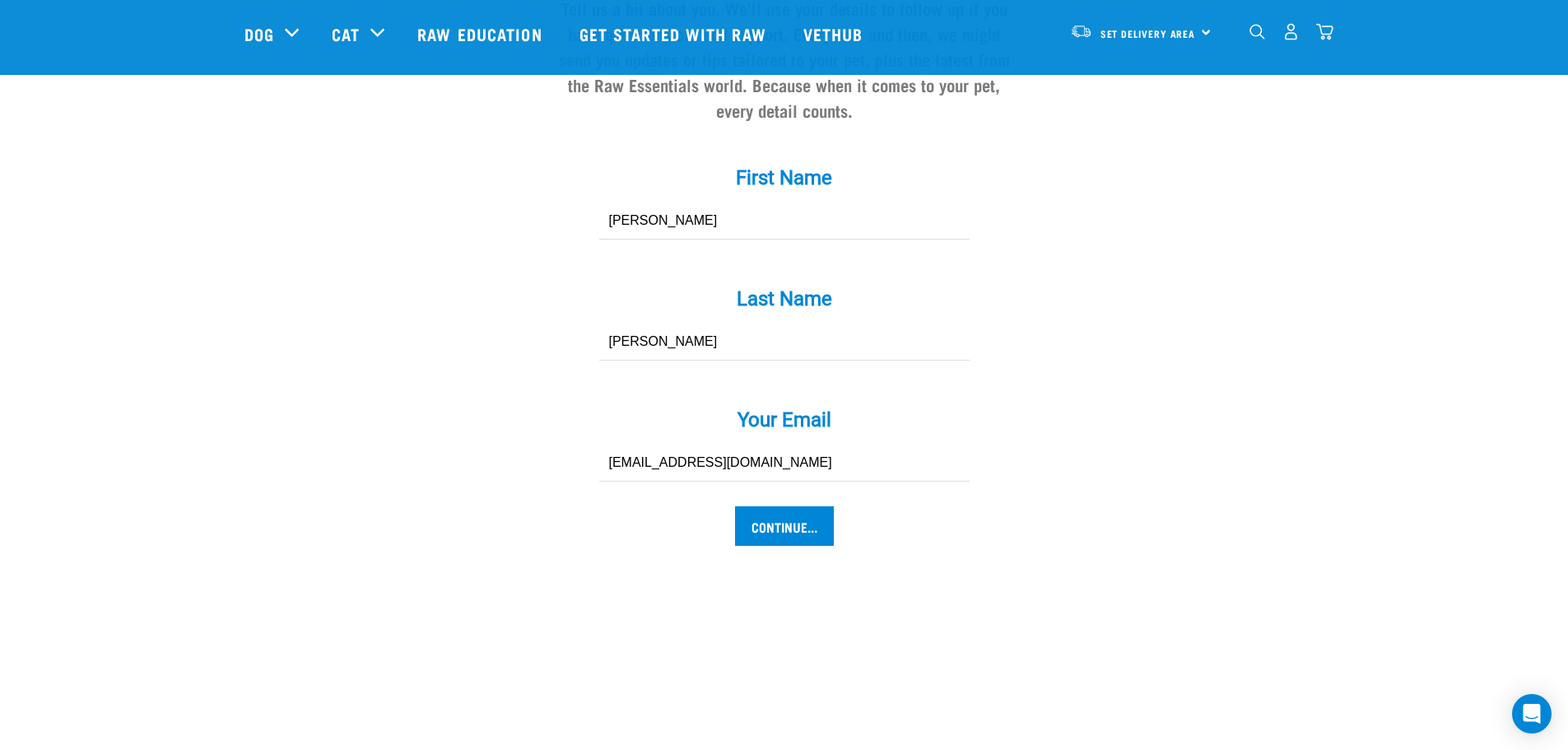
scroll to position [1729, 0]
